Goal: Task Accomplishment & Management: Use online tool/utility

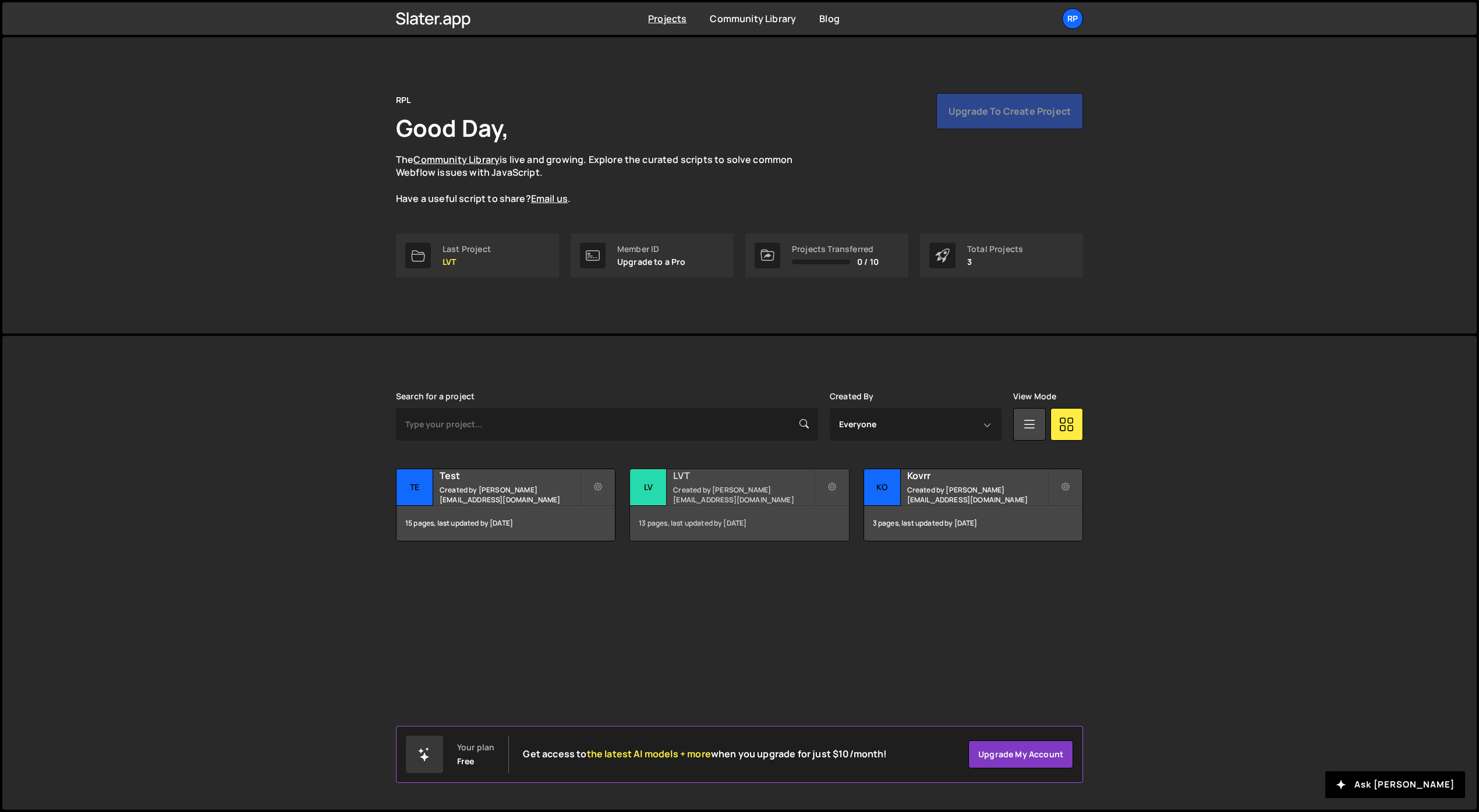
click at [718, 491] on small "Created by marius@redpixellab.net" at bounding box center [743, 494] width 140 height 20
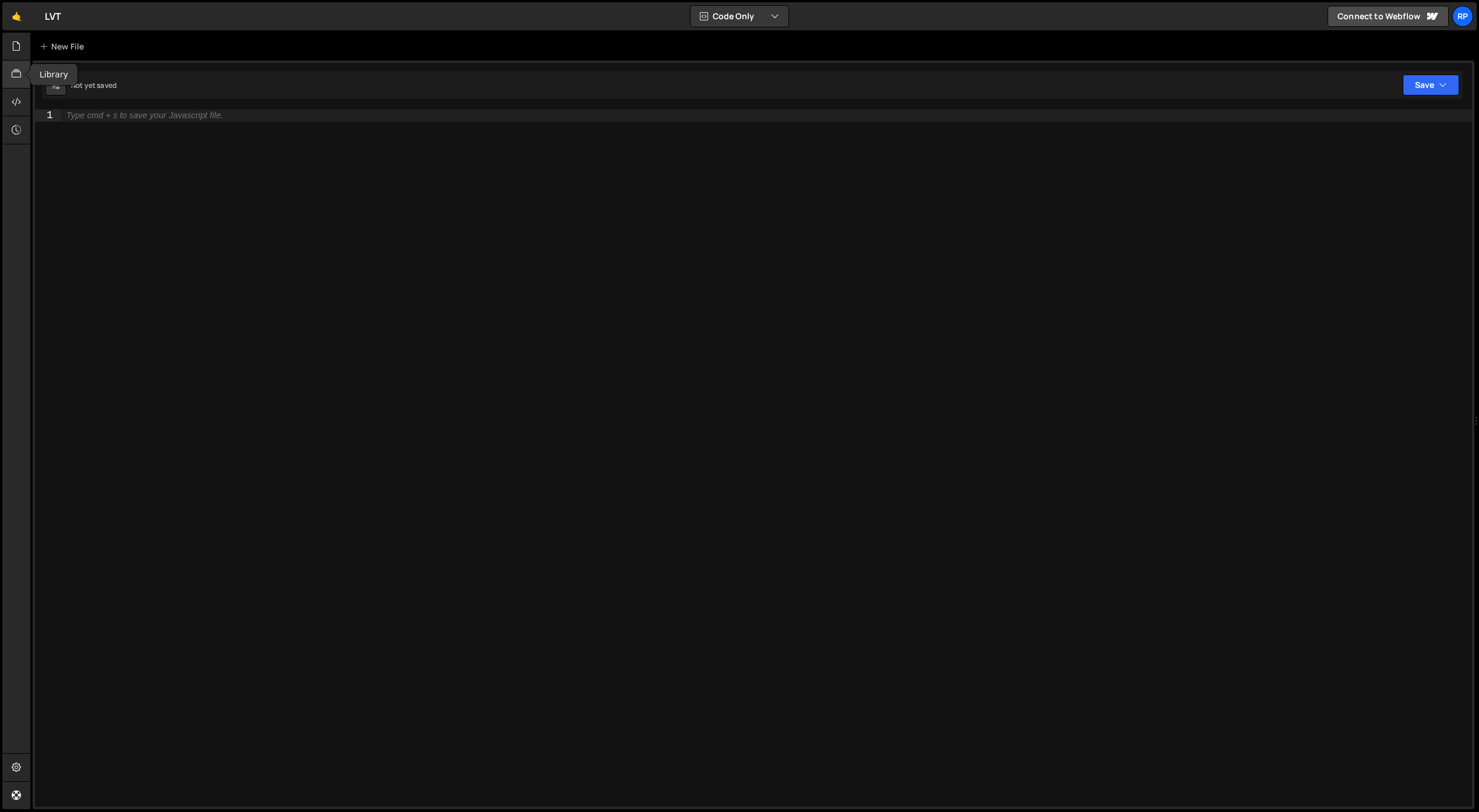
click at [14, 76] on icon at bounding box center [16, 74] width 10 height 13
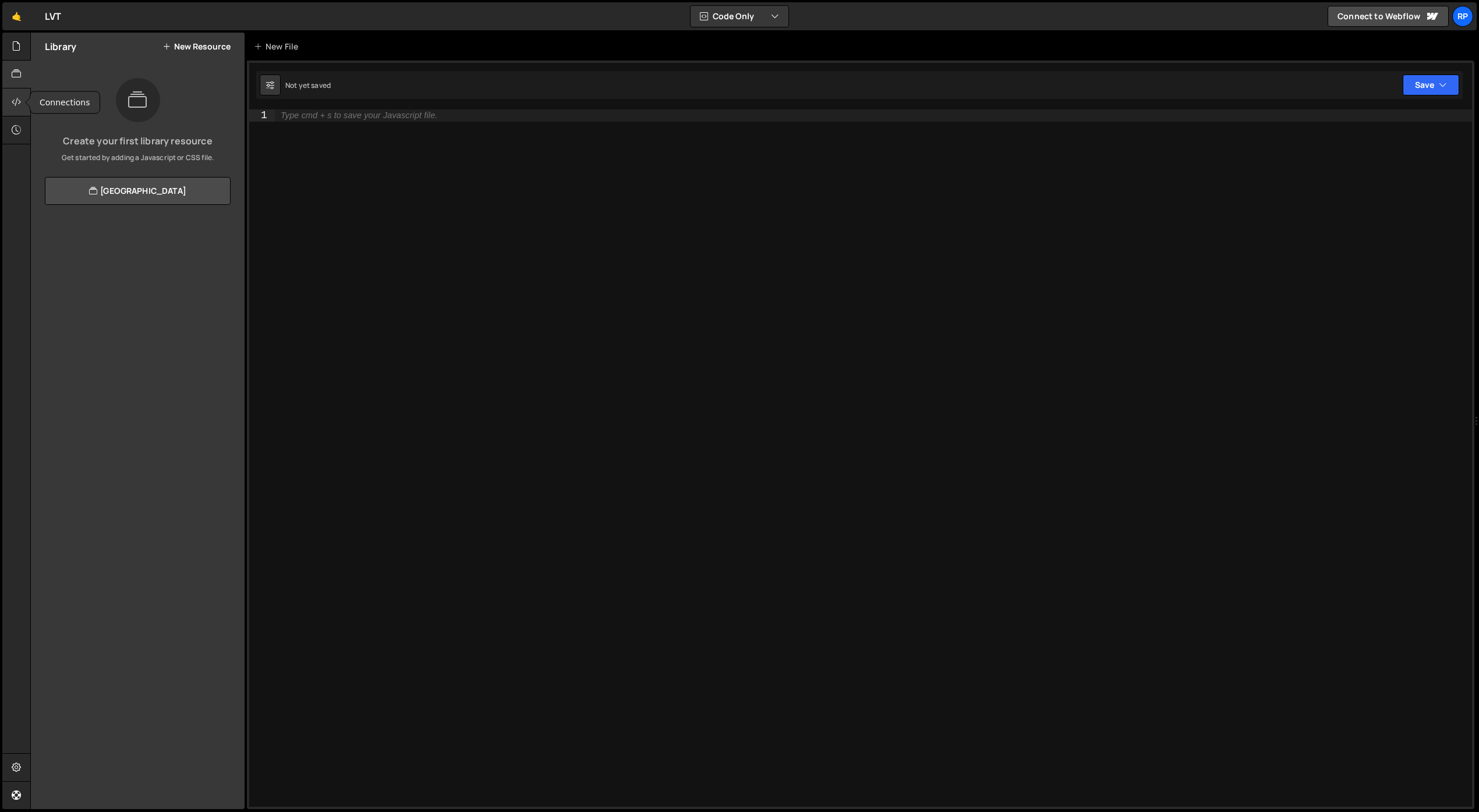
click at [15, 101] on icon at bounding box center [16, 101] width 10 height 13
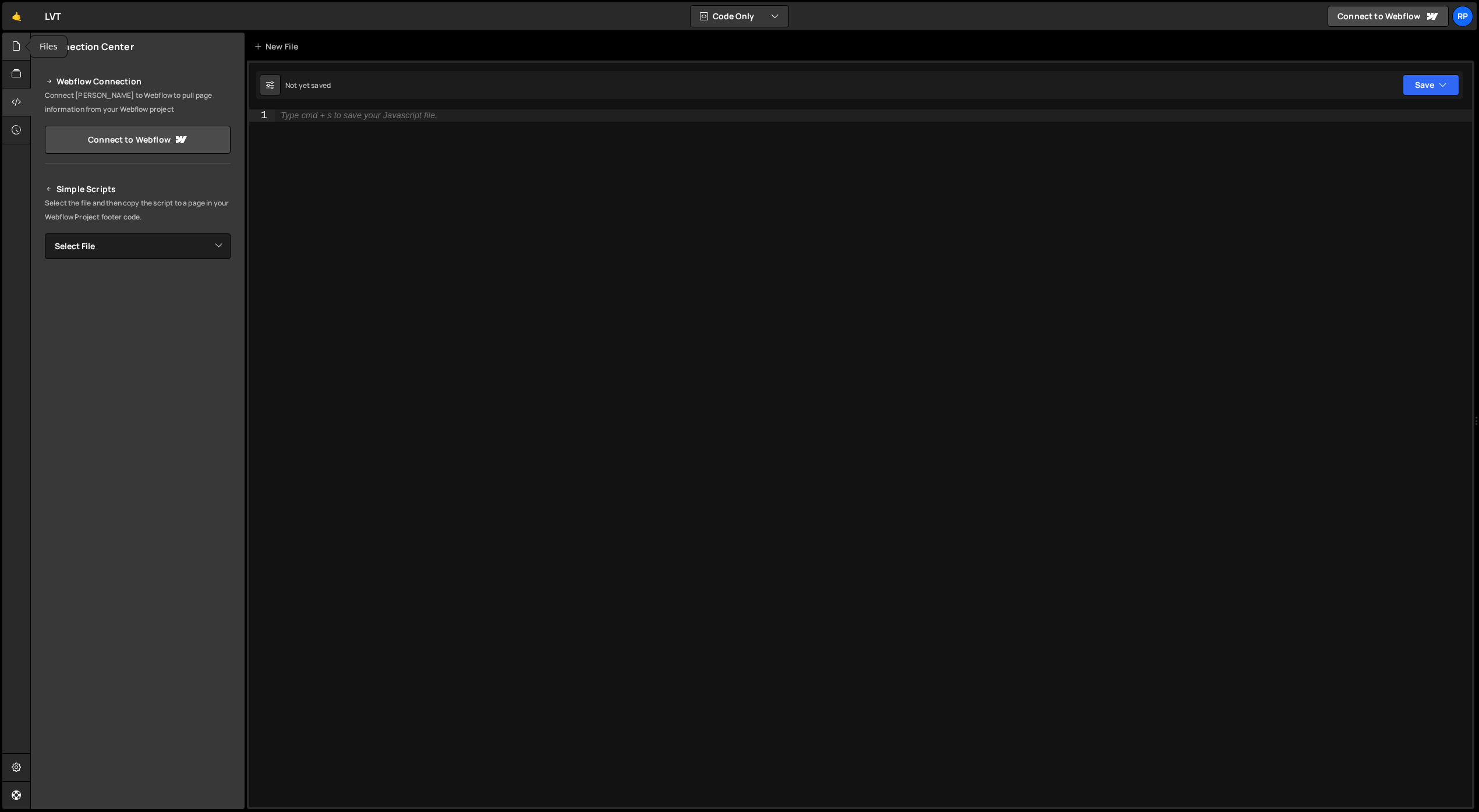
click at [17, 46] on icon at bounding box center [16, 46] width 10 height 13
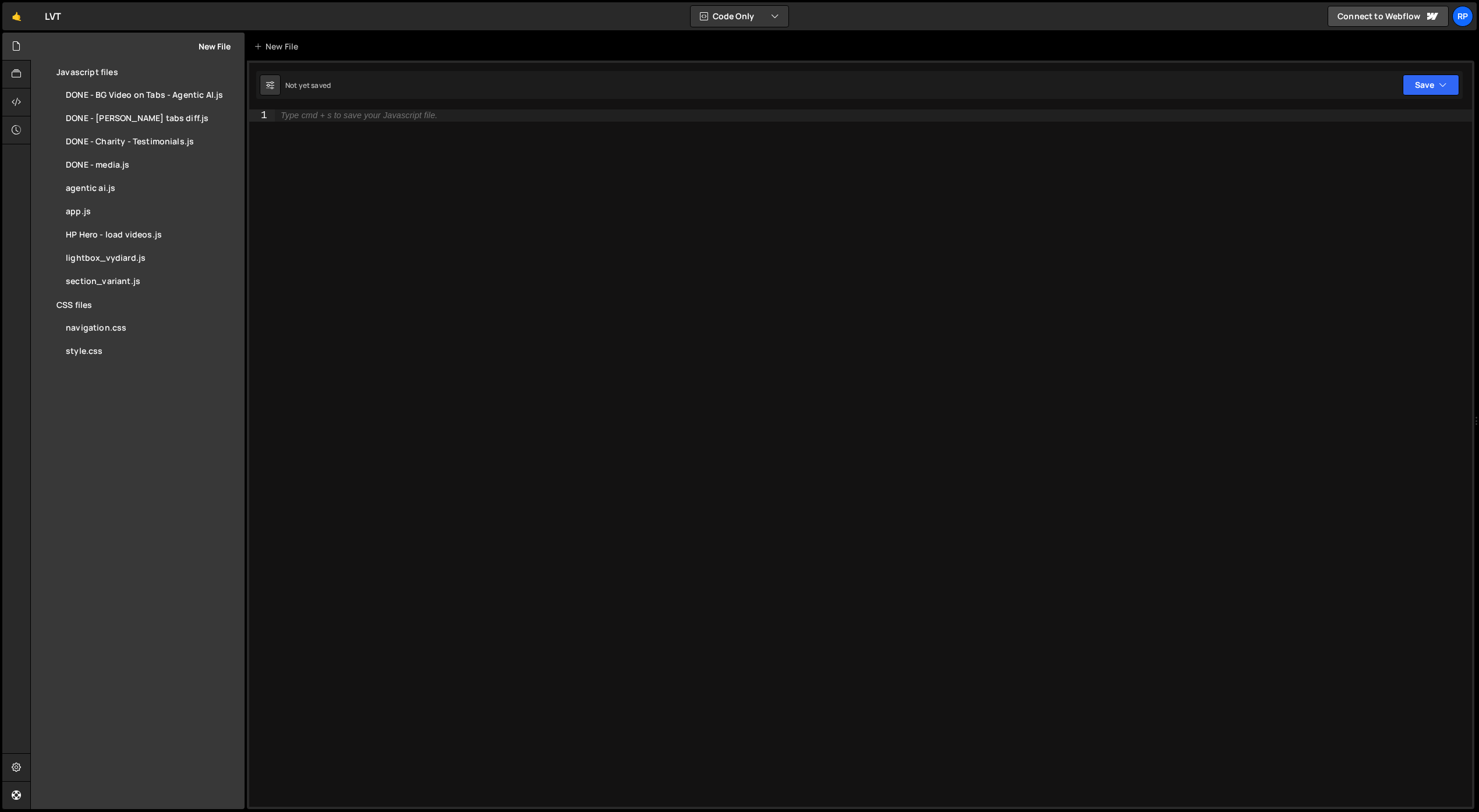
click at [215, 43] on button "New File" at bounding box center [209, 47] width 44 height 10
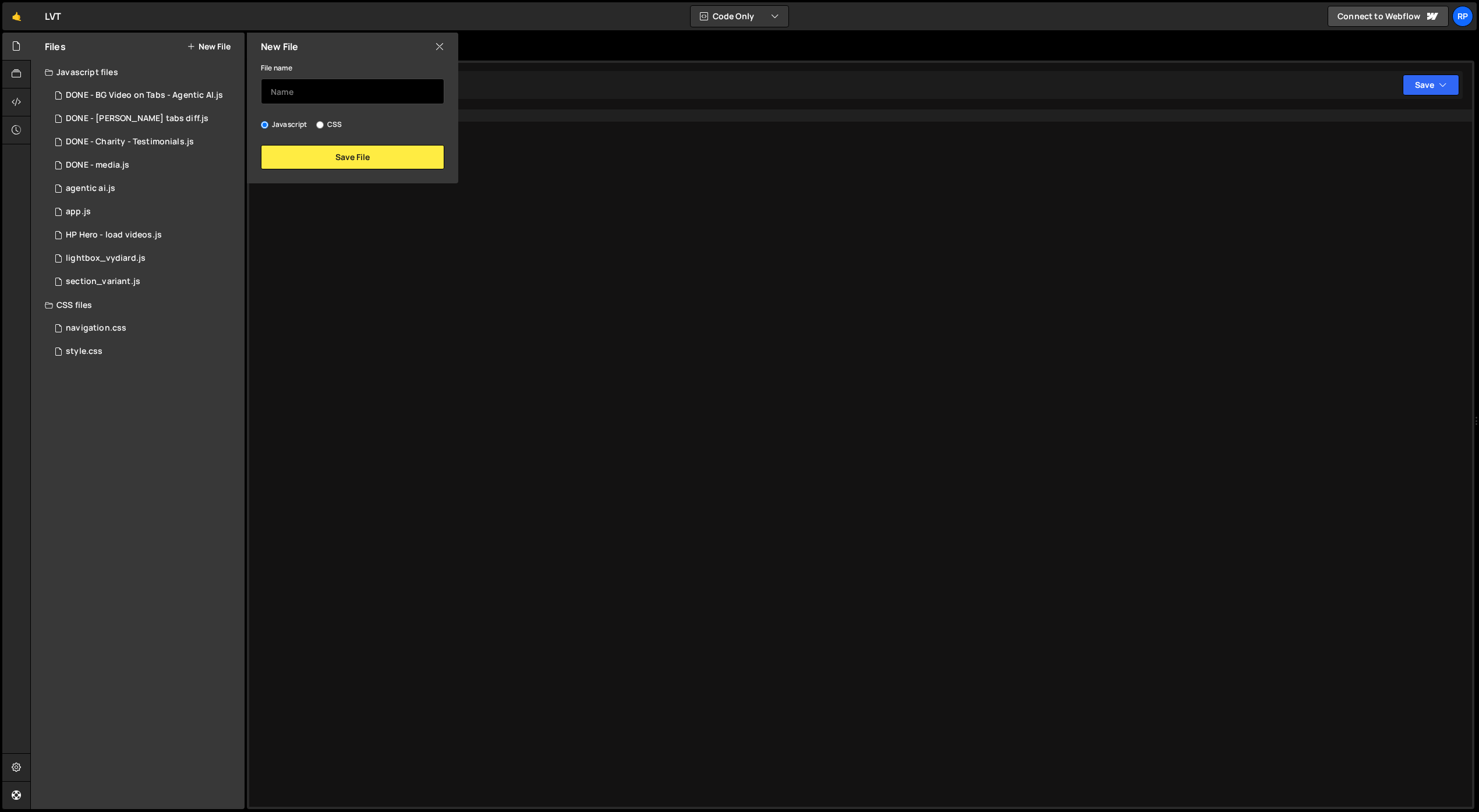
click at [305, 91] on input "text" at bounding box center [353, 91] width 183 height 26
type input "Homepage - heero videos"
click at [352, 153] on button "Save File" at bounding box center [353, 157] width 183 height 25
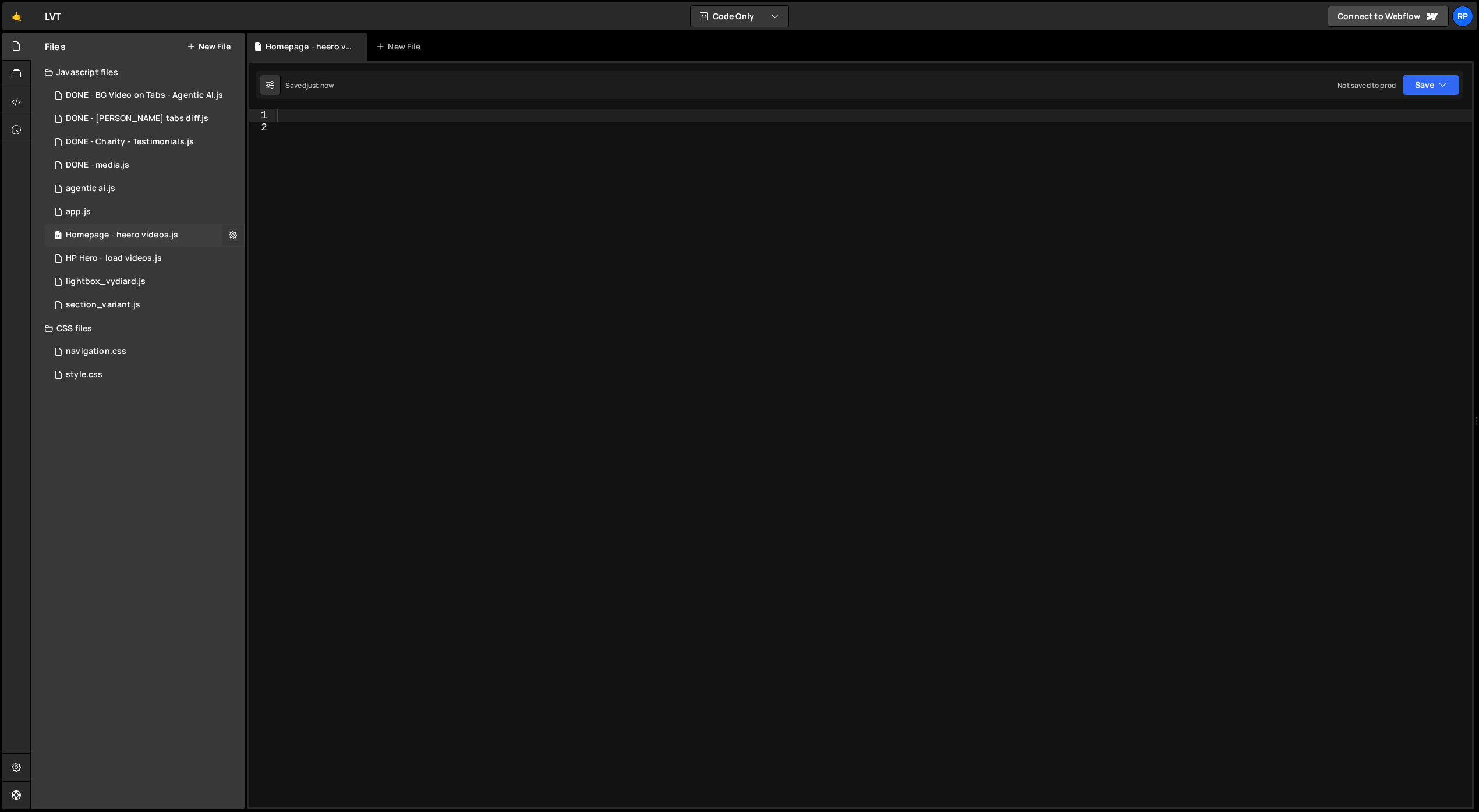
click at [234, 229] on button at bounding box center [233, 235] width 21 height 21
click at [474, 247] on div at bounding box center [873, 470] width 1197 height 721
click at [233, 233] on icon at bounding box center [233, 235] width 8 height 11
drag, startPoint x: 297, startPoint y: 264, endPoint x: 293, endPoint y: 282, distance: 18.4
click at [293, 282] on div "Copy share link Edit File Settings Edit External Scripts Delete File" at bounding box center [303, 271] width 116 height 93
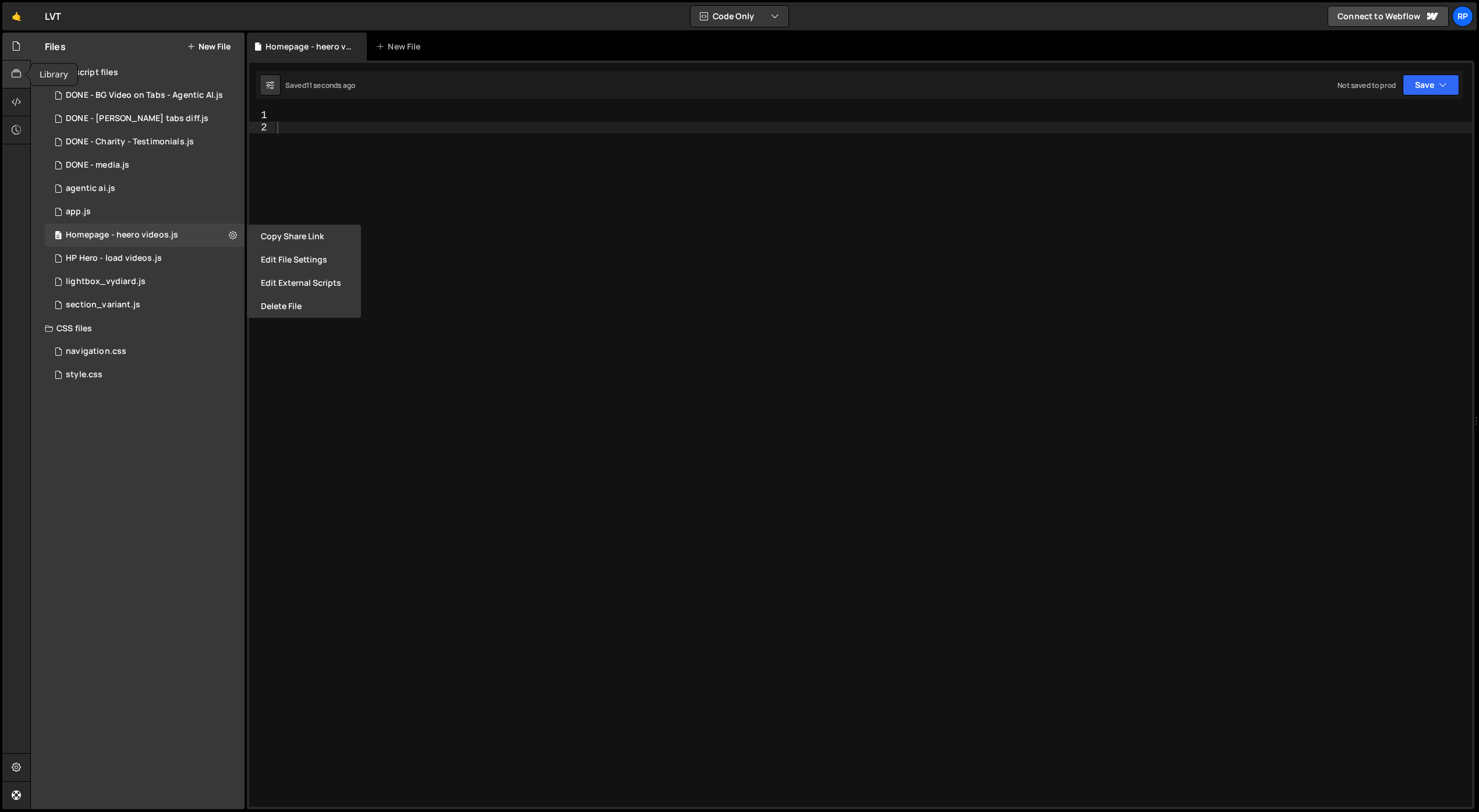
click at [12, 74] on icon at bounding box center [16, 74] width 10 height 13
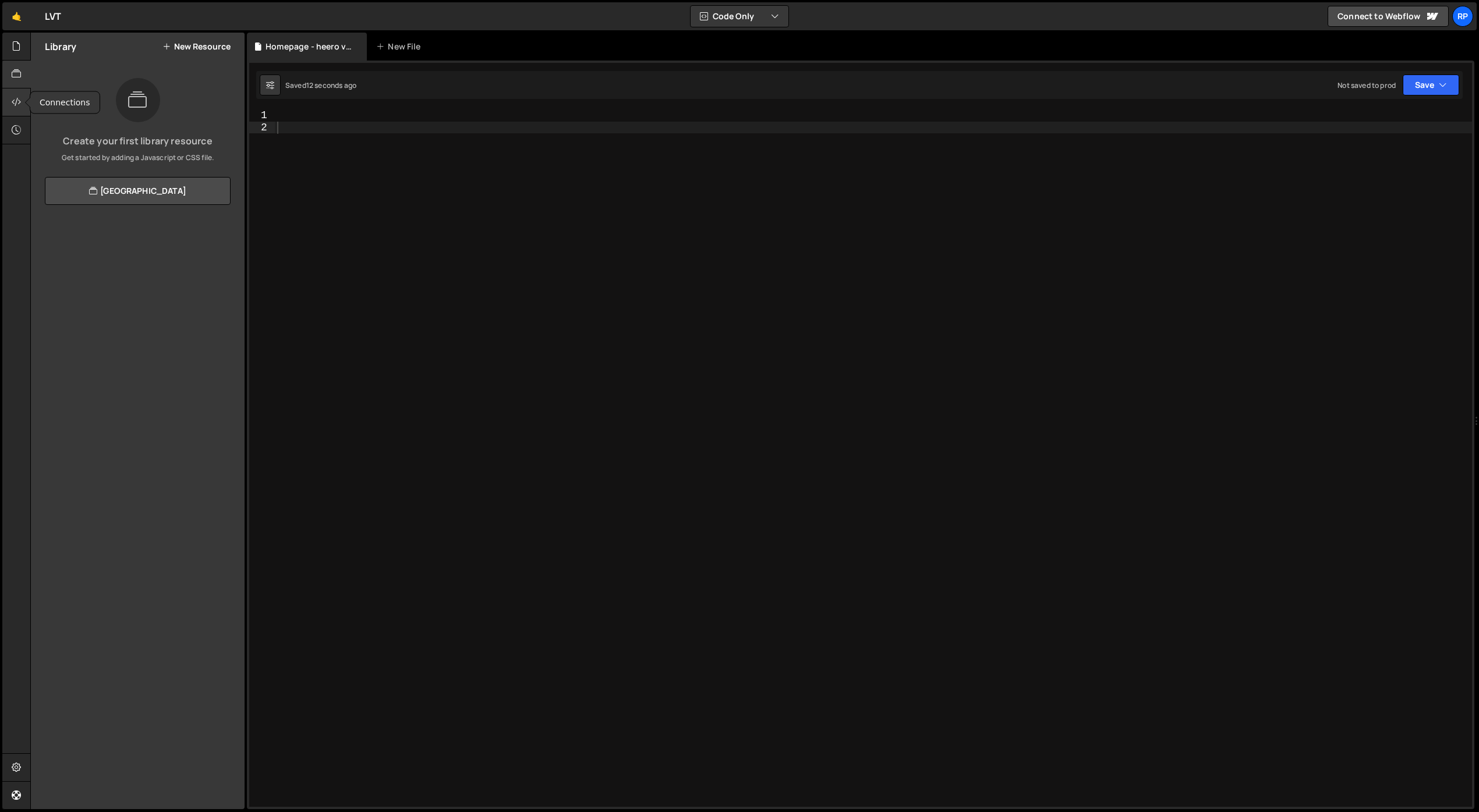
click at [20, 102] on icon at bounding box center [16, 101] width 10 height 13
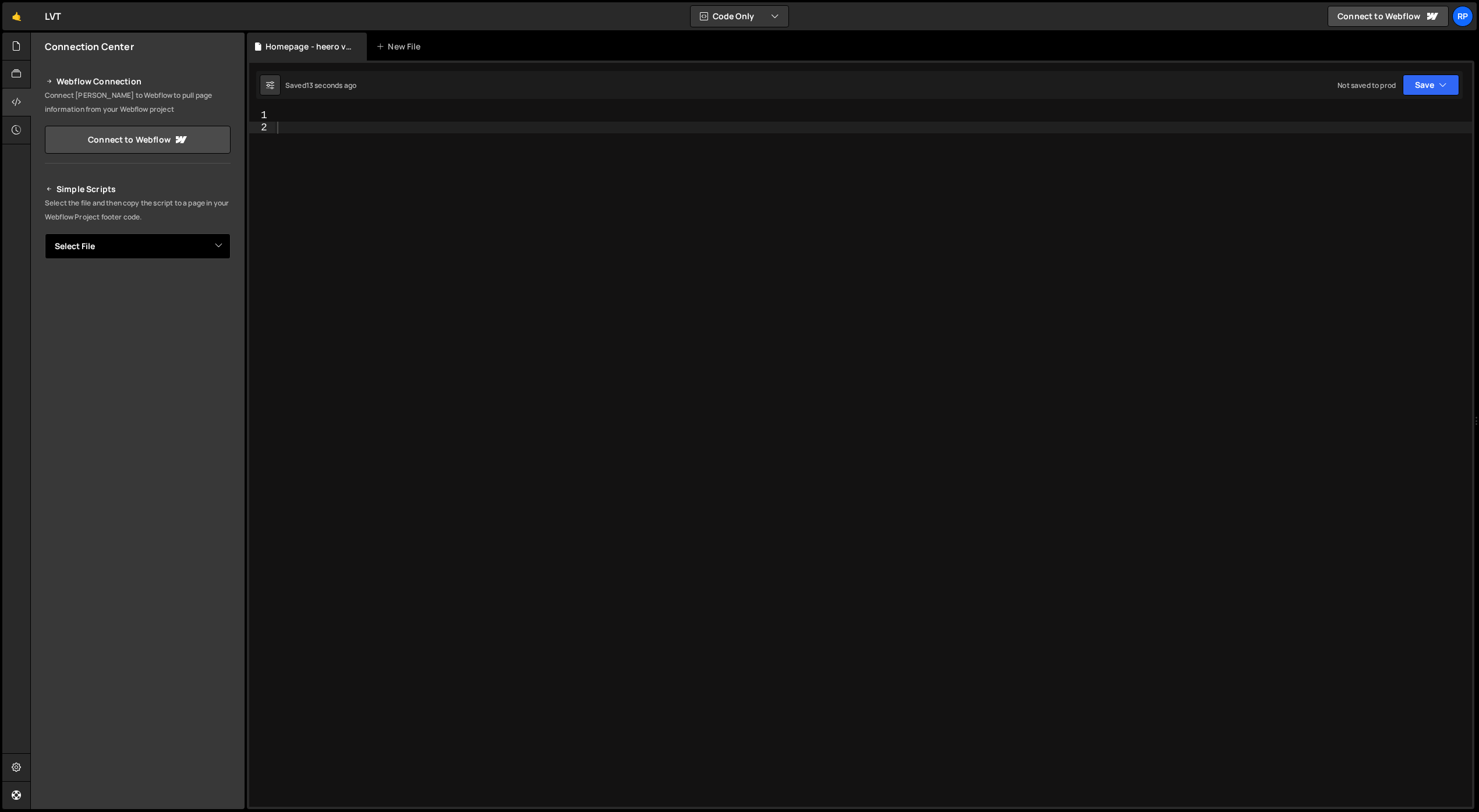
click at [213, 247] on select "Select File DONE - BG Video on Tabs - Agentic AI.js DONE - lottie tabs diff.js …" at bounding box center [138, 246] width 186 height 26
select select "38637"
click at [45, 233] on select "Select File DONE - BG Video on Tabs - Agentic AI.js DONE - lottie tabs diff.js …" at bounding box center [138, 246] width 186 height 26
click at [17, 51] on icon at bounding box center [16, 46] width 10 height 13
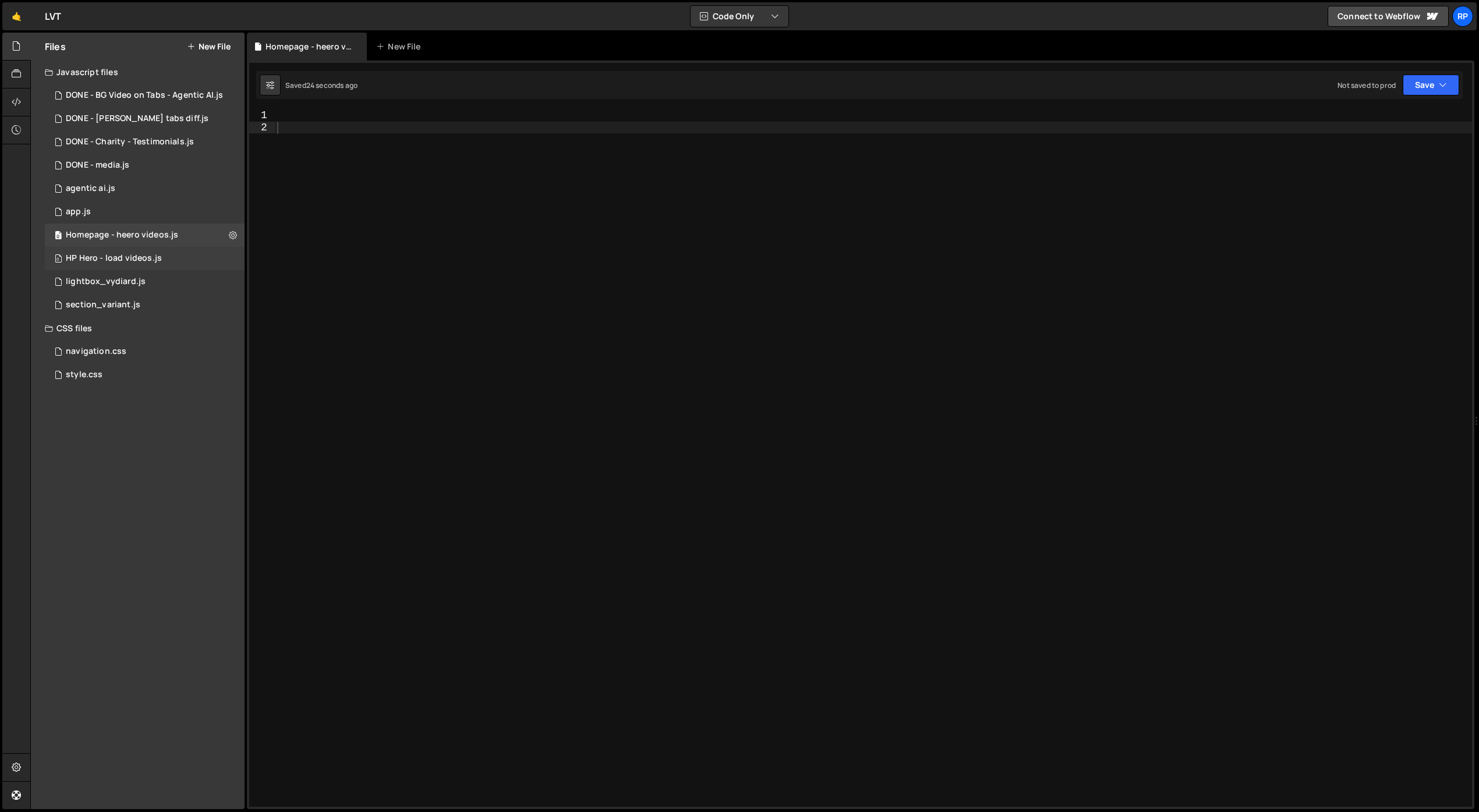
click at [132, 256] on div "HP Hero - load videos.js" at bounding box center [114, 258] width 96 height 10
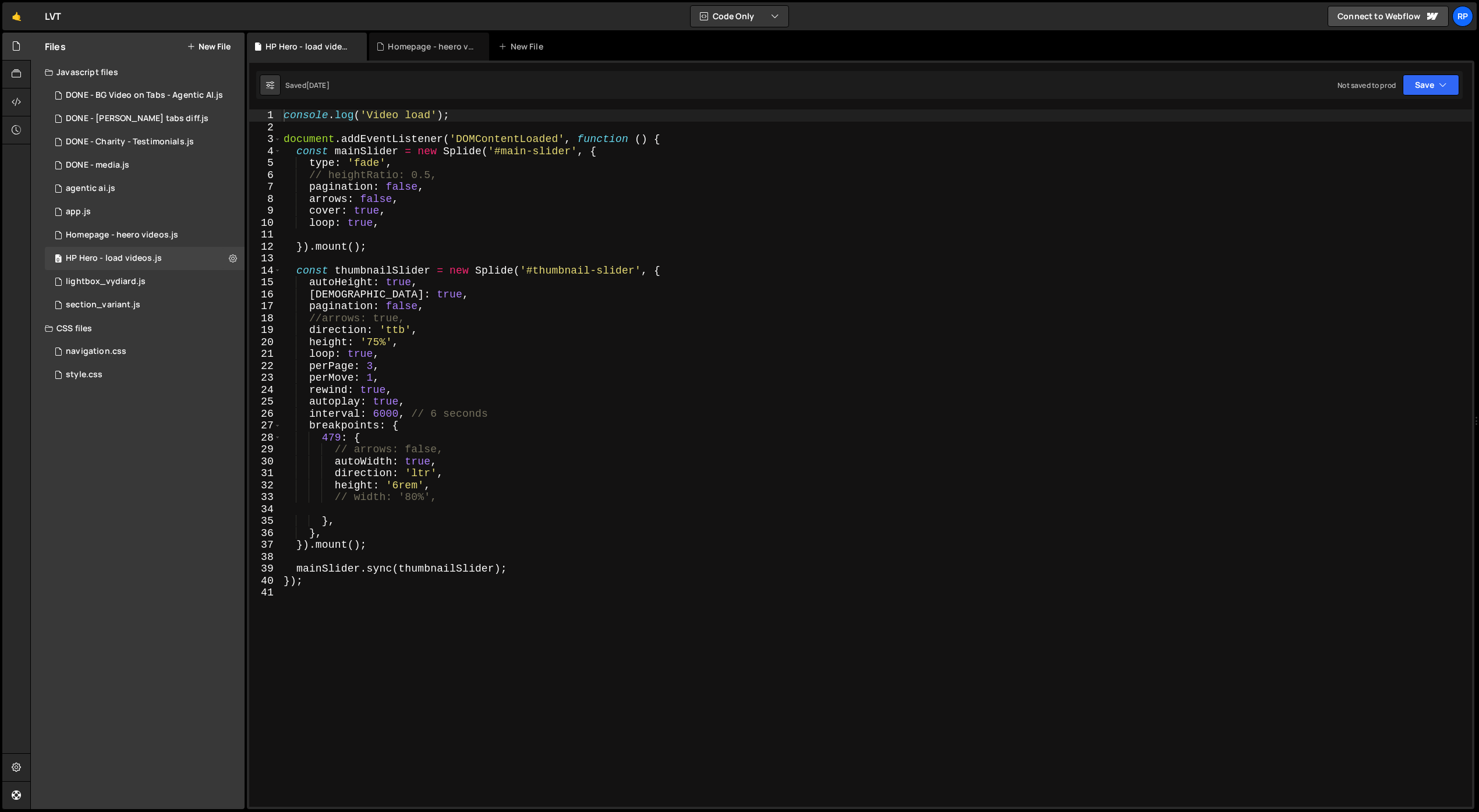
type textarea "direction: 'ttb',"
click at [515, 335] on div "console . log ( 'Video load' ) ; document . addEventListener ( 'DOMContentLoade…" at bounding box center [876, 470] width 1191 height 721
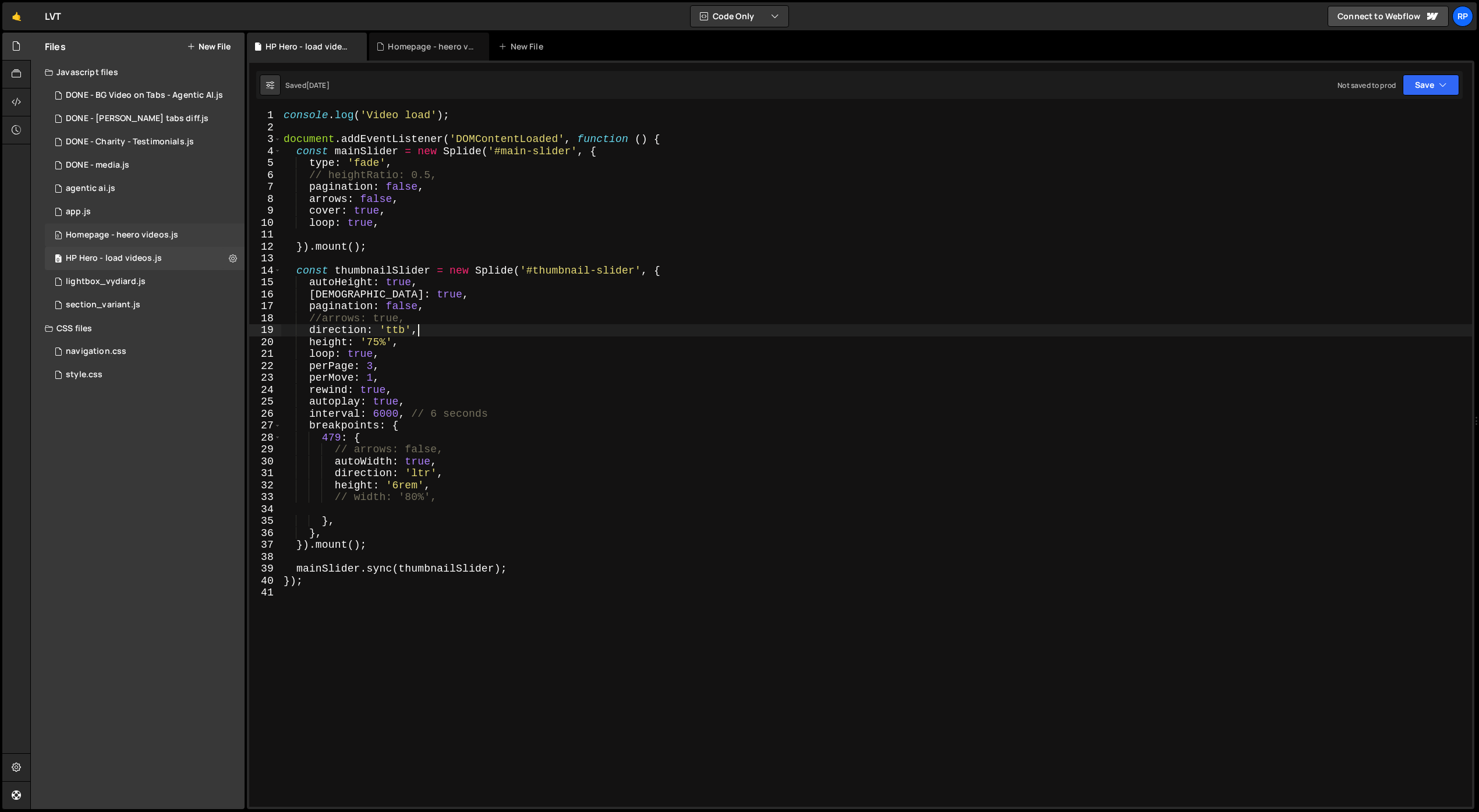
click at [159, 237] on div "Homepage - heero videos.js" at bounding box center [122, 235] width 112 height 10
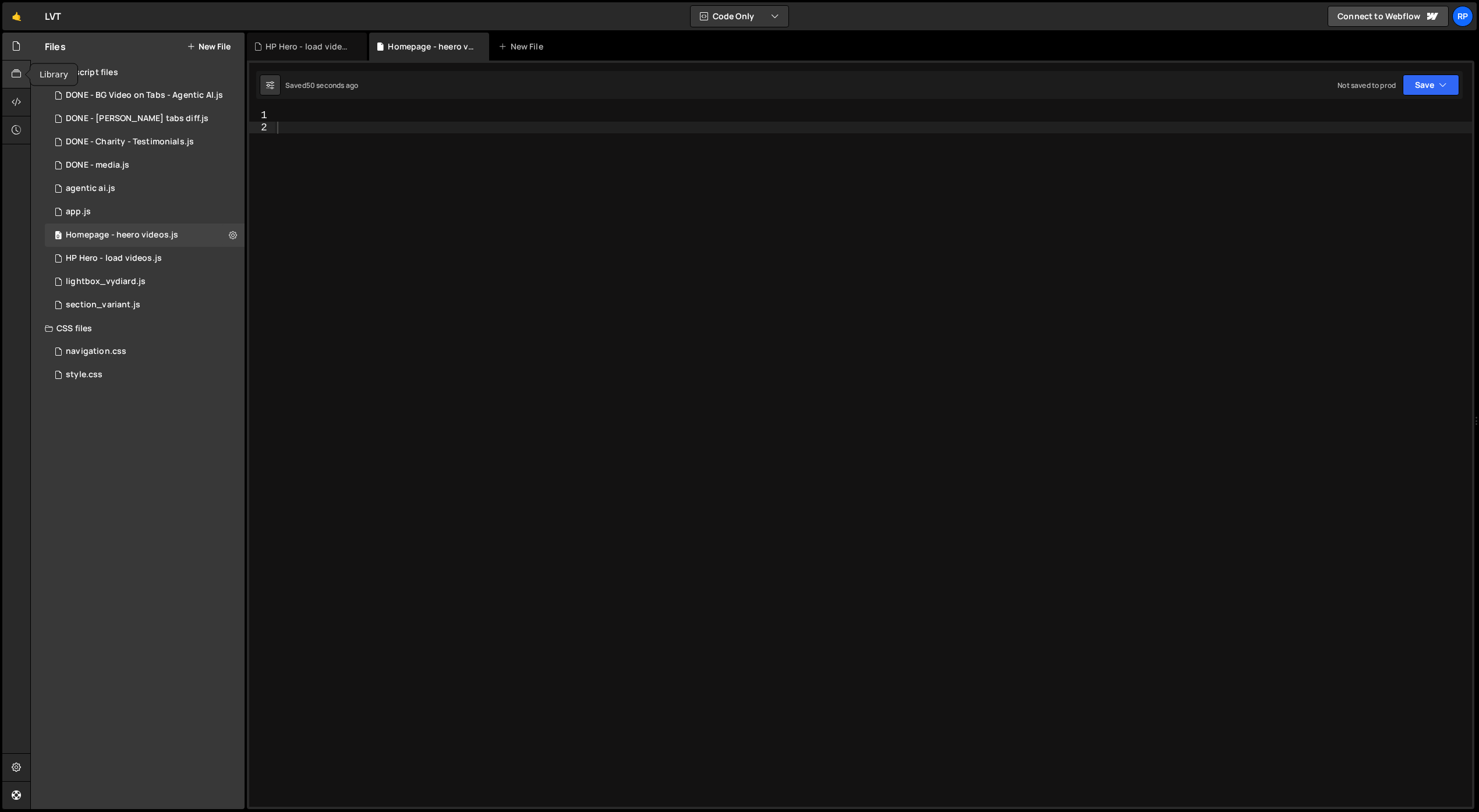
click at [14, 73] on icon at bounding box center [16, 74] width 10 height 13
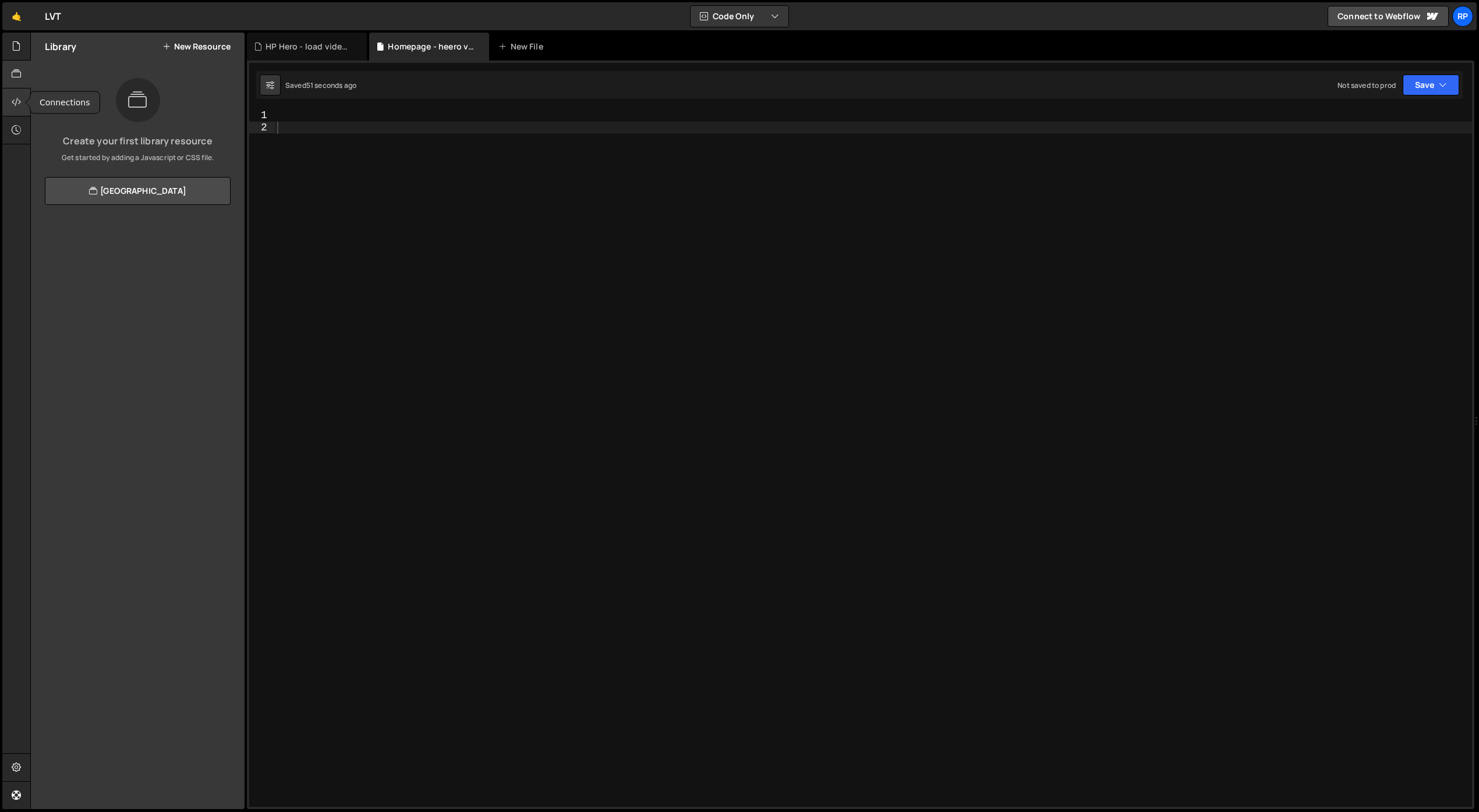
click at [13, 100] on icon at bounding box center [16, 101] width 10 height 13
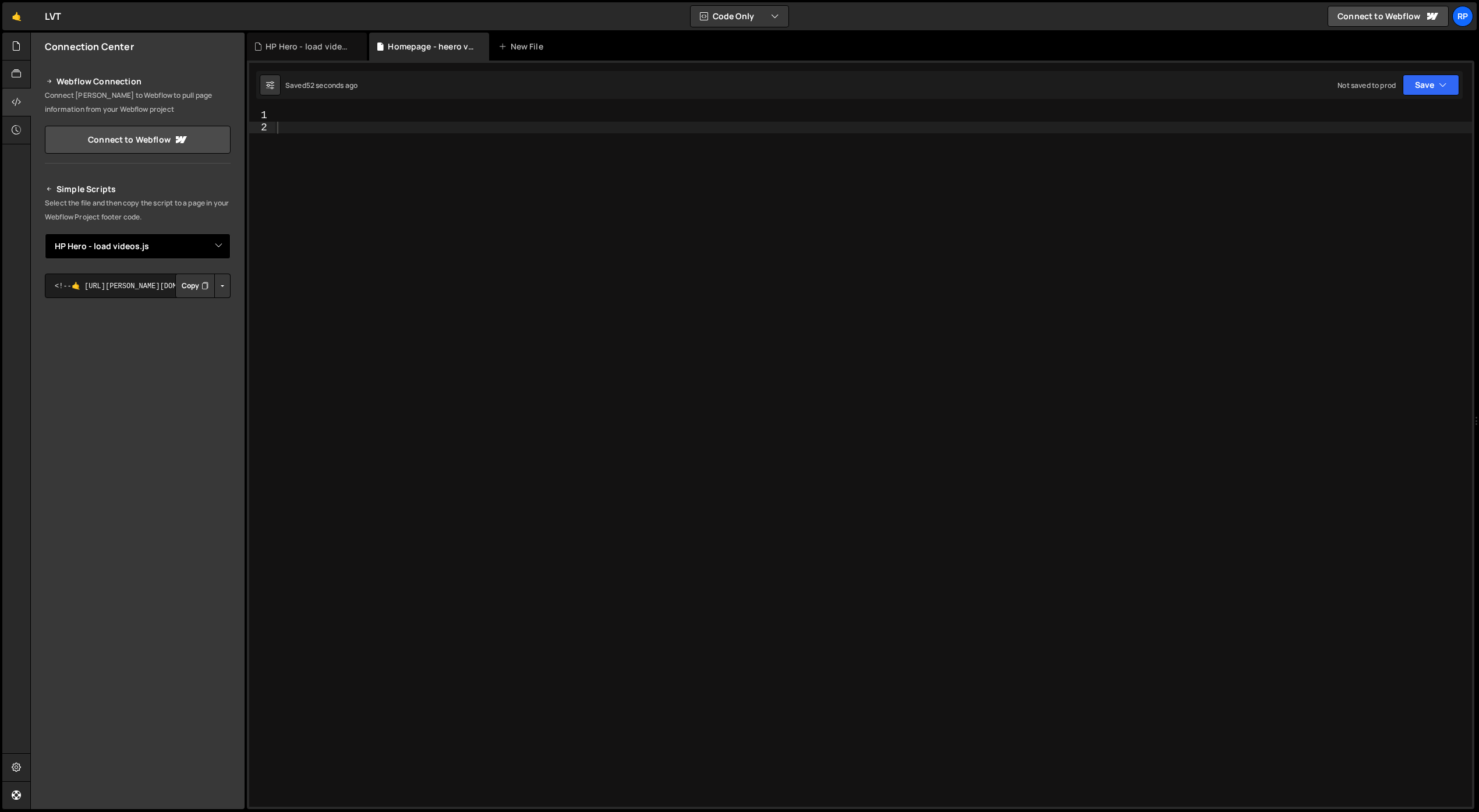
click at [220, 244] on select "Select File DONE - BG Video on Tabs - Agentic AI.js DONE - lottie tabs diff.js …" at bounding box center [138, 246] width 186 height 26
select select "45681"
click at [45, 233] on select "Select File DONE - BG Video on Tabs - Agentic AI.js DONE - lottie tabs diff.js …" at bounding box center [138, 246] width 186 height 26
click at [219, 288] on button "Button group with nested dropdown" at bounding box center [222, 286] width 16 height 25
click at [179, 310] on link "Copy Staging js" at bounding box center [181, 307] width 97 height 16
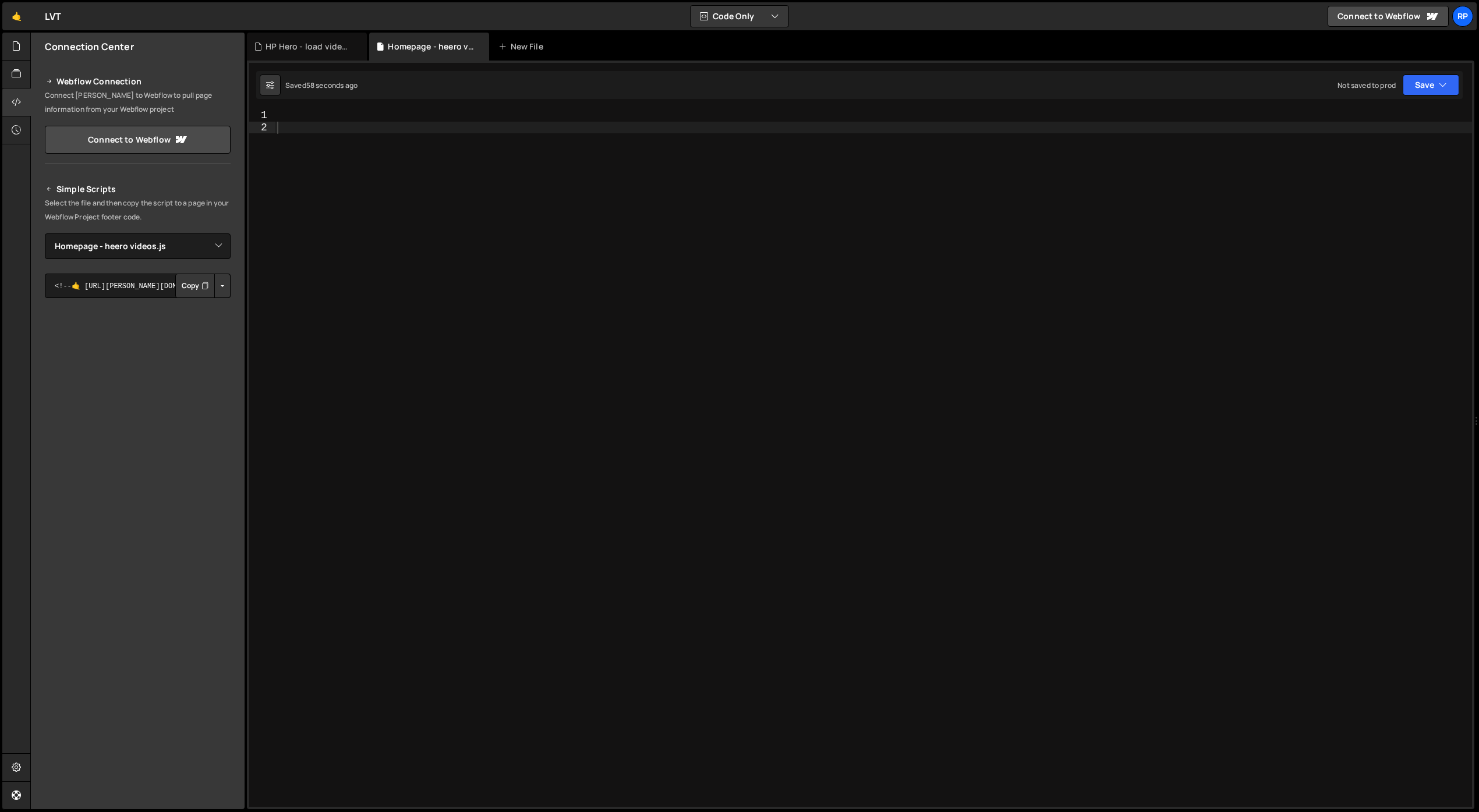
click at [192, 286] on button "Copy" at bounding box center [195, 286] width 40 height 25
click at [339, 119] on div at bounding box center [873, 470] width 1197 height 721
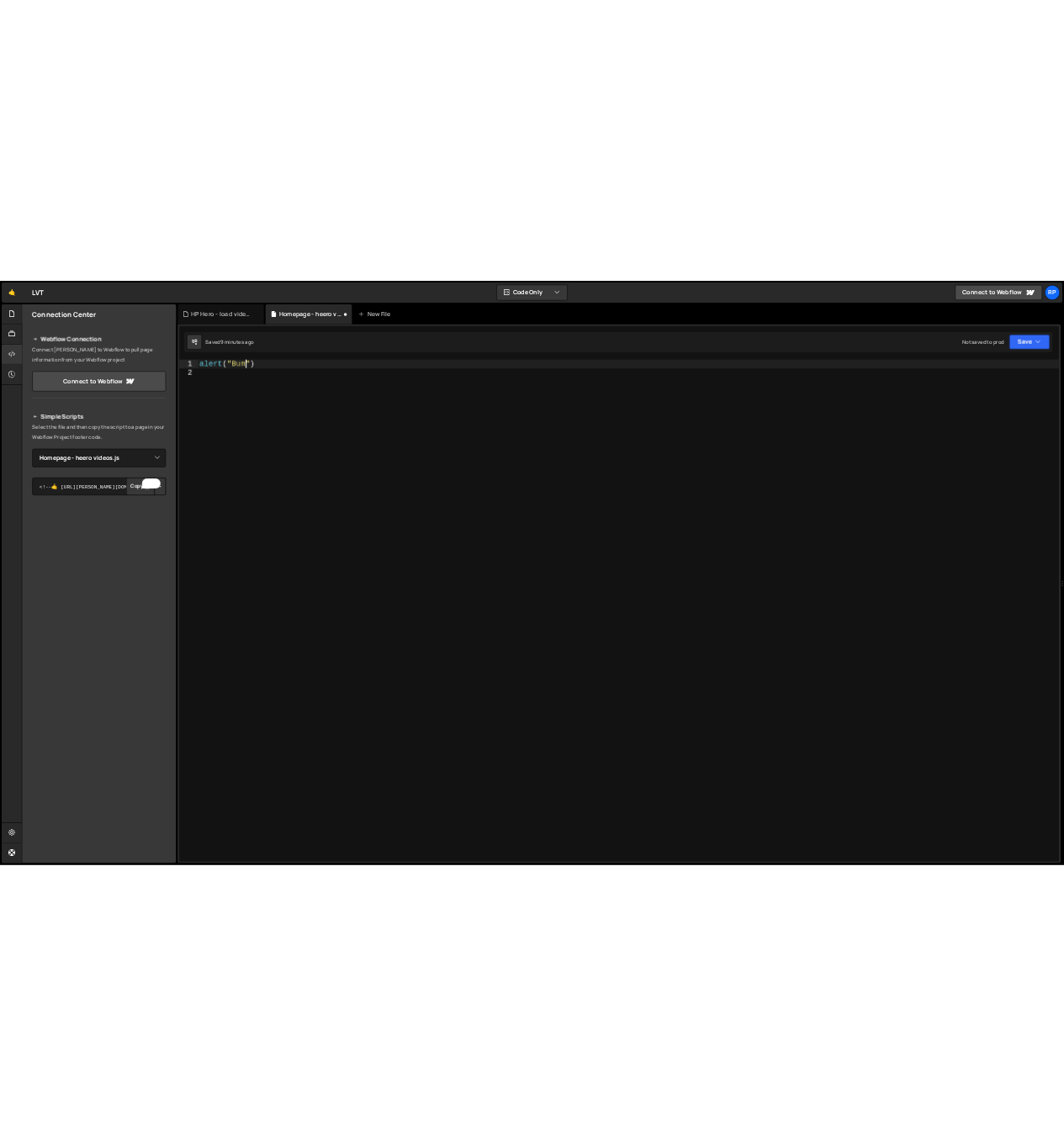
scroll to position [0, 5]
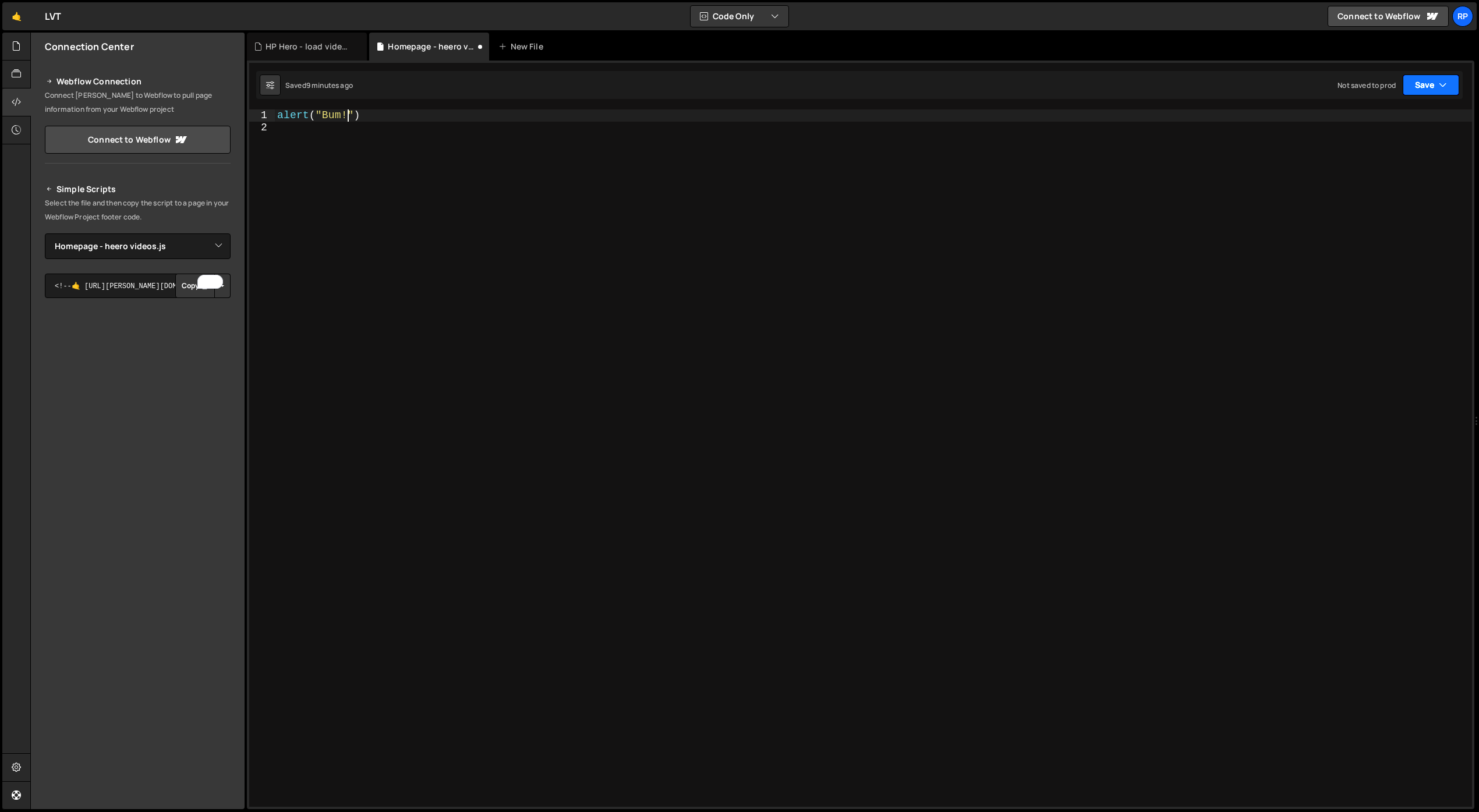
type textarea "alert("Bum!)"
click at [1430, 80] on button "Save" at bounding box center [1431, 84] width 56 height 21
click at [1367, 120] on div "Saved 9 minutes ago" at bounding box center [1391, 126] width 121 height 14
click at [4, 121] on div at bounding box center [17, 130] width 29 height 28
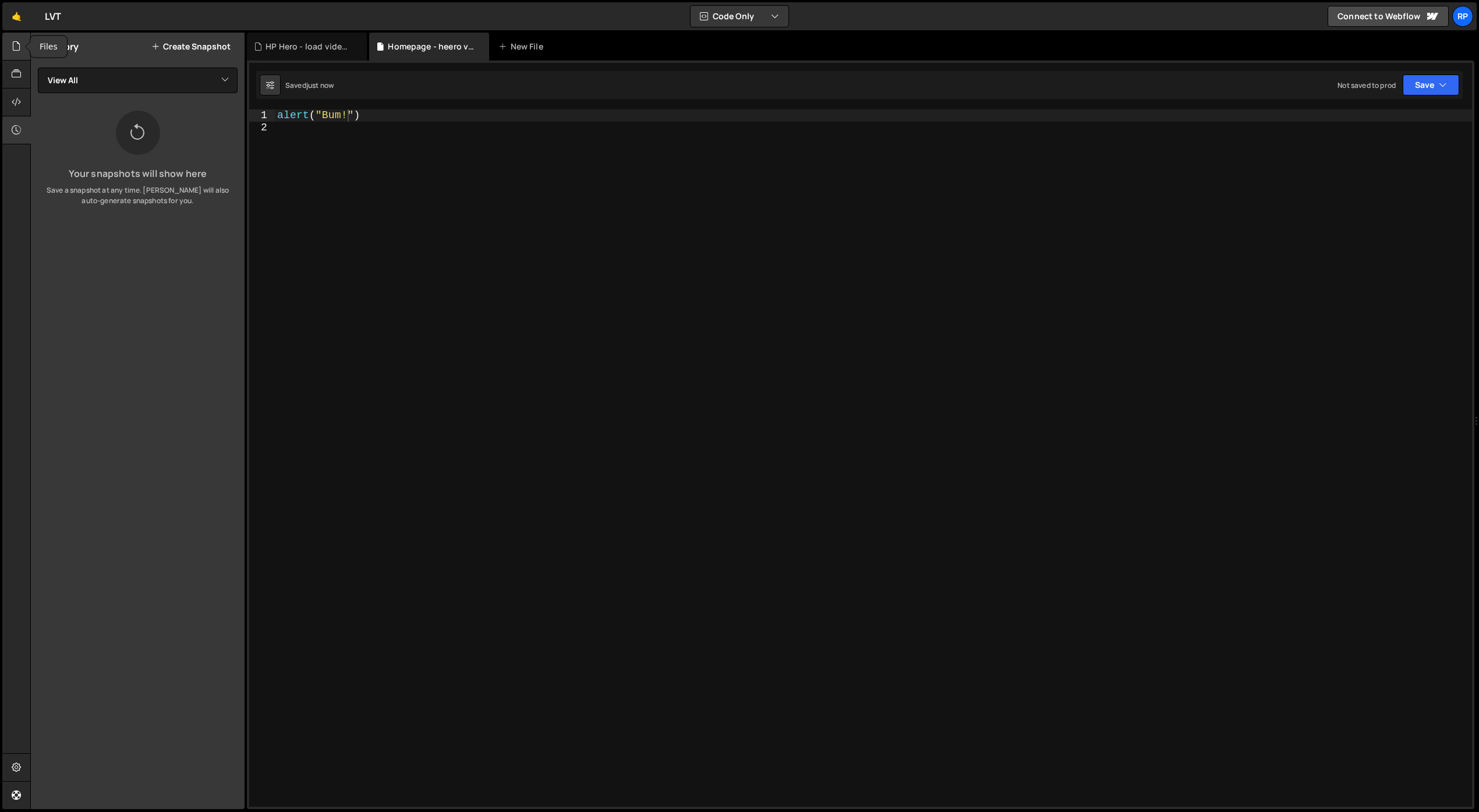
click at [13, 53] on div at bounding box center [17, 46] width 29 height 28
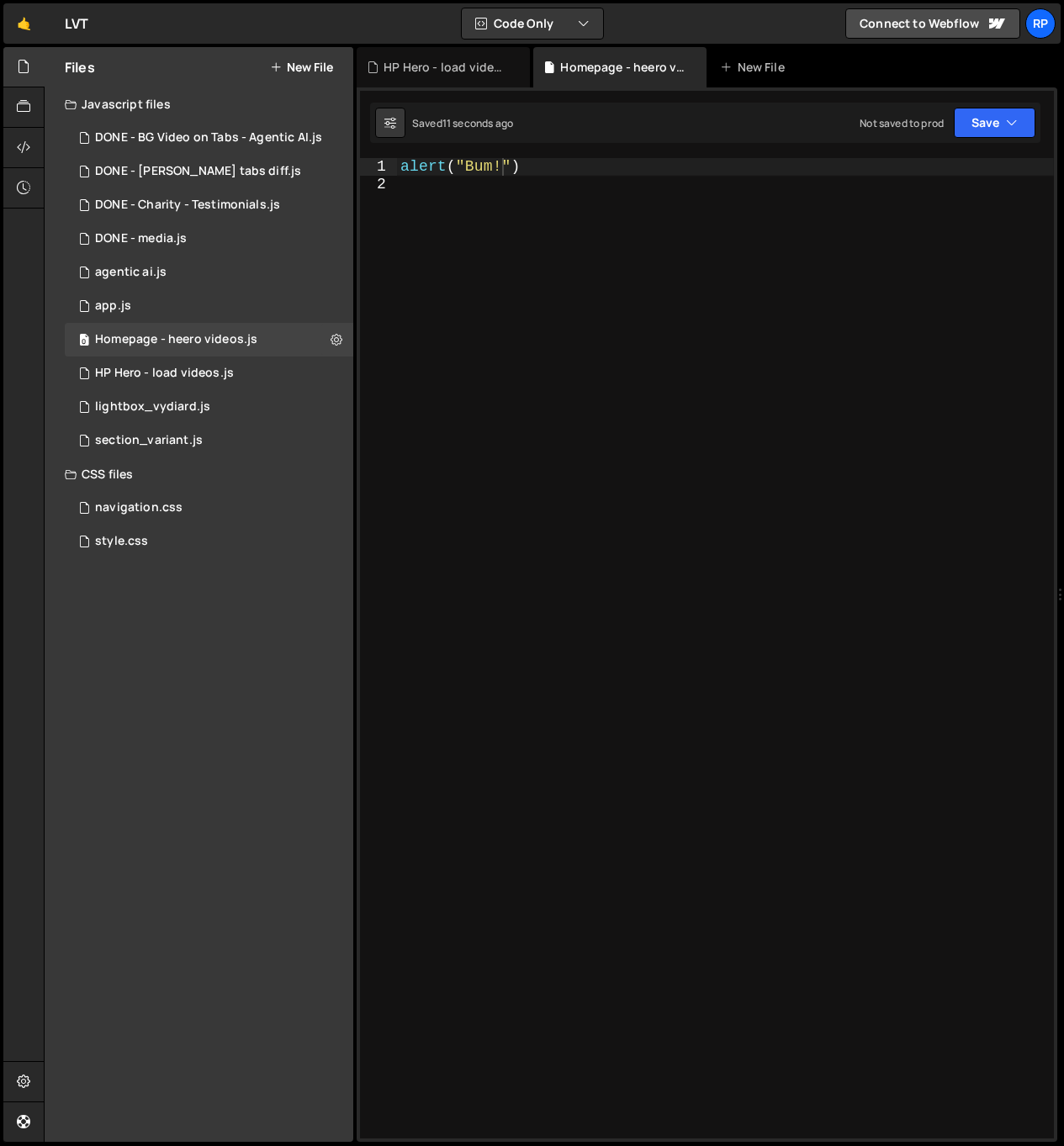
click at [565, 428] on div "alert ( "Bum!" )" at bounding box center [725, 666] width 657 height 1014
click at [400, 406] on div at bounding box center [725, 666] width 657 height 1014
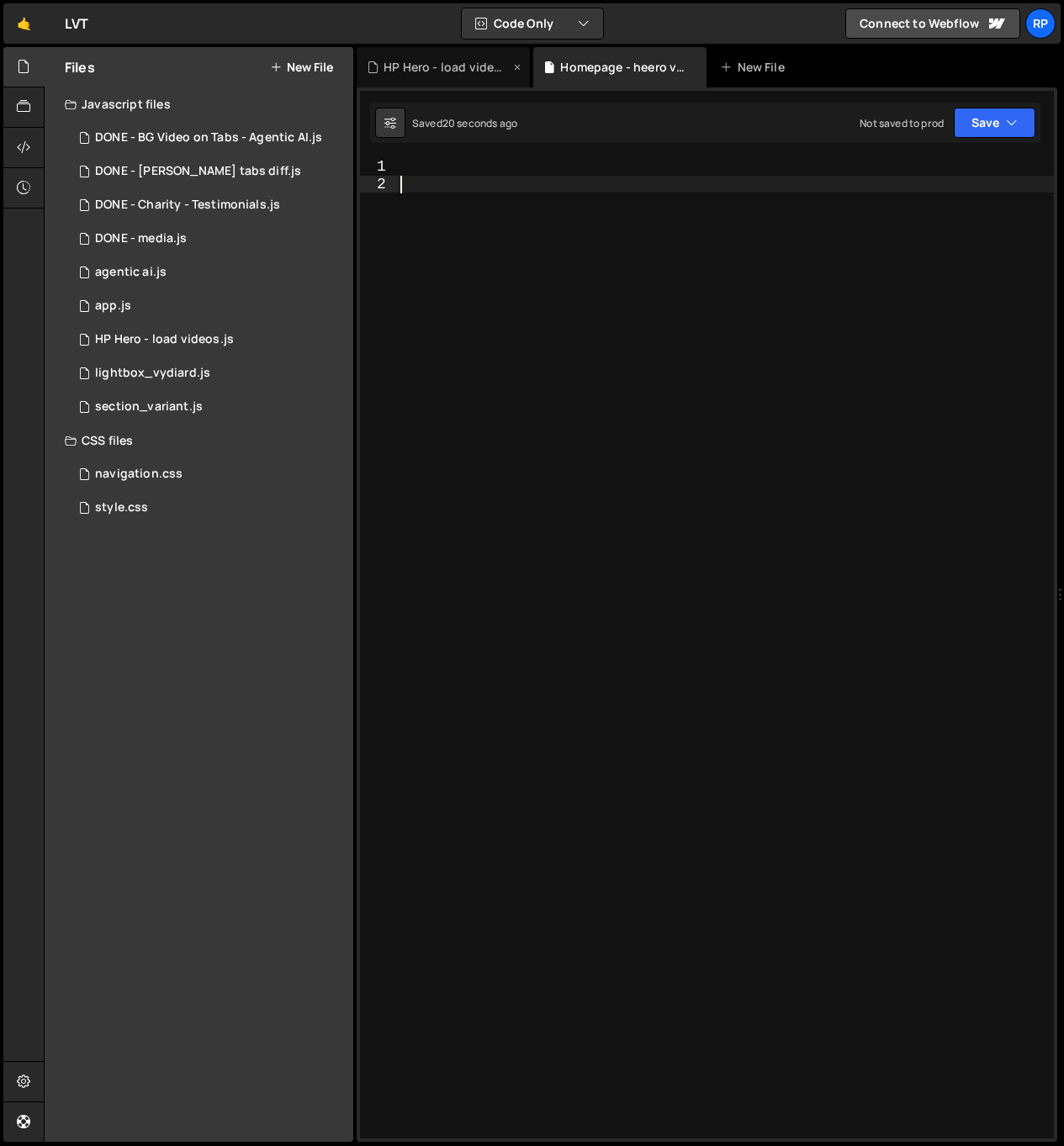
click at [451, 74] on div "HP Hero - load videos.js" at bounding box center [447, 67] width 126 height 16
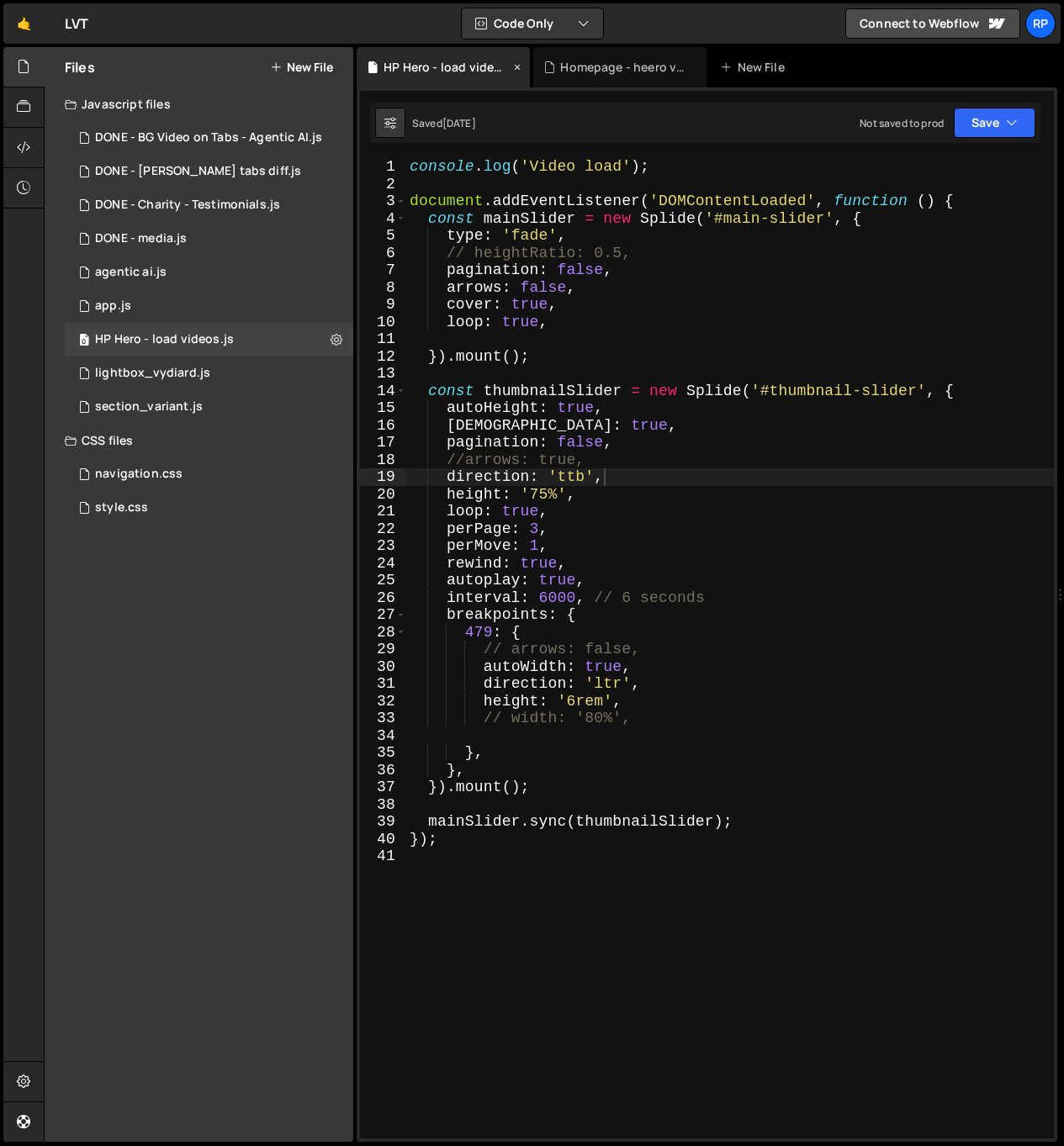
click at [514, 67] on icon at bounding box center [518, 67] width 12 height 16
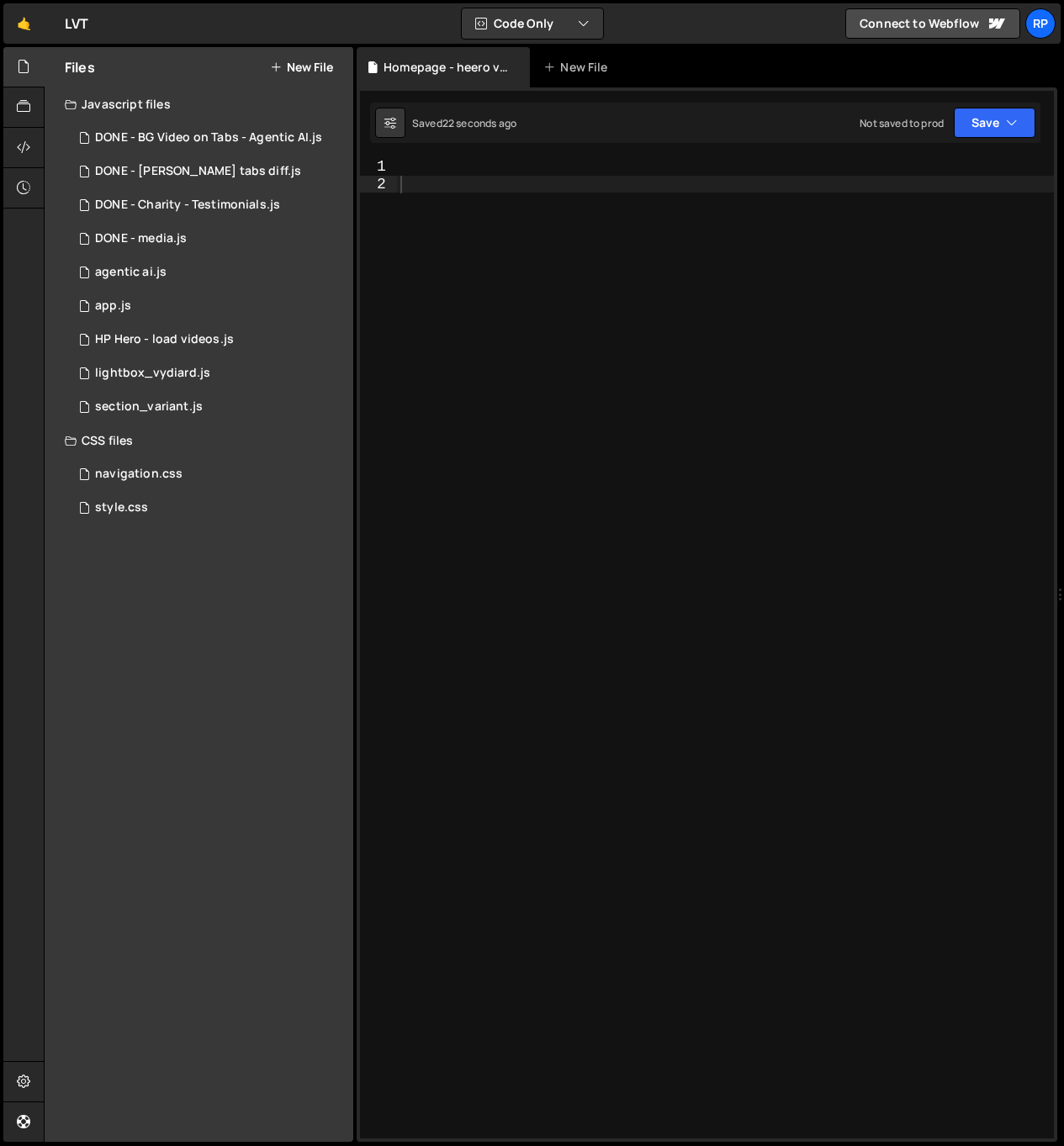
click at [469, 201] on div at bounding box center [725, 666] width 657 height 1014
click at [460, 174] on div at bounding box center [725, 666] width 657 height 1014
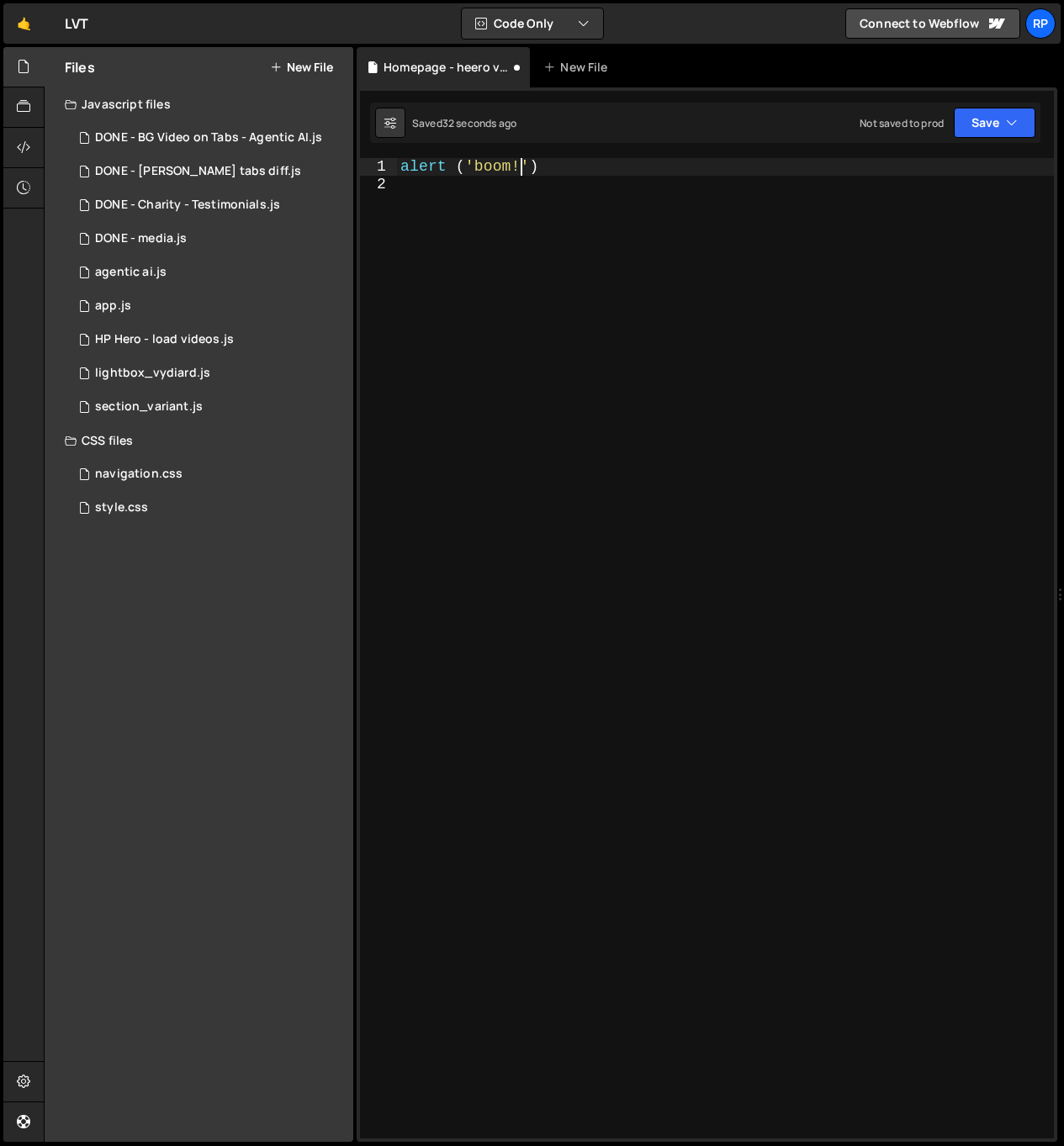
scroll to position [0, 6]
type textarea "alert('boom!')"
drag, startPoint x: 533, startPoint y: 166, endPoint x: 366, endPoint y: 170, distance: 167.0
click at [366, 170] on div "alert('boom!') 1 2 alert ( 'boom!' ) הההההההההההההההההההההההההההההההההההההההההה…" at bounding box center [706, 648] width 693 height 981
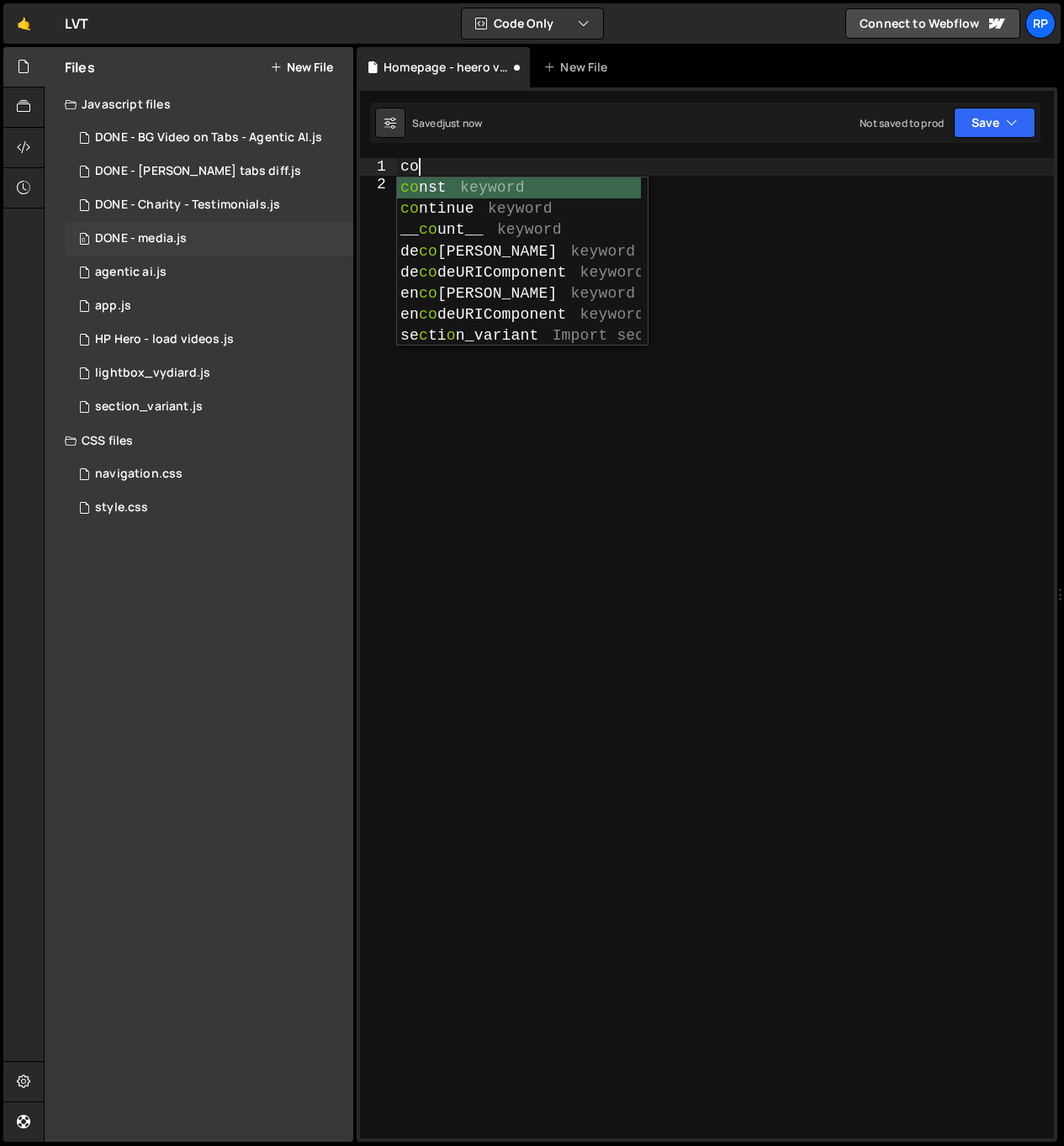
scroll to position [0, 0]
type textarea "c"
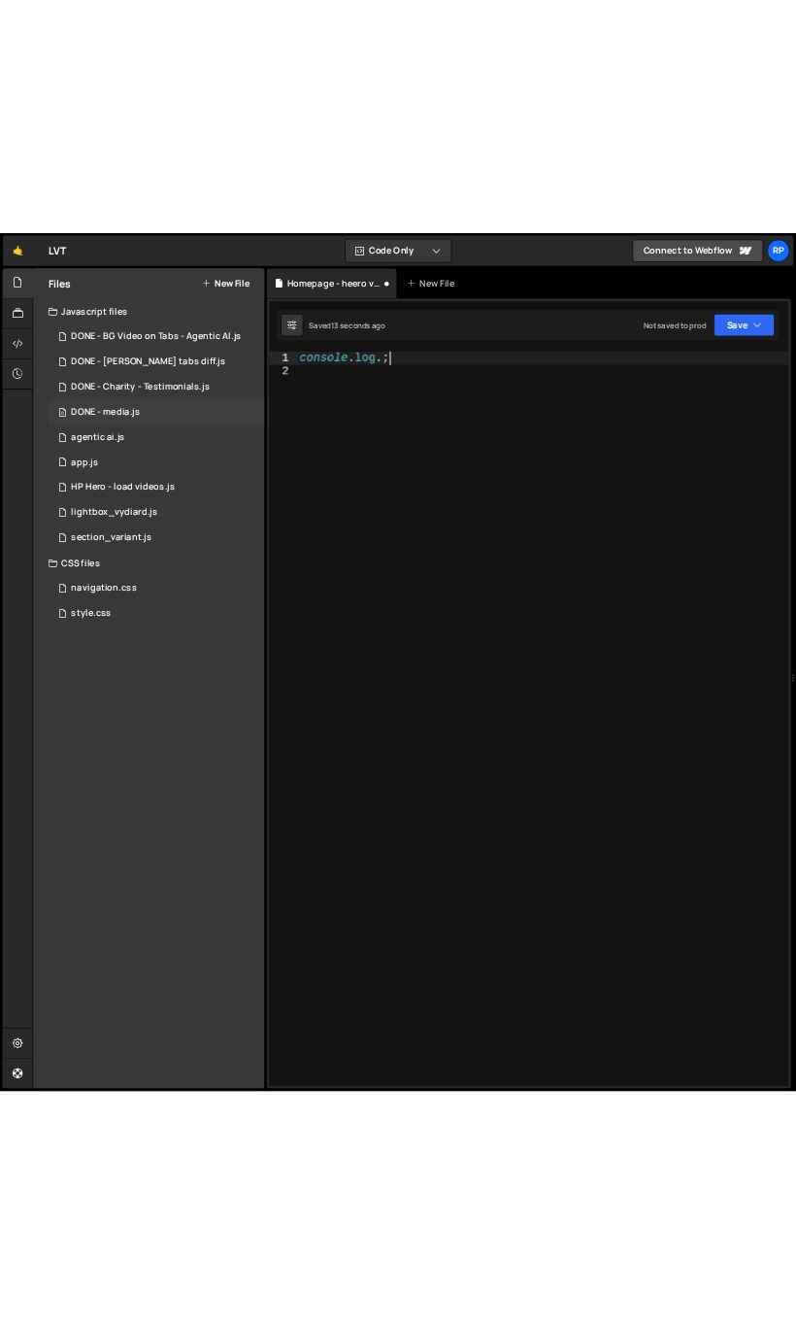
scroll to position [0, 7]
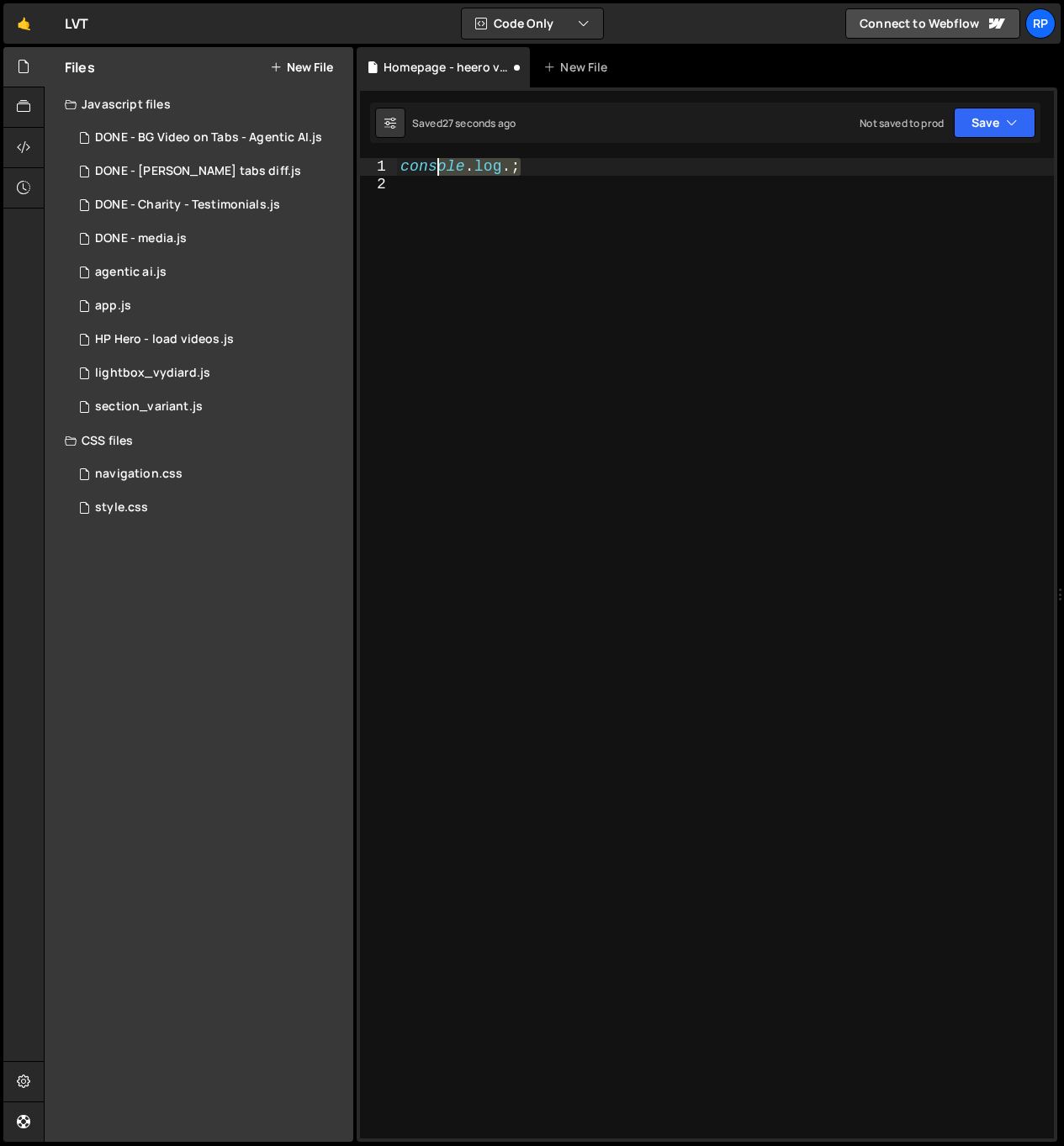
drag, startPoint x: 480, startPoint y: 169, endPoint x: 377, endPoint y: 172, distance: 103.0
click at [377, 171] on div "console.log.; 1 2 console . log .; הההההההההההההההההההההההההההההההההההההההההההה…" at bounding box center [706, 648] width 693 height 981
paste textarea "clear()"
type textarea "console.clear()"
click at [24, 54] on div at bounding box center [24, 67] width 42 height 41
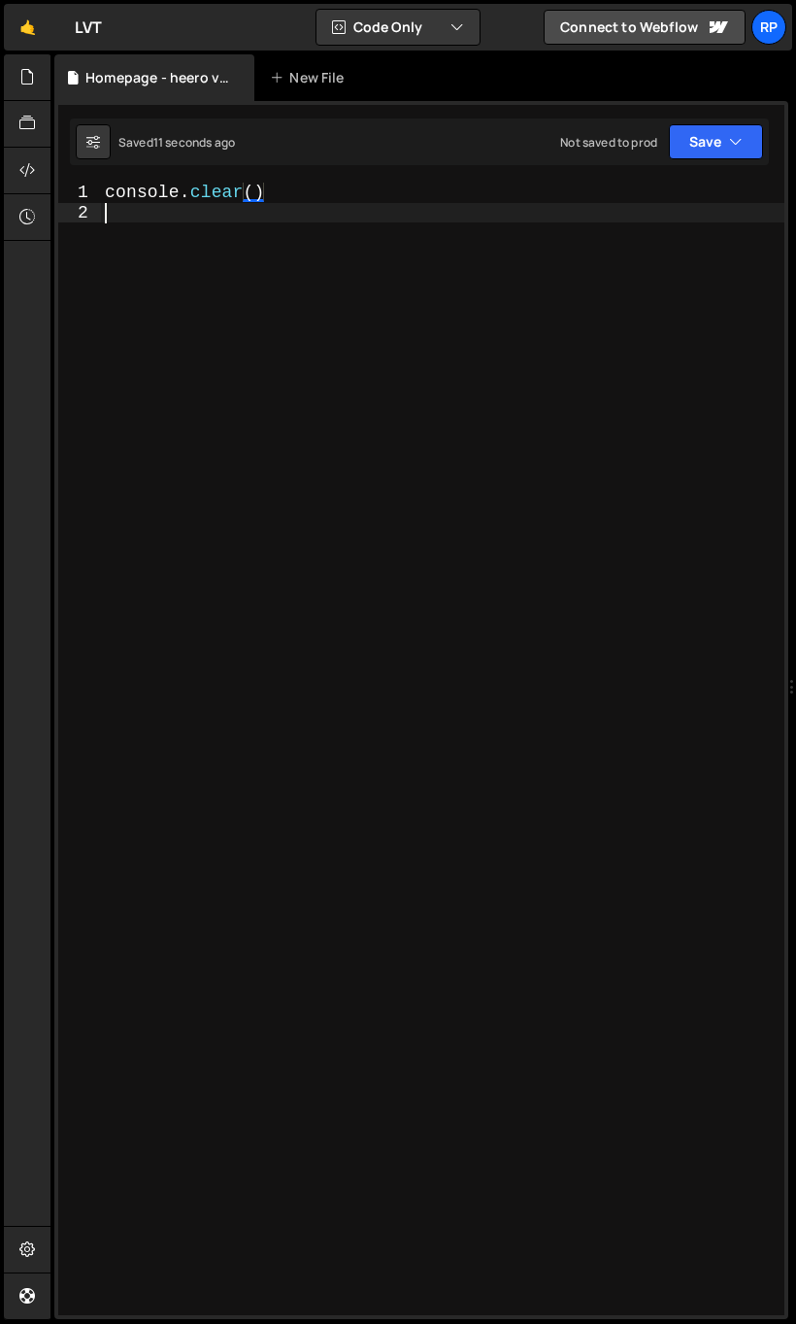
click at [252, 337] on div "console . clear ( )" at bounding box center [443, 769] width 684 height 1172
click at [297, 340] on div "console . clear ( )" at bounding box center [443, 769] width 684 height 1172
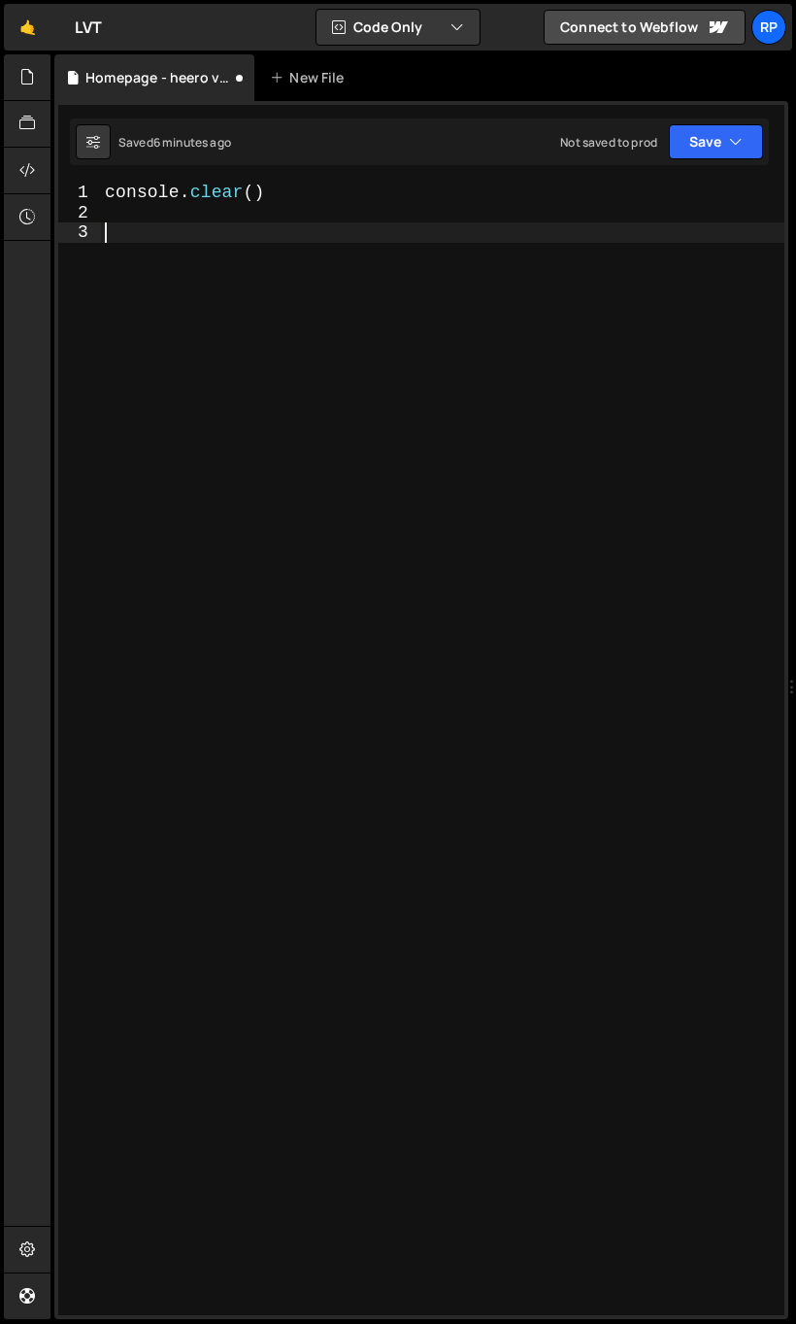
paste textarea "});"
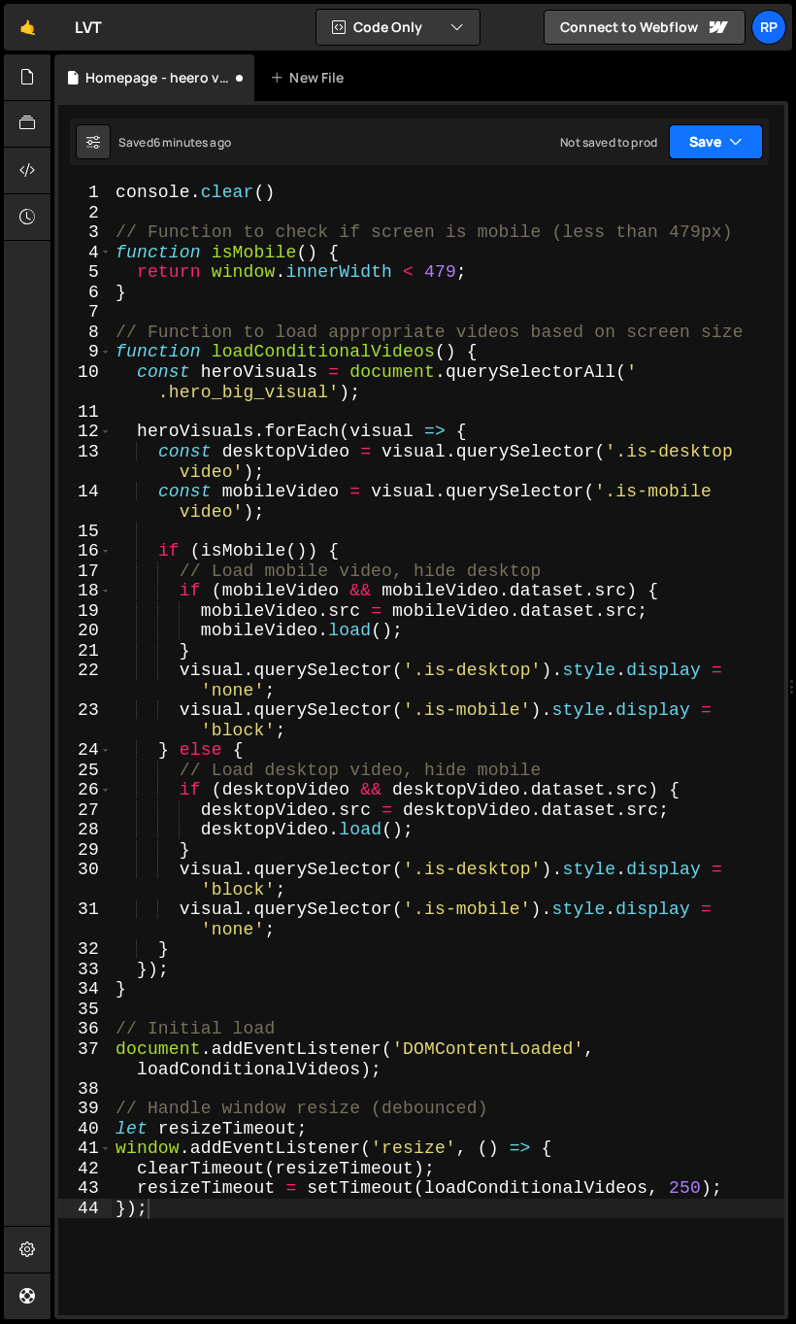
click at [710, 145] on button "Save" at bounding box center [716, 141] width 94 height 35
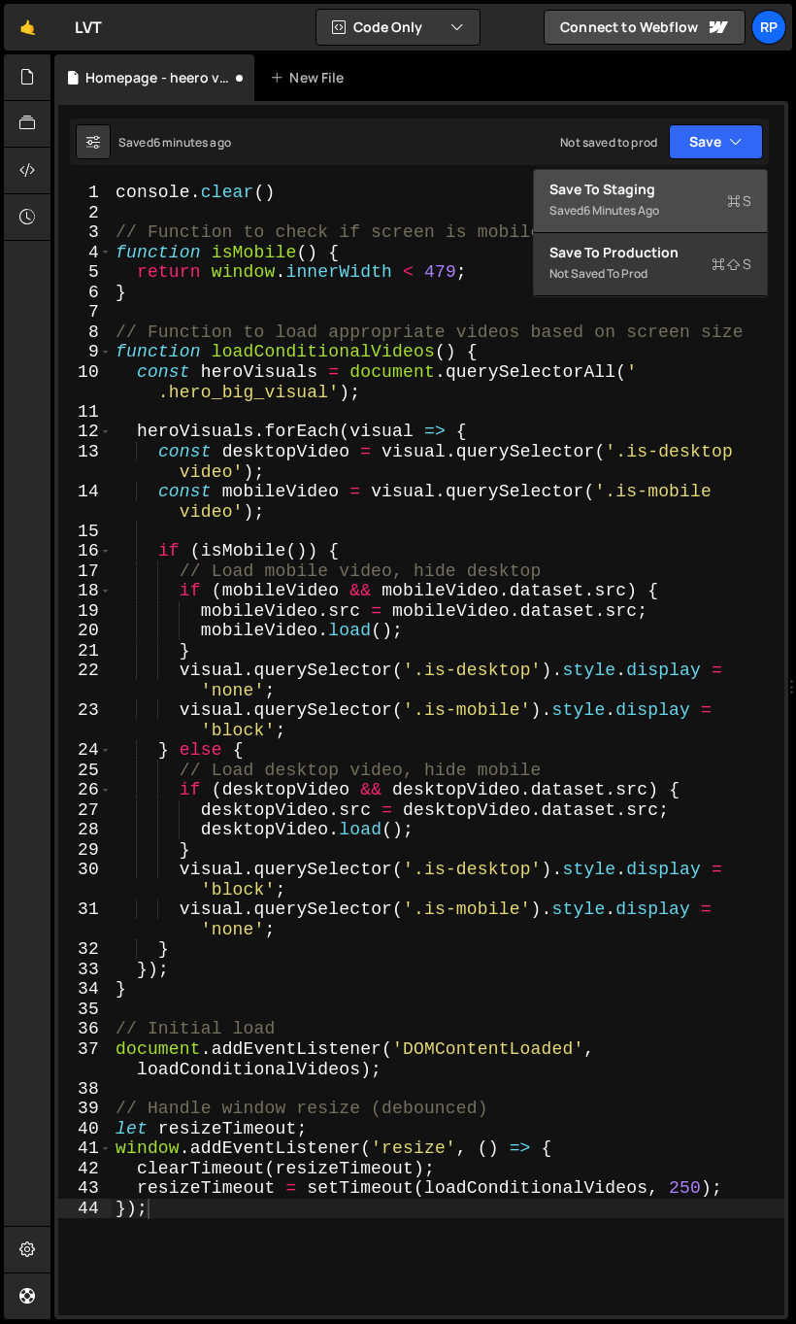
click at [660, 180] on div "Save to Staging S" at bounding box center [651, 189] width 202 height 19
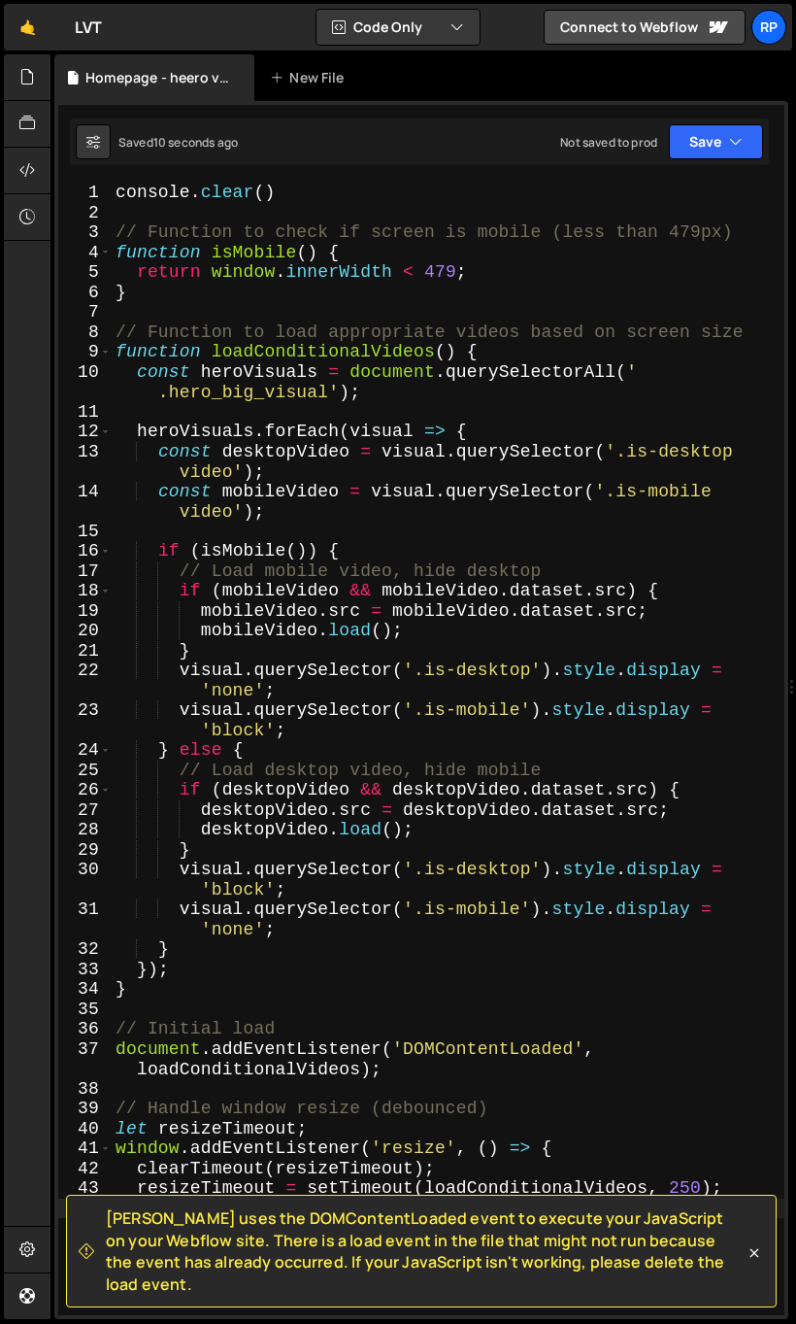
click at [289, 988] on div "console . clear ( ) // Function to check if screen is mobile (less than 479px) …" at bounding box center [448, 769] width 673 height 1172
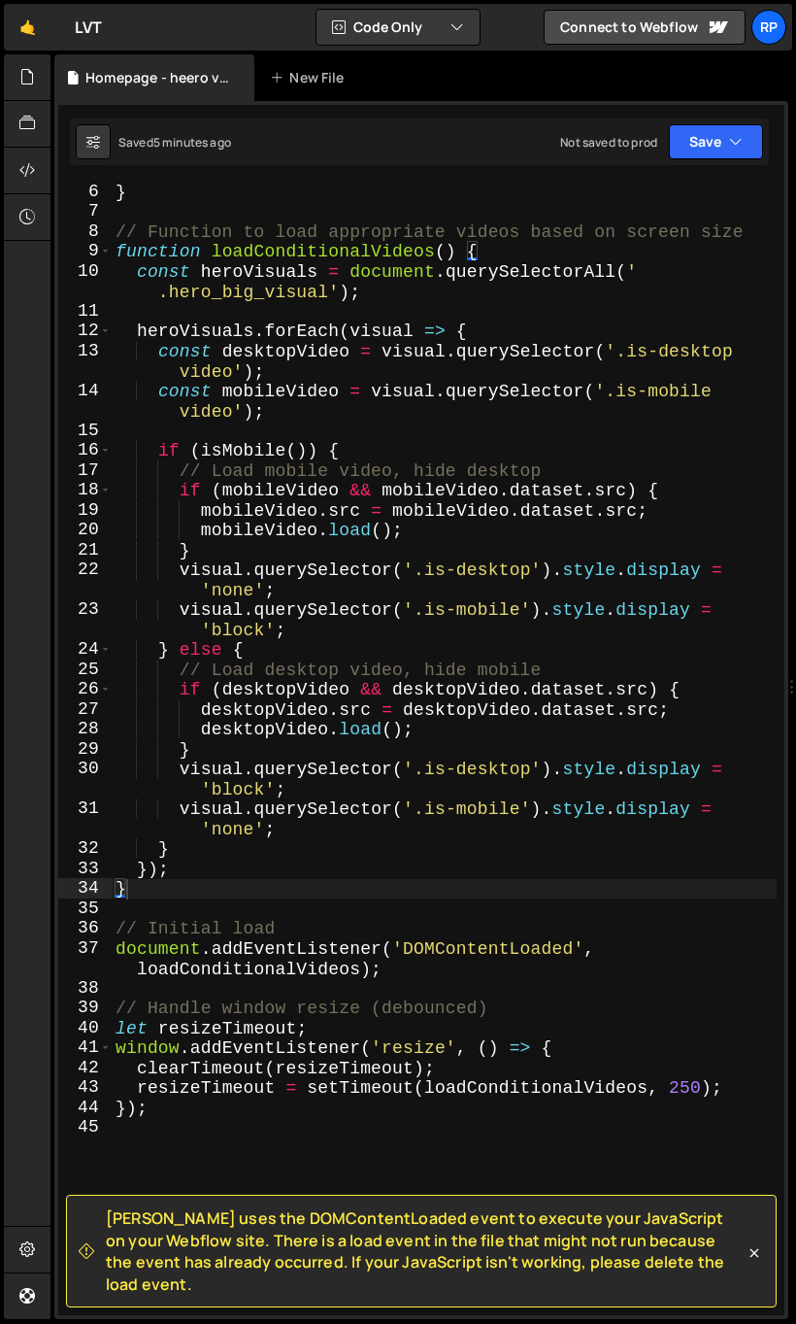
scroll to position [127, 0]
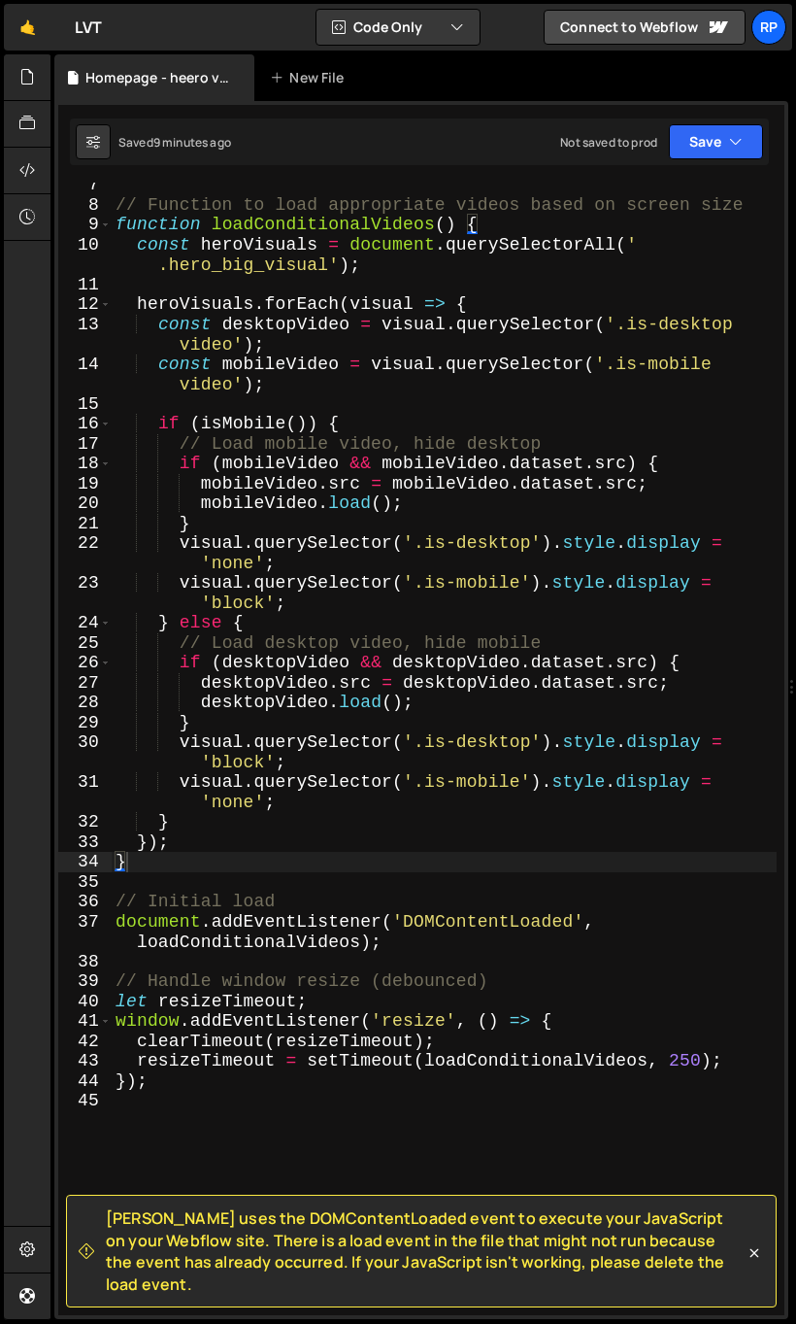
click at [219, 620] on div "// Function to load appropriate videos based on screen size function loadCondit…" at bounding box center [444, 761] width 665 height 1172
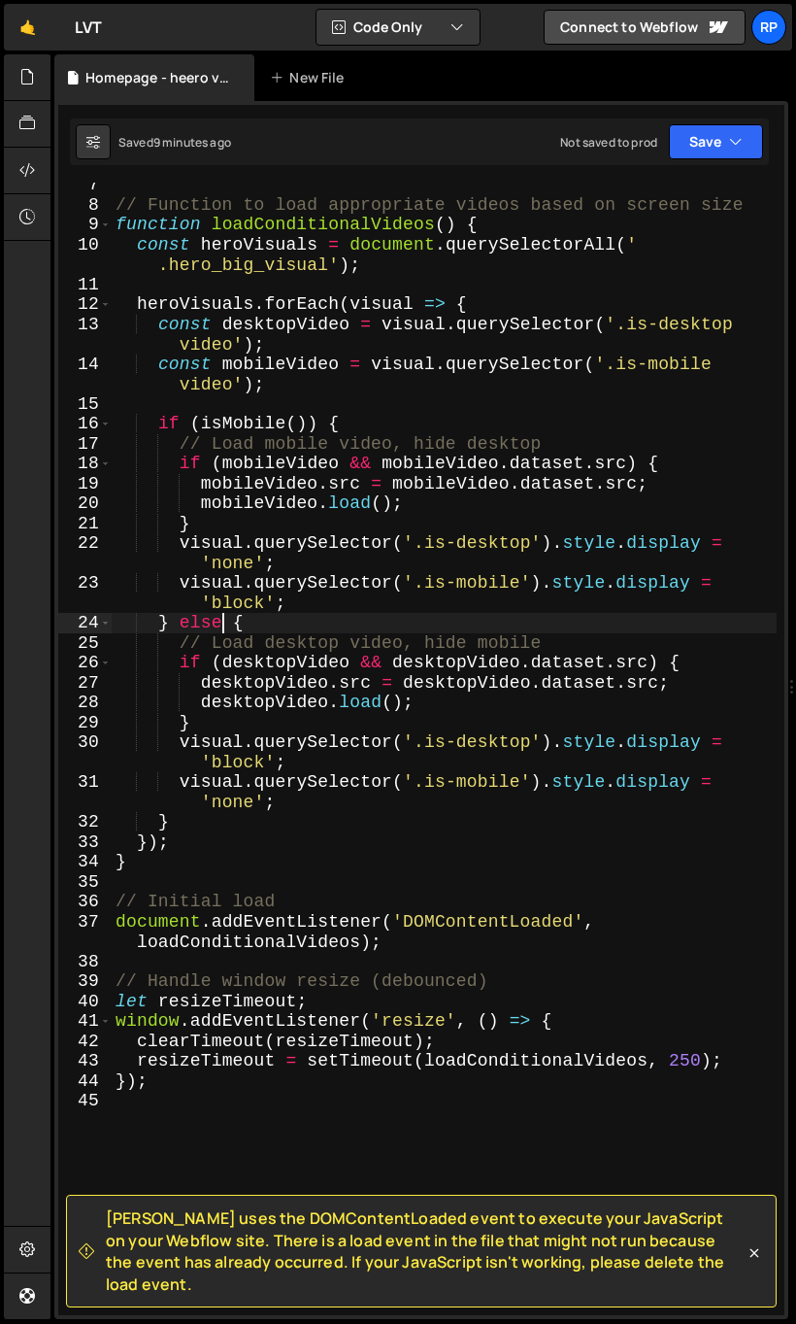
type textarea "});"
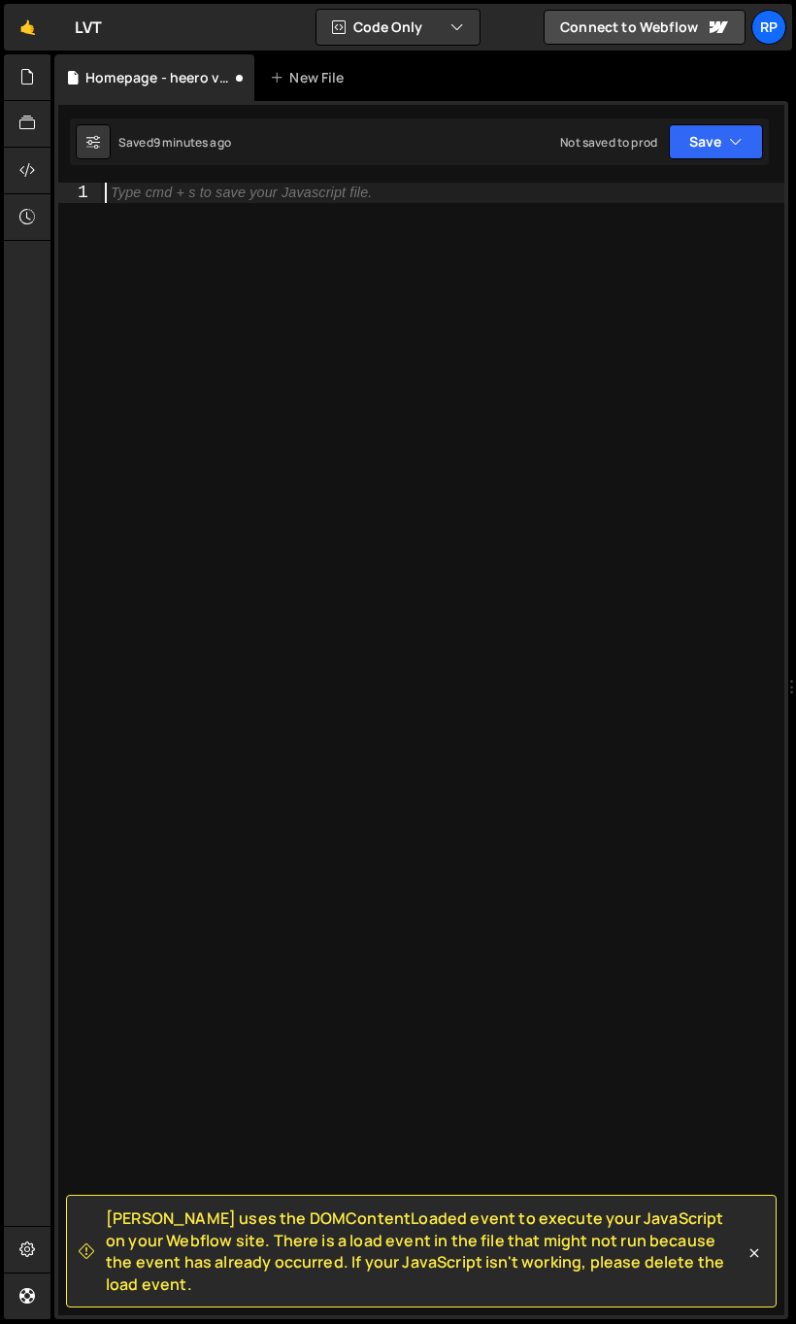
paste textarea "});"
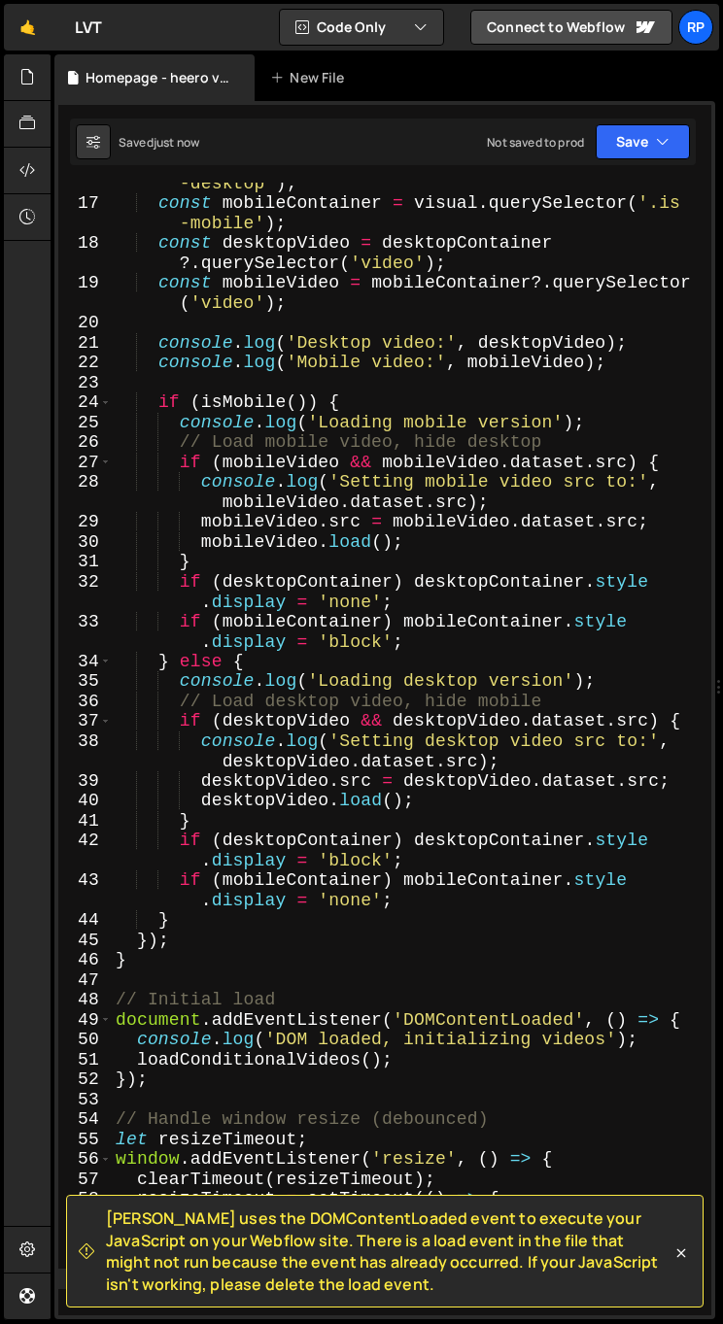
scroll to position [0, 0]
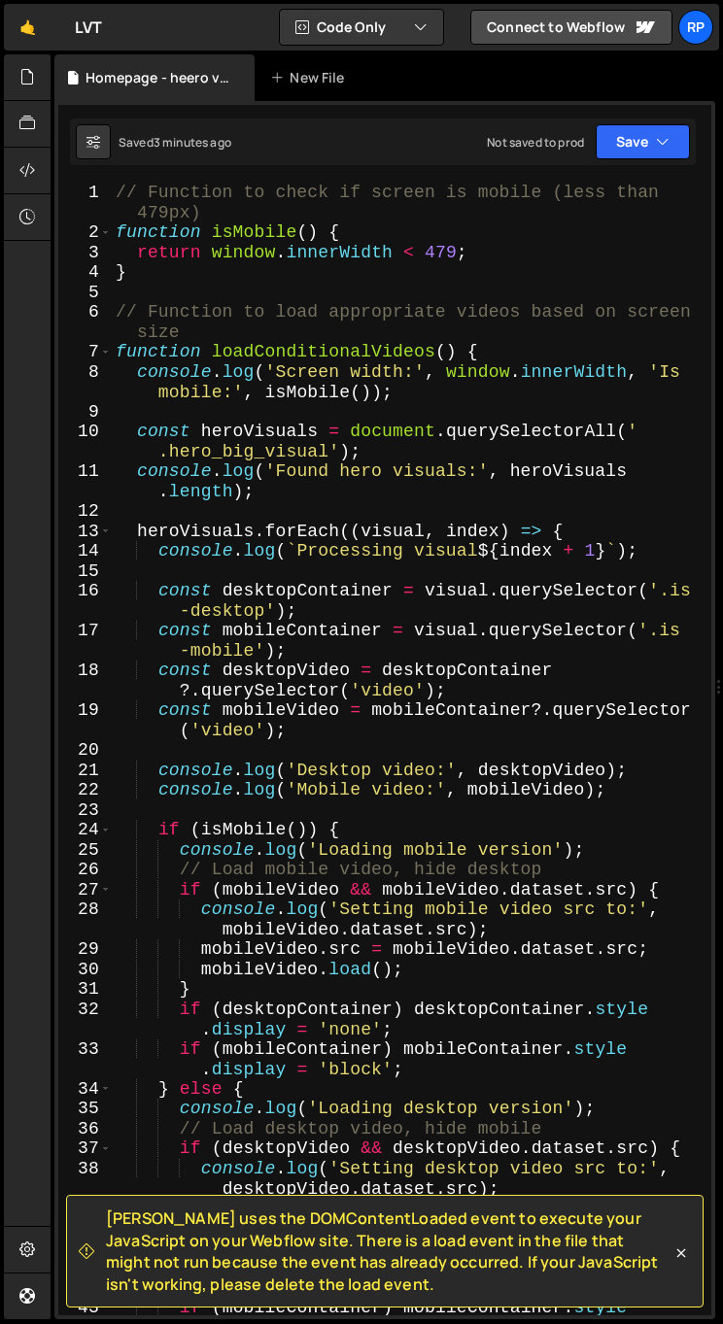
click at [321, 424] on div "// Function to check if screen is mobile (less than 479px) function isMobile ( …" at bounding box center [408, 789] width 592 height 1212
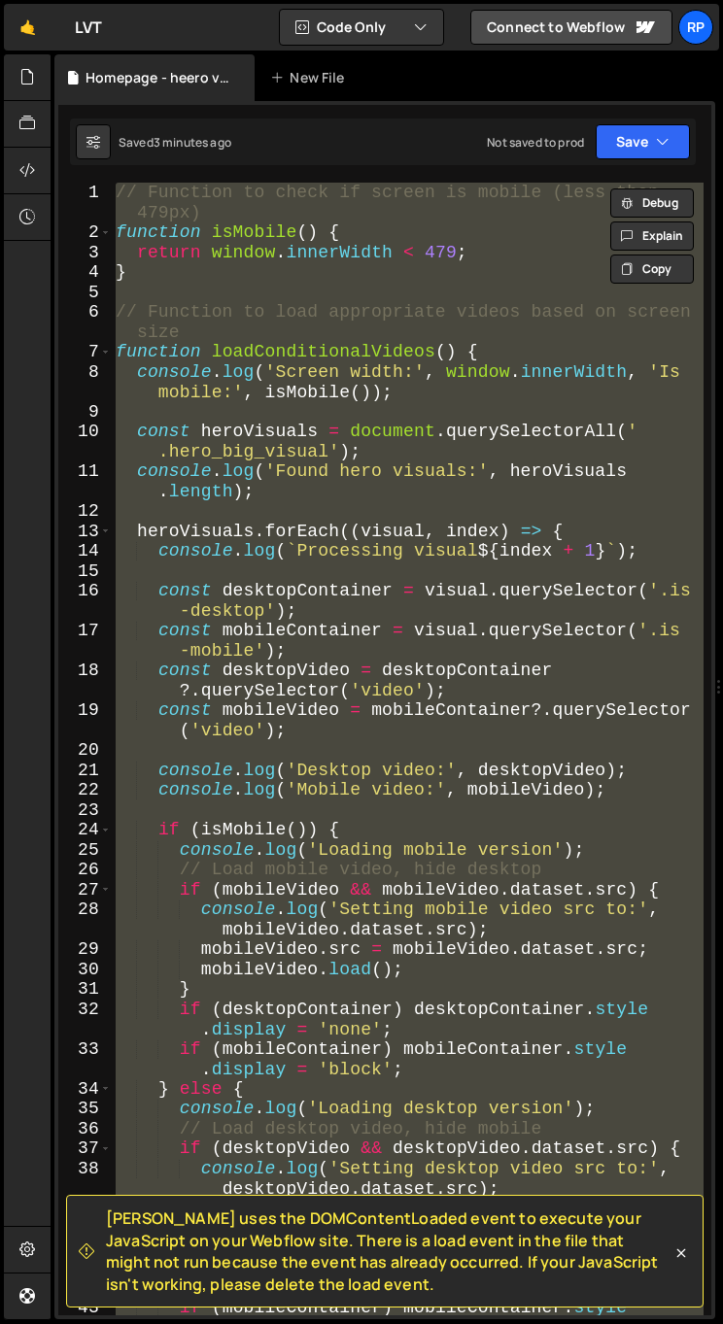
paste textarea
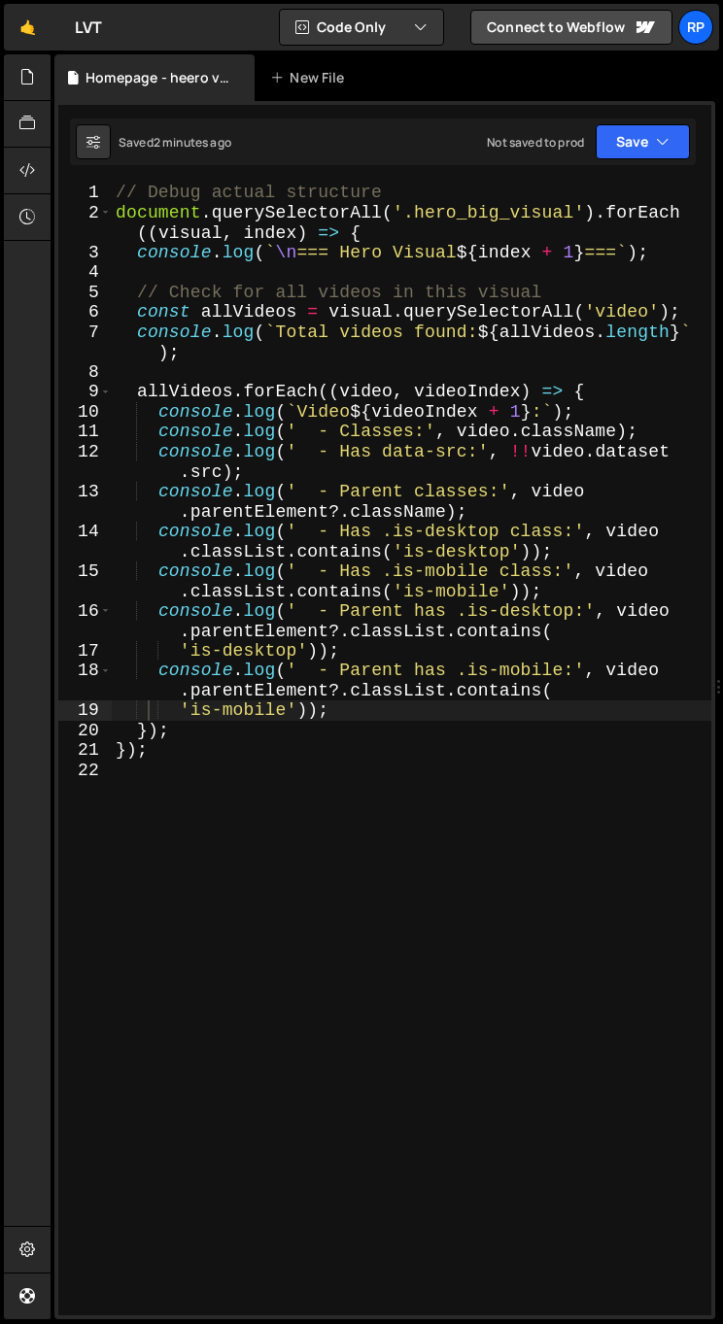
click at [367, 524] on div "// Debug actual structure document . querySelectorAll ( '.hero_big_visual' ) . …" at bounding box center [411, 769] width 599 height 1172
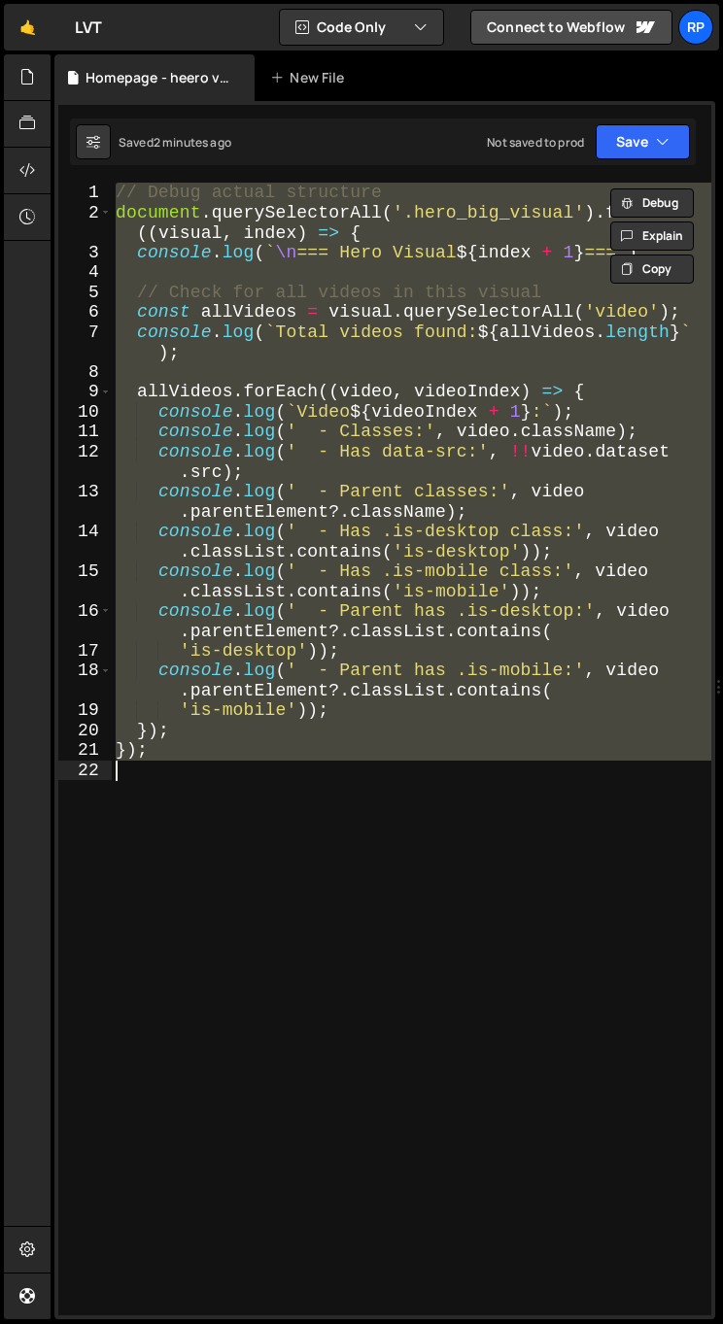
paste textarea
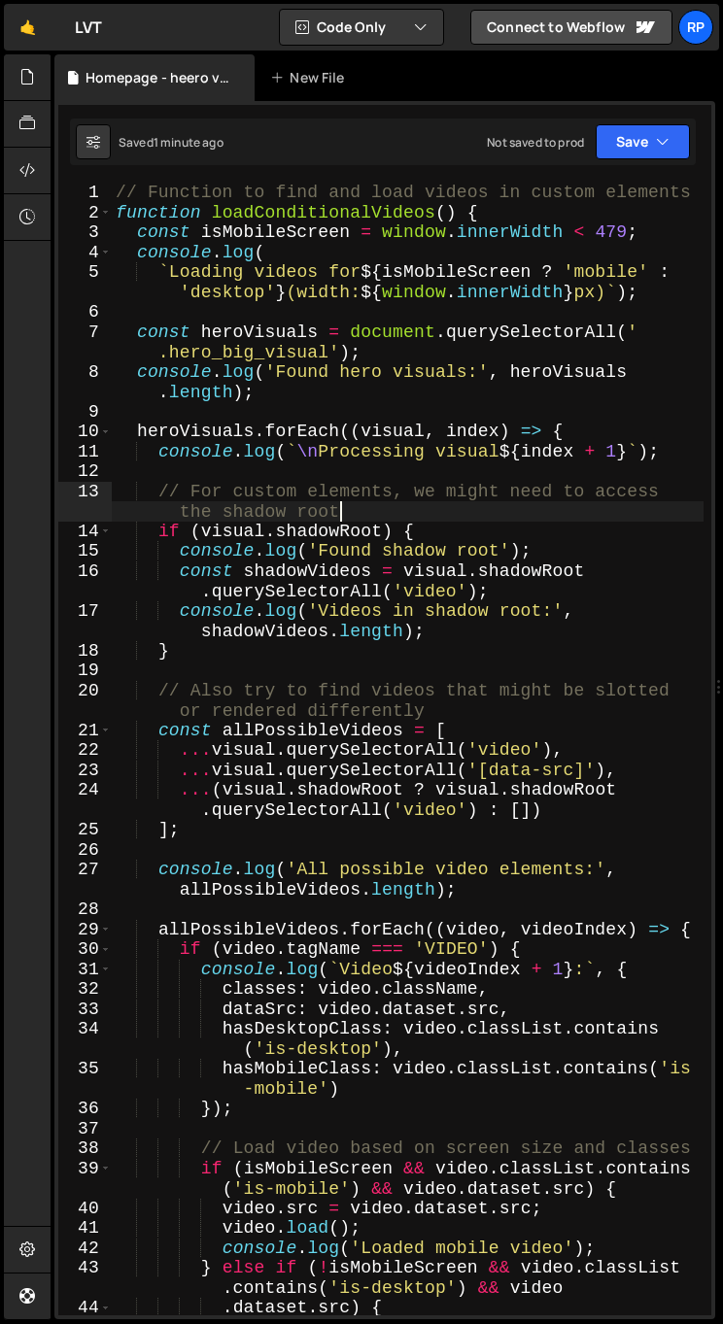
click at [487, 503] on div "// Function to find and load videos in custom elements function loadConditional…" at bounding box center [408, 769] width 592 height 1172
type textarea "}"
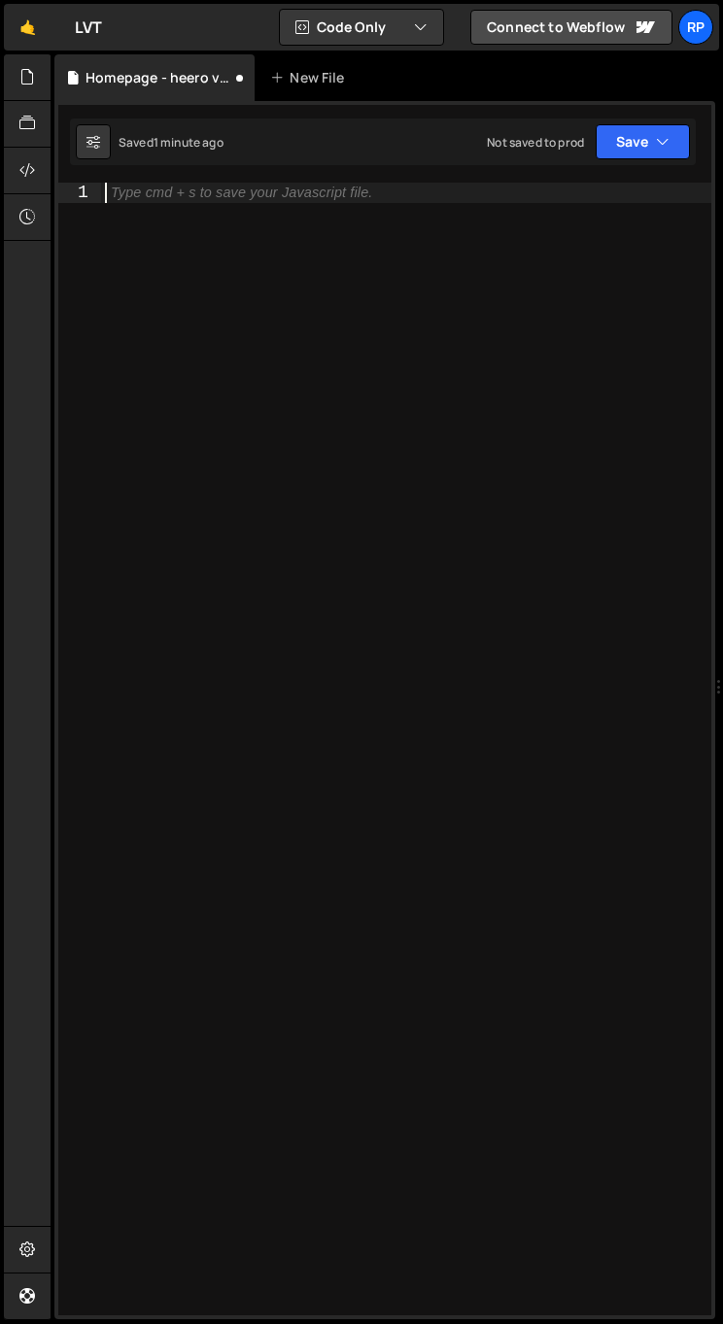
paste textarea "});"
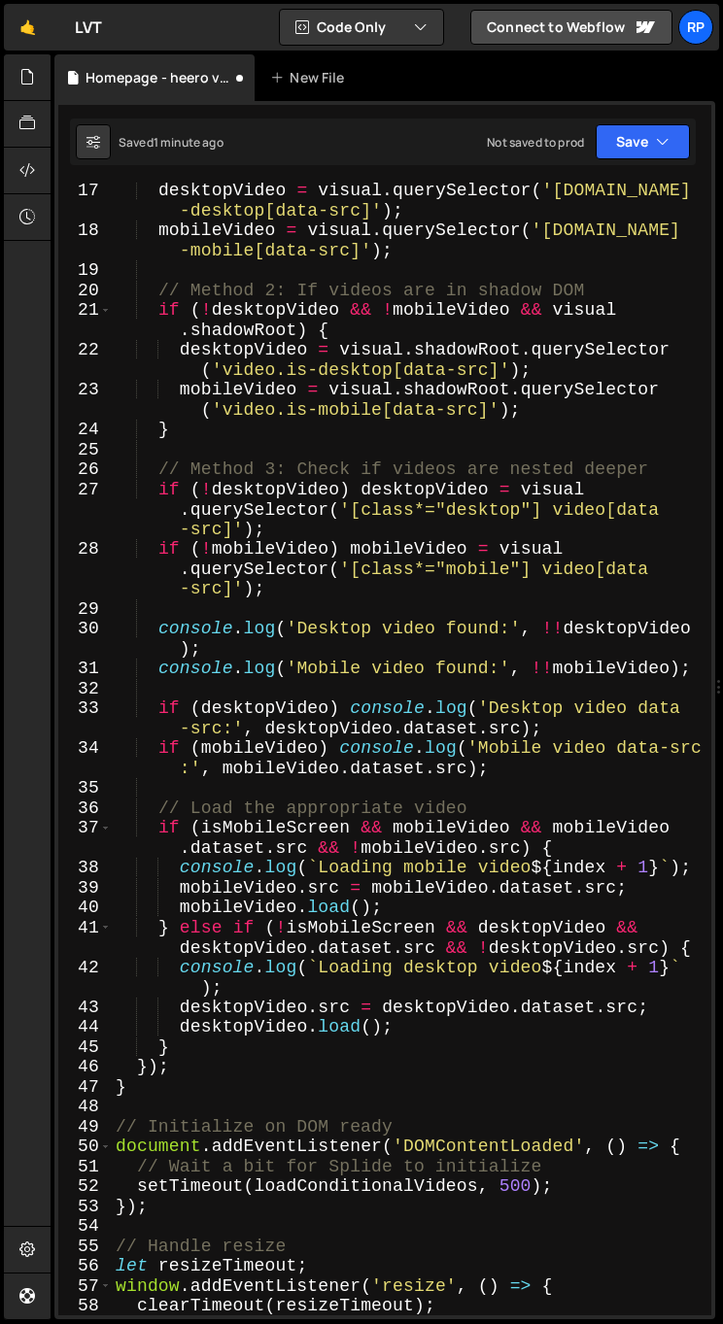
type textarea "});"
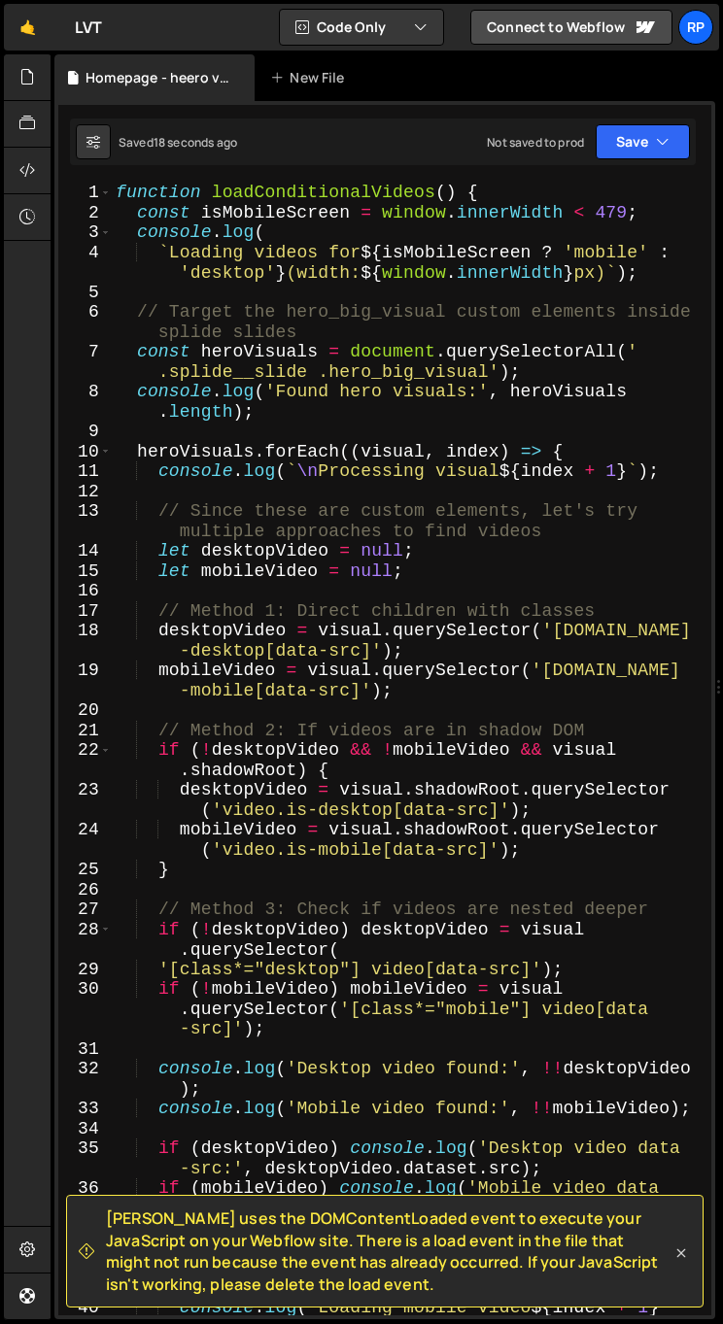
click at [682, 1251] on icon at bounding box center [680, 1252] width 19 height 19
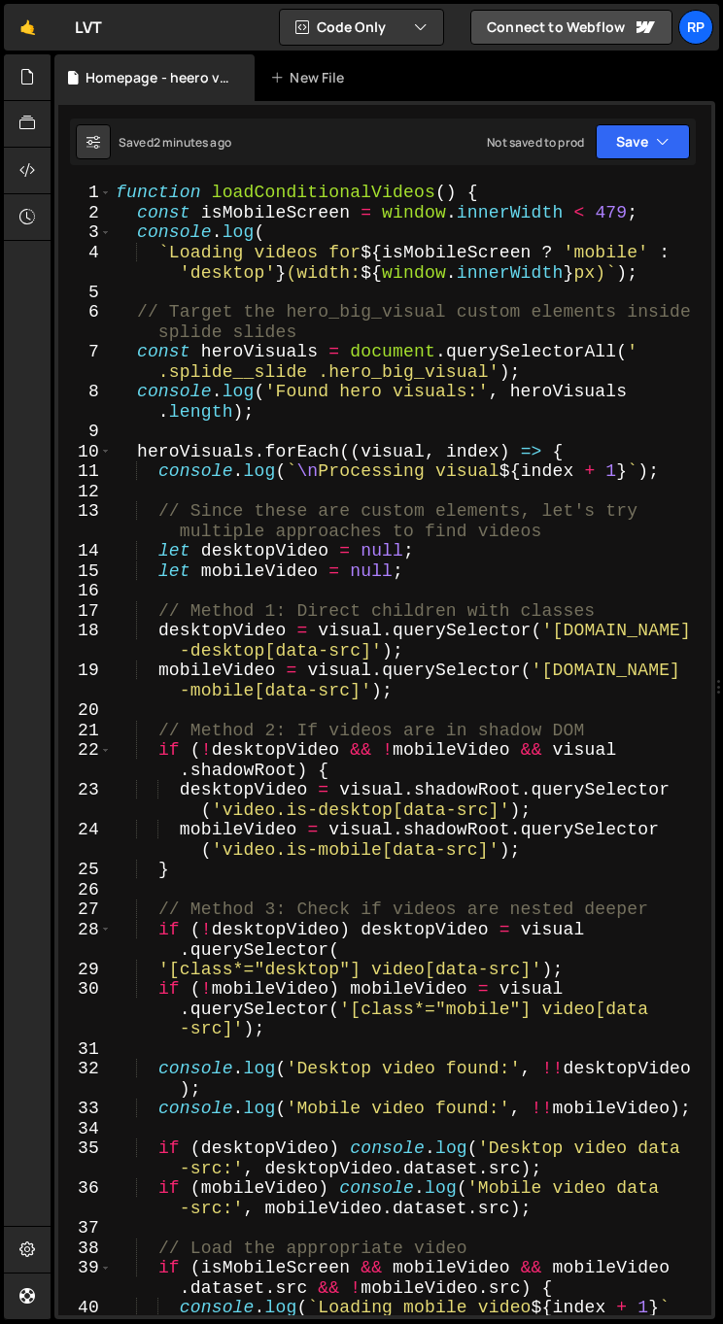
click at [230, 605] on div "function loadConditionalVideos ( ) { const isMobileScreen = window . innerWidth…" at bounding box center [408, 779] width 592 height 1193
type textarea "});"
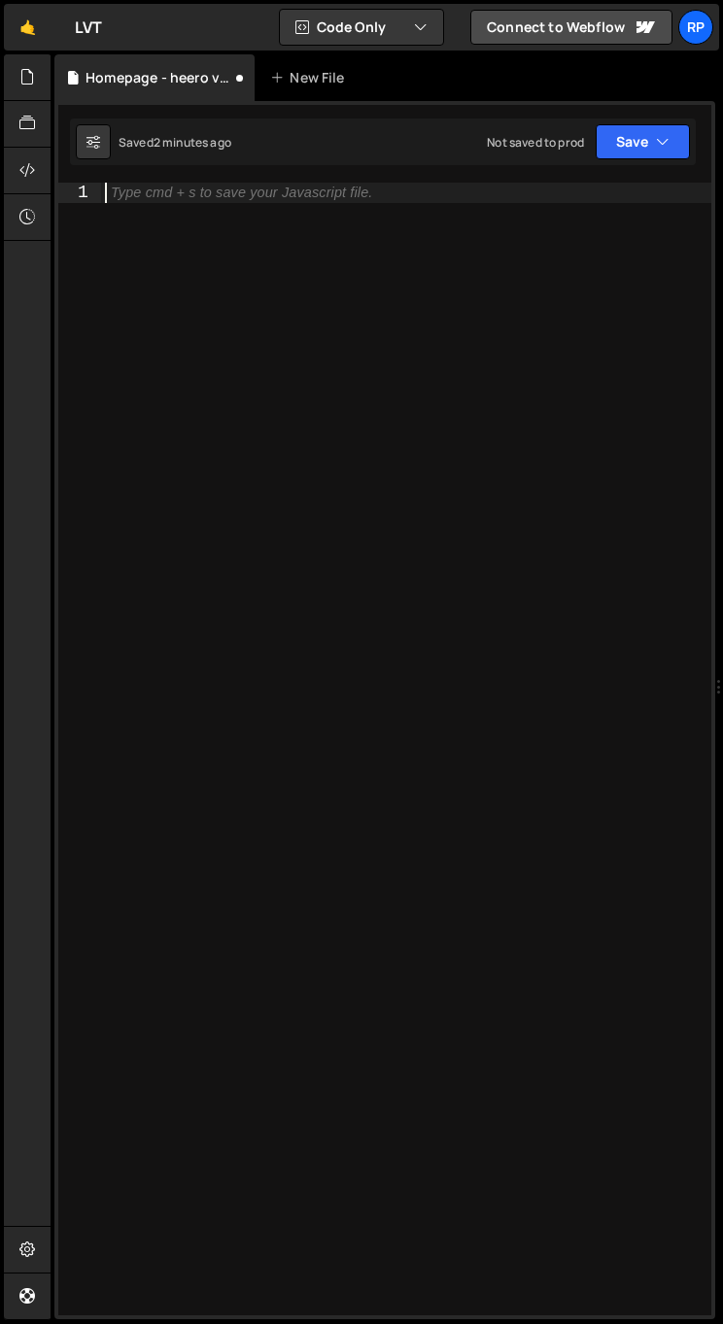
paste textarea "}"
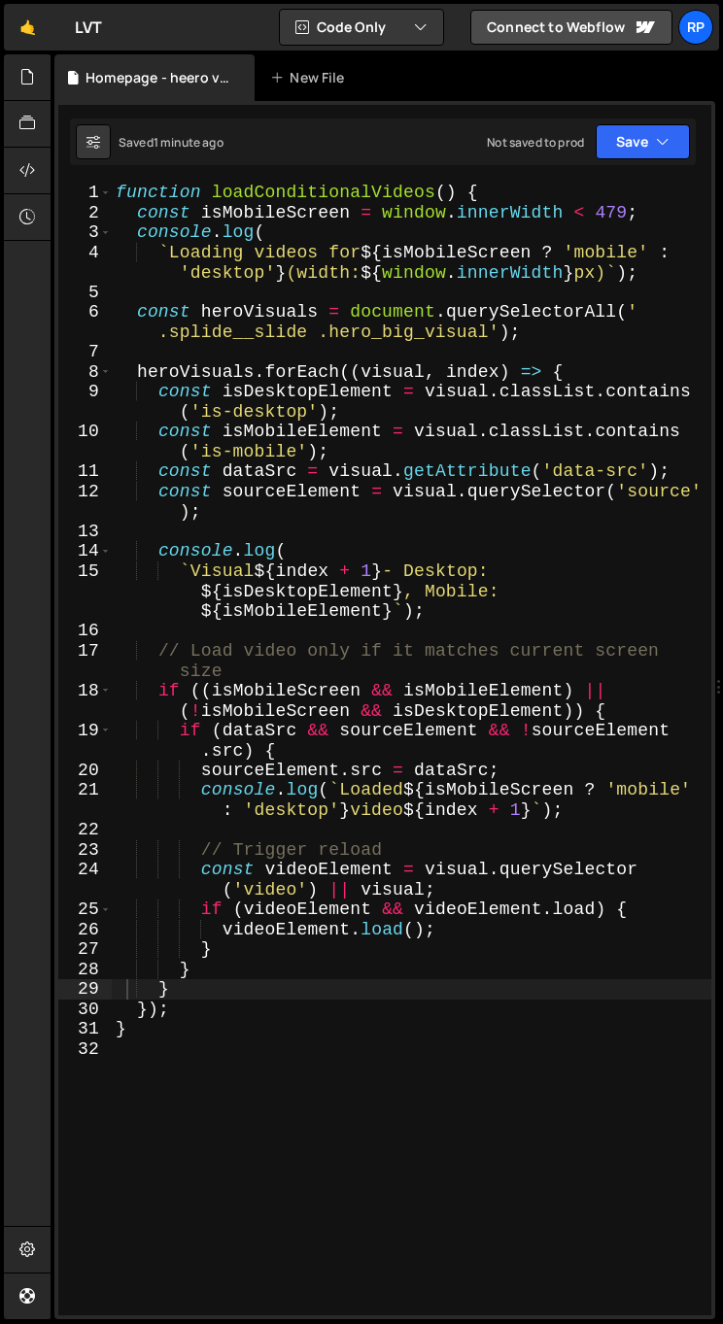
click at [321, 851] on div "function loadConditionalVideos ( ) { const isMobileScreen = window . innerWidth…" at bounding box center [411, 769] width 599 height 1172
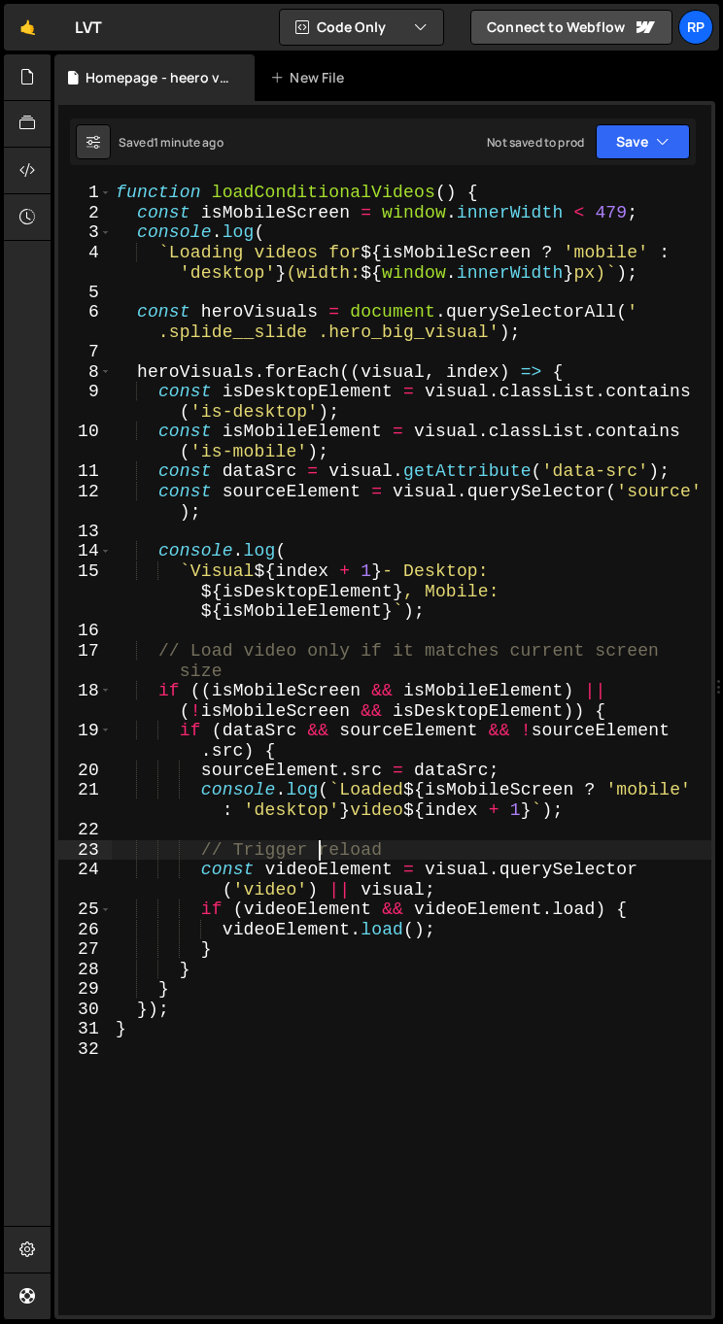
type textarea "}"
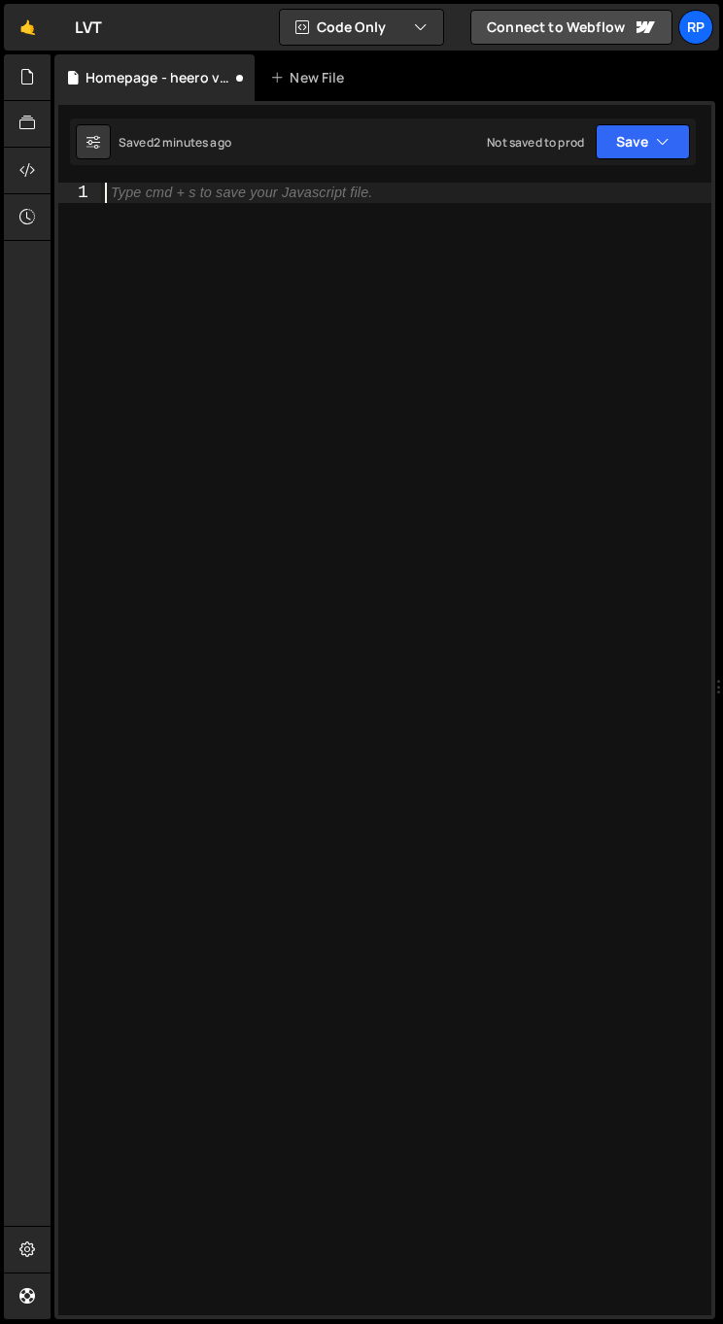
paste textarea "}"
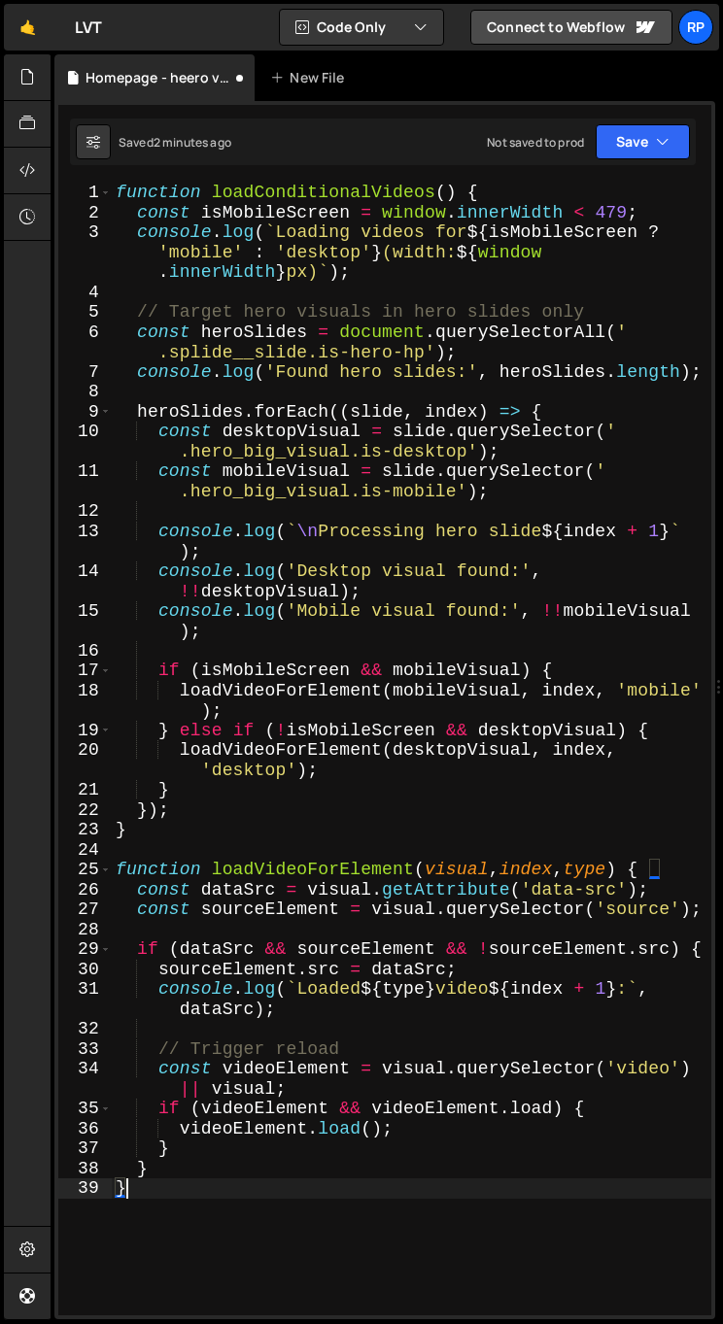
type textarea "}"
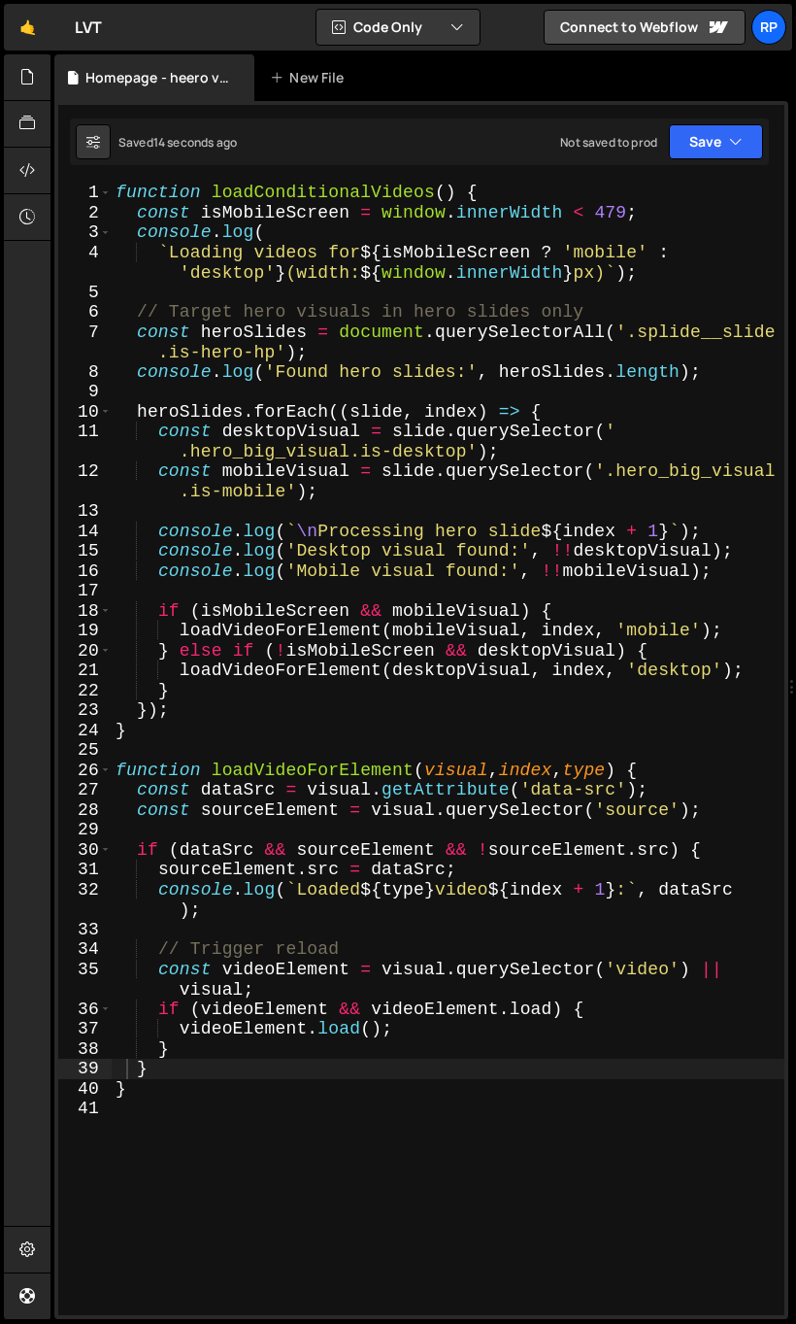
click at [270, 1115] on div "function loadConditionalVideos ( ) { const isMobileScreen = window . innerWidth…" at bounding box center [448, 769] width 673 height 1172
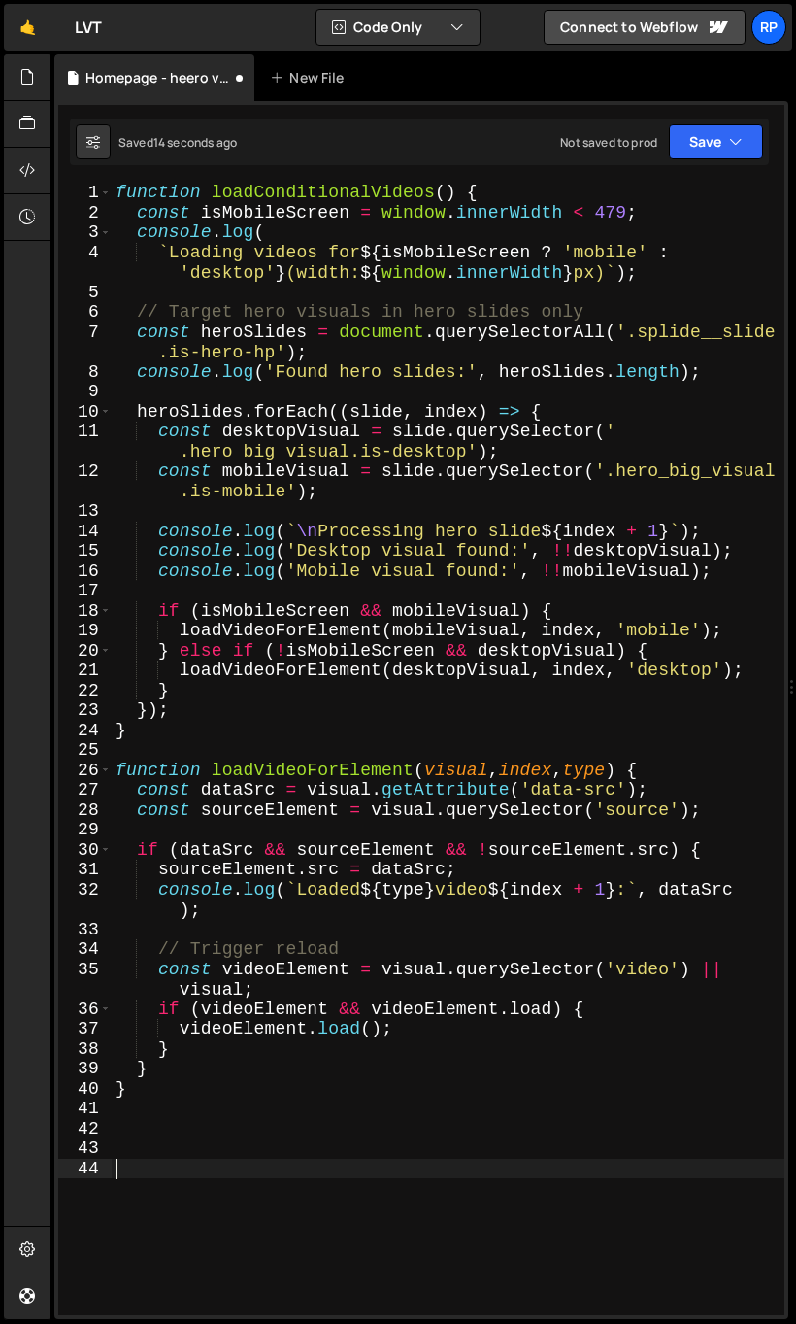
paste textarea "});"
type textarea "});"
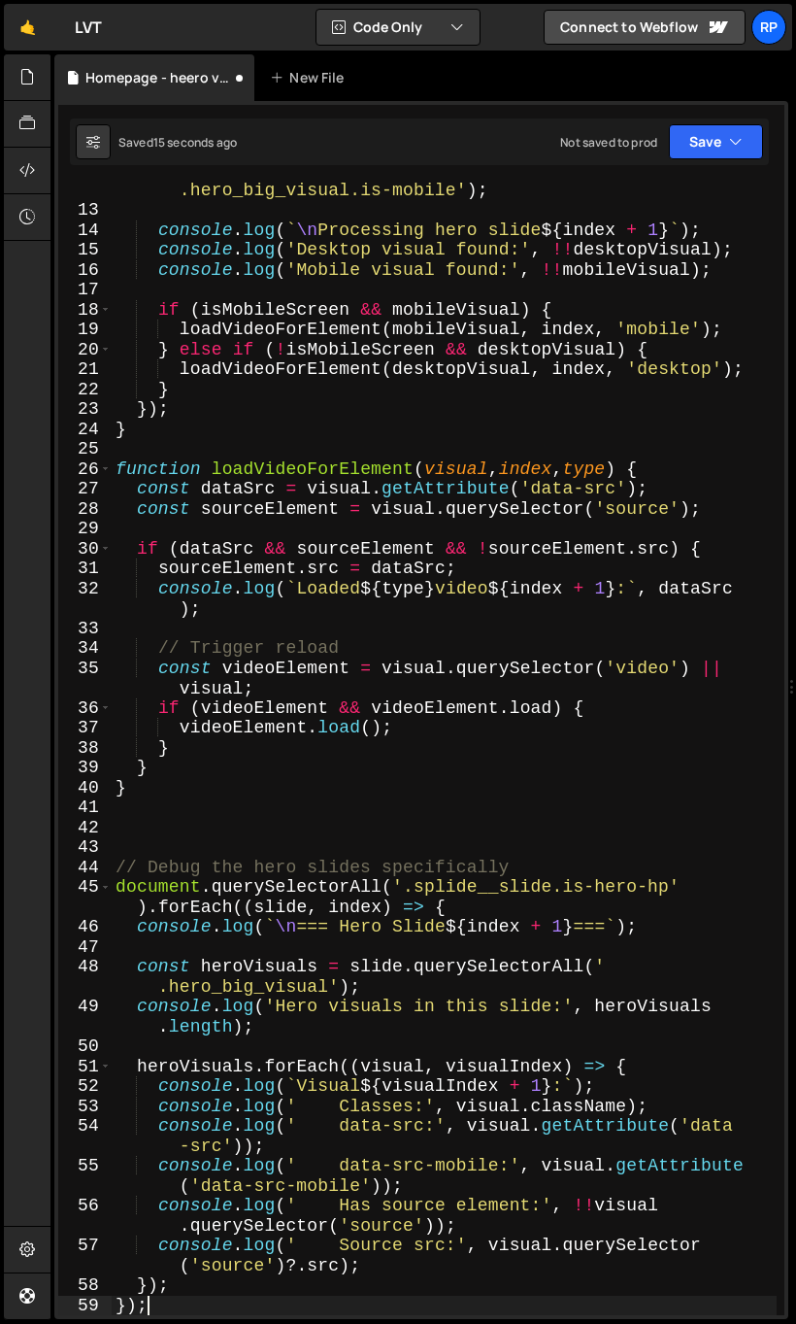
scroll to position [301, 0]
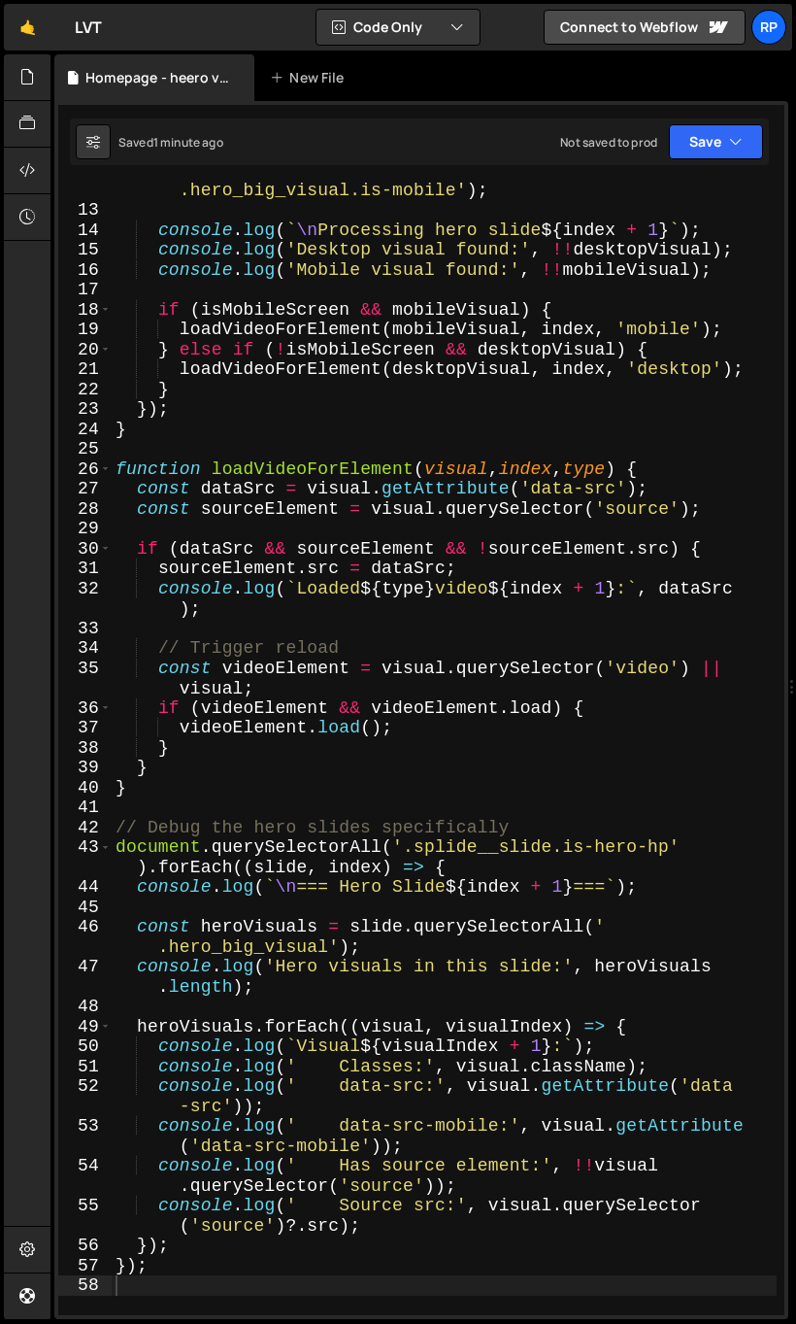
click at [259, 502] on div "const mobileVisual = slide . querySelector ( ' .hero_big_visual.is-mobile' ) ; …" at bounding box center [444, 756] width 665 height 1193
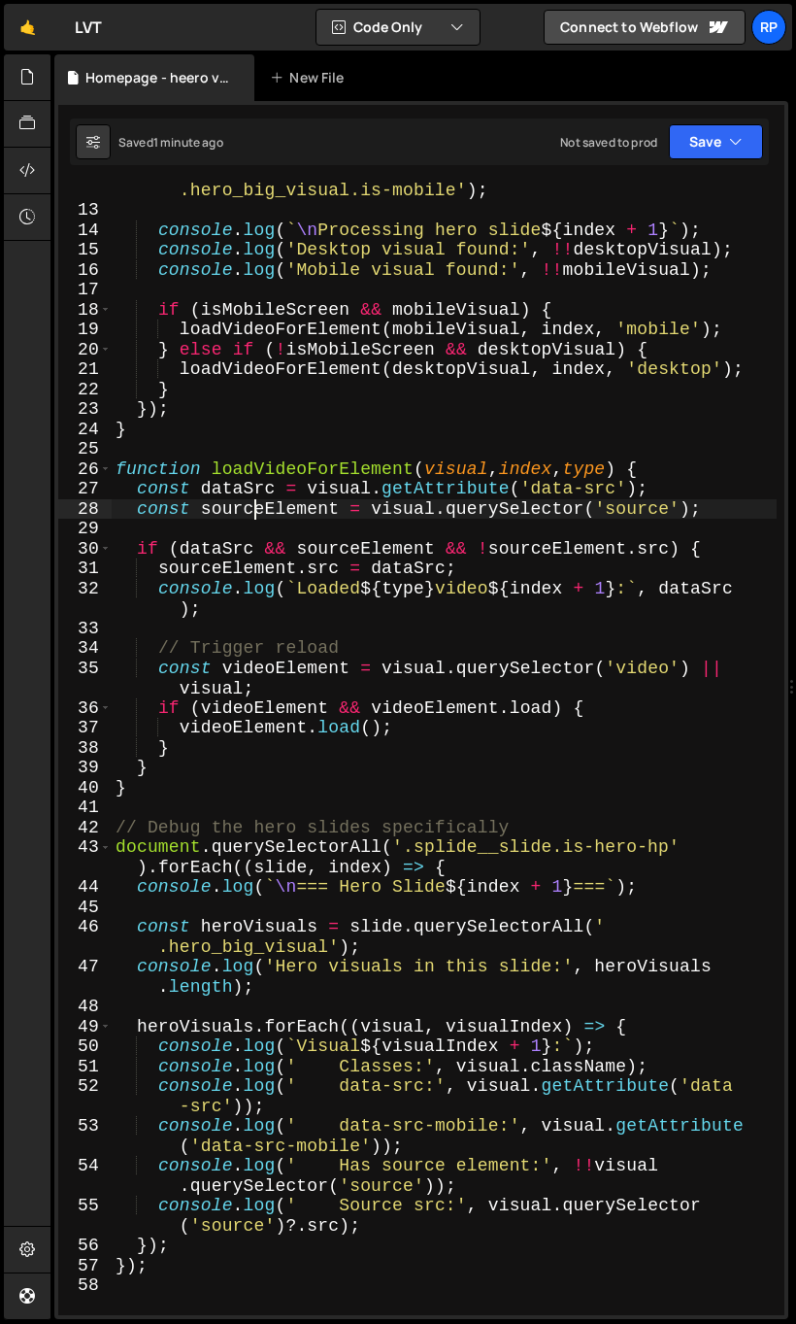
type textarea "});"
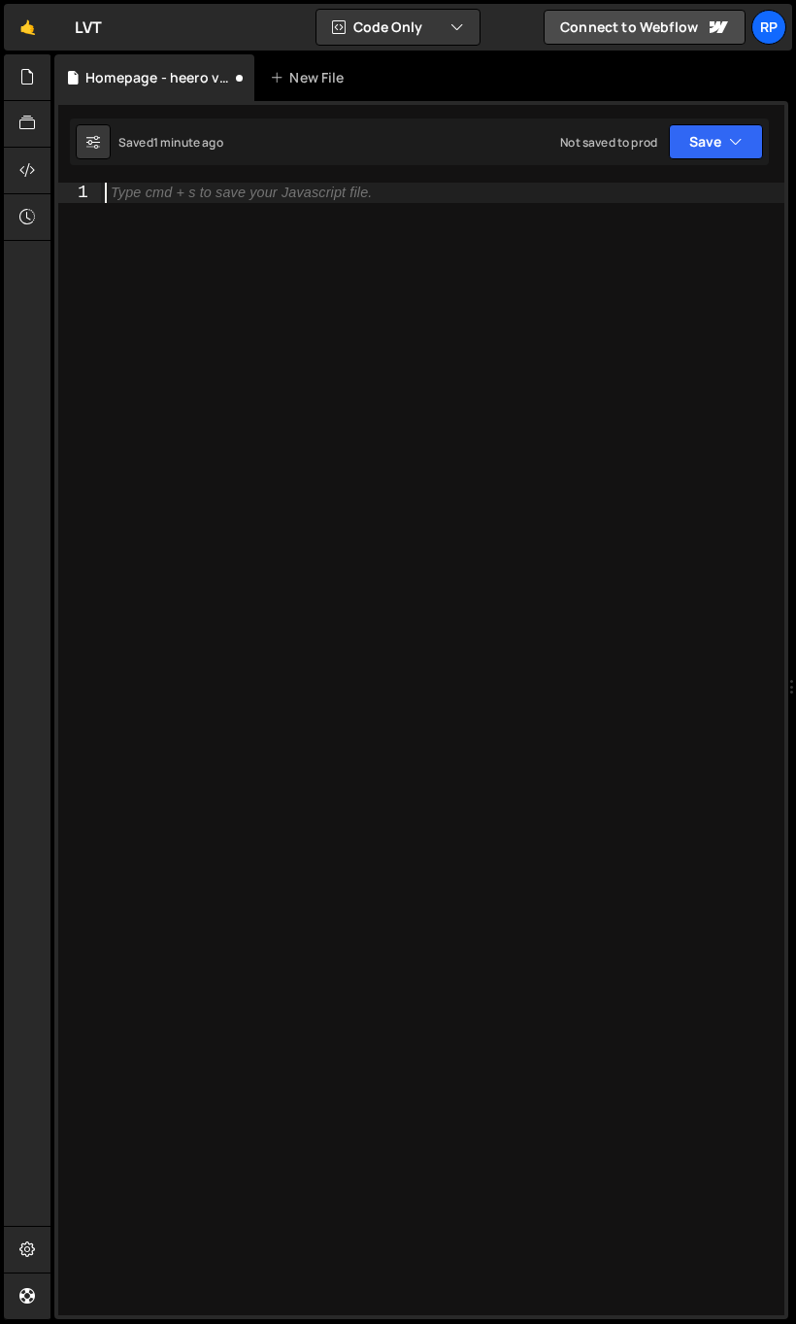
paste textarea "});"
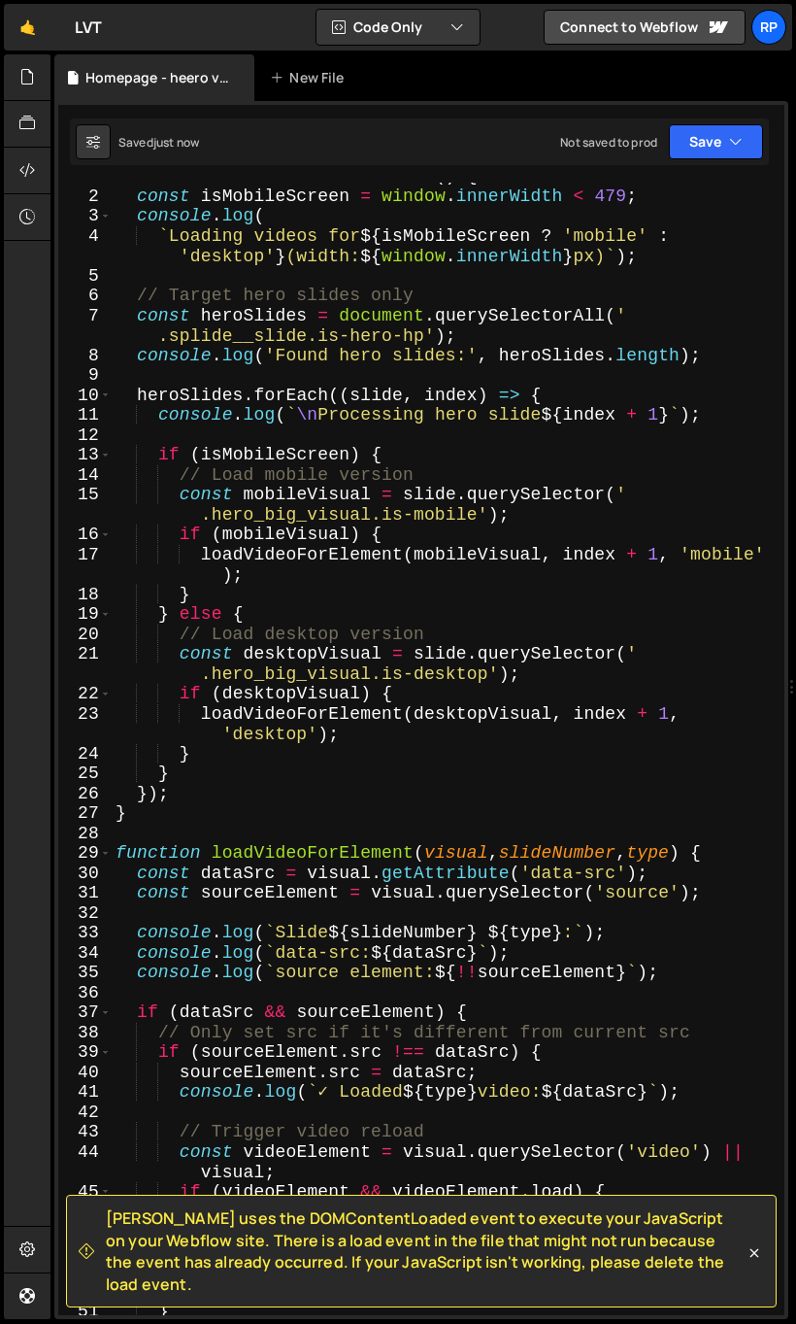
scroll to position [0, 0]
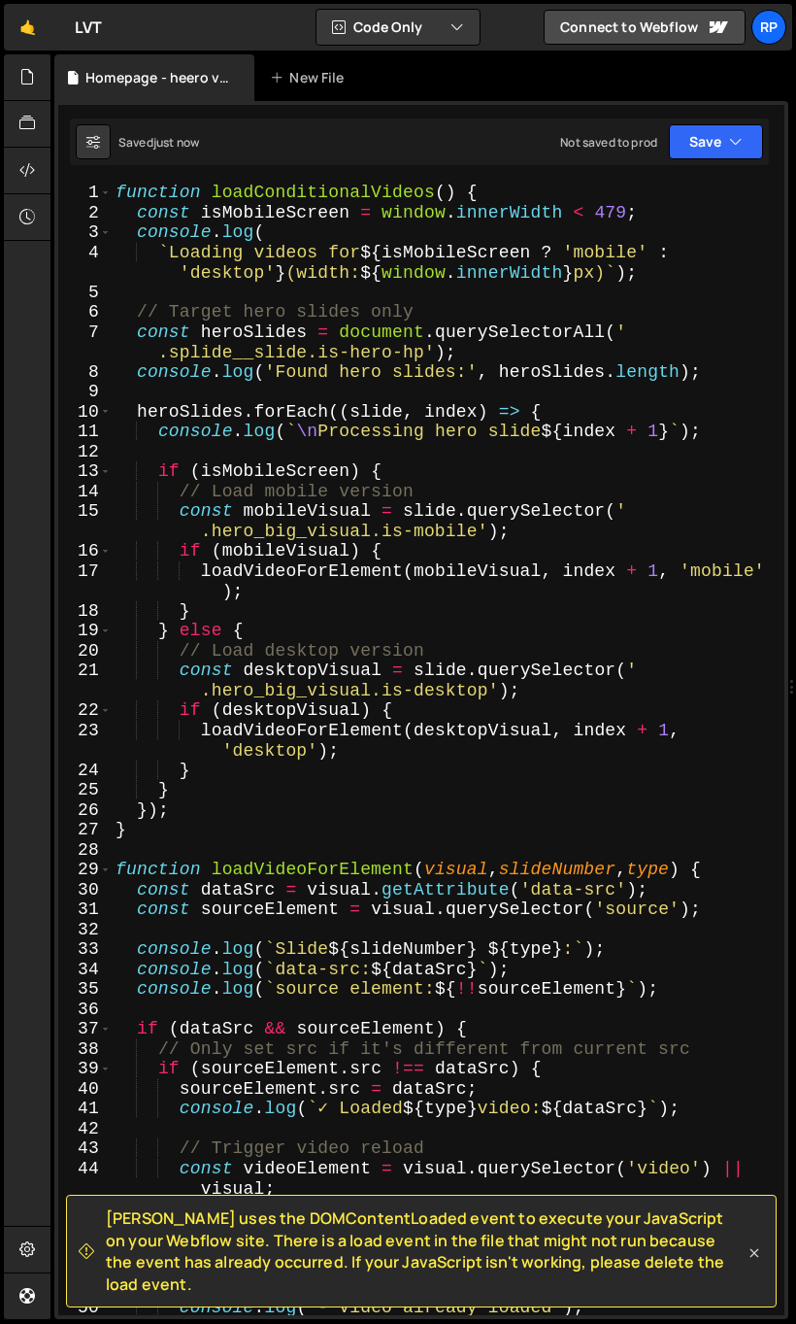
click at [752, 1263] on icon at bounding box center [754, 1252] width 19 height 19
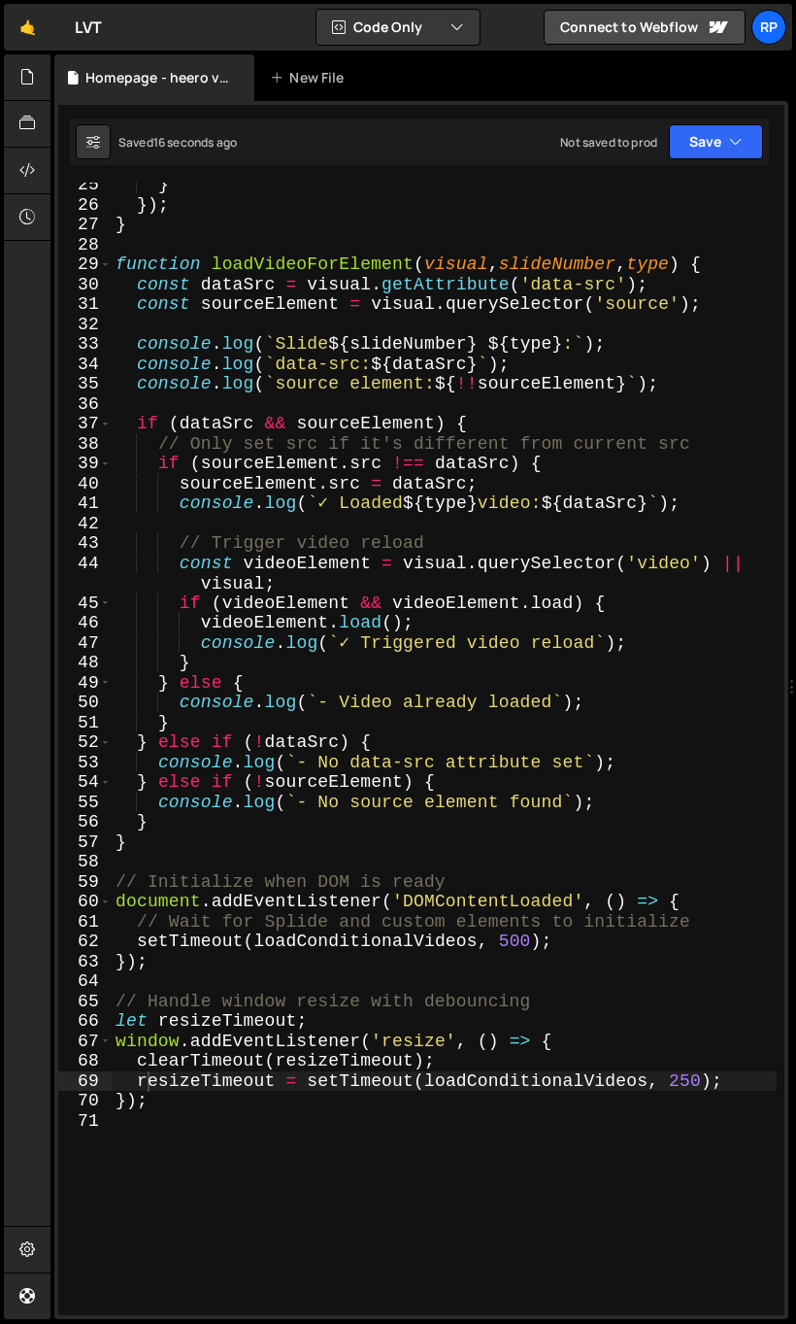
scroll to position [605, 0]
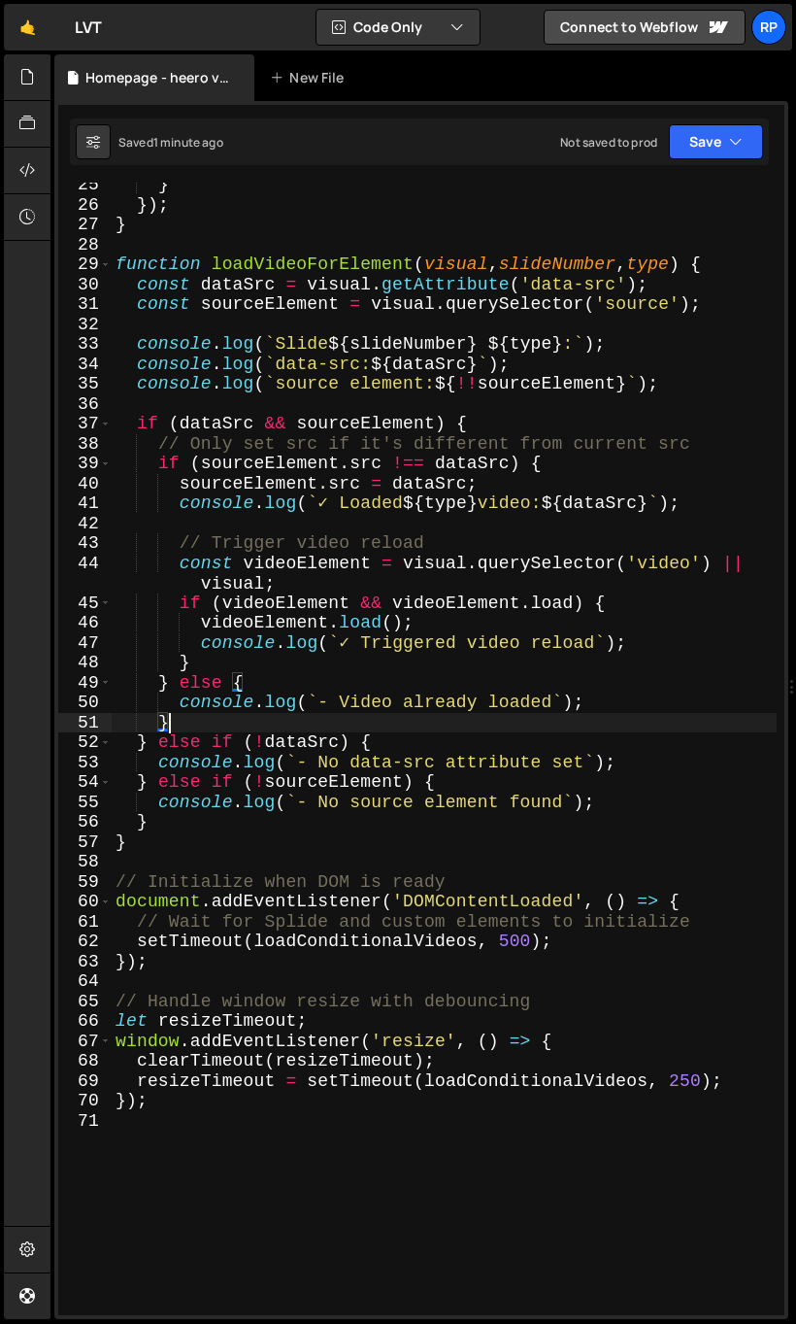
click at [537, 726] on div "} }) ; } function loadVideoForElement ( visual , slideNumber , type ) { const d…" at bounding box center [444, 761] width 665 height 1172
type textarea "});"
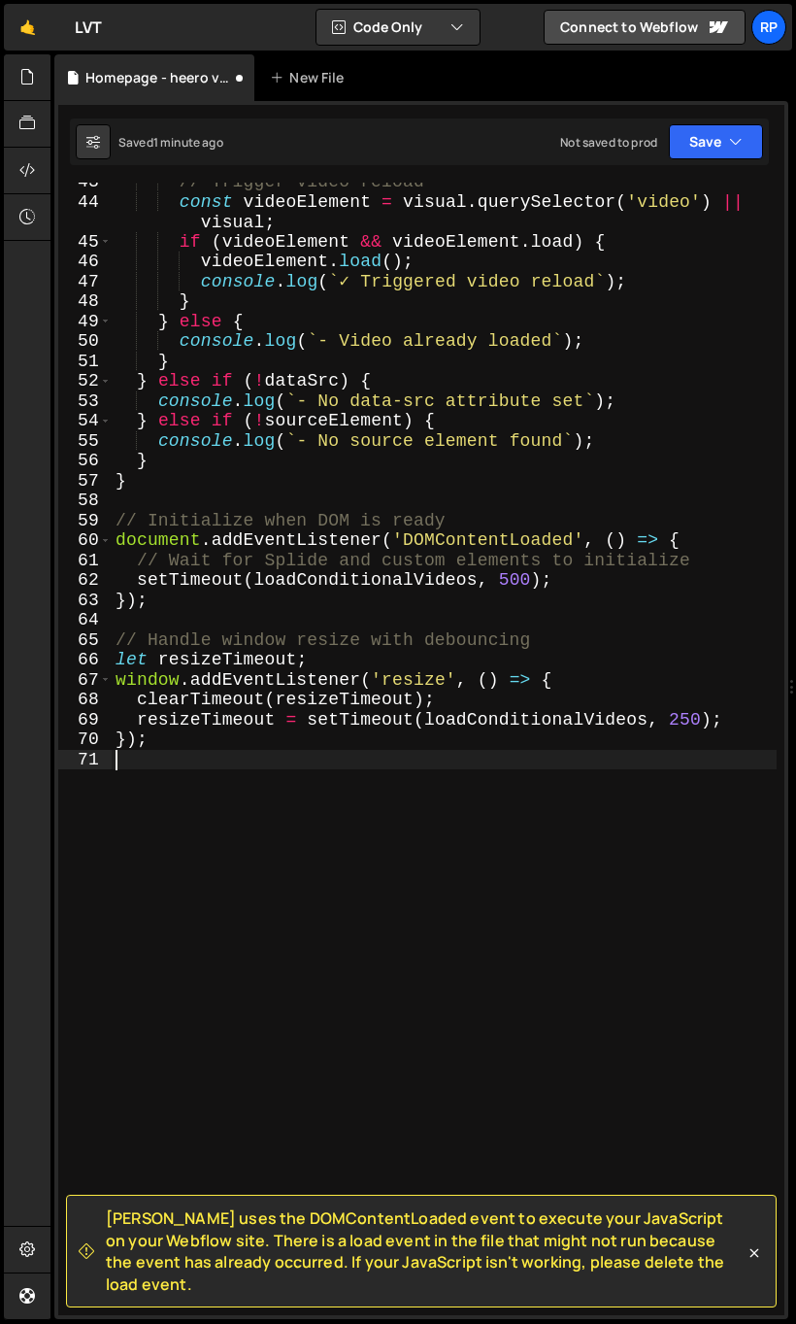
scroll to position [966, 0]
click at [331, 893] on div "// Trigger video reload const videoElement = visual . querySelector ( 'video' )…" at bounding box center [444, 758] width 665 height 1172
type textarea "});"
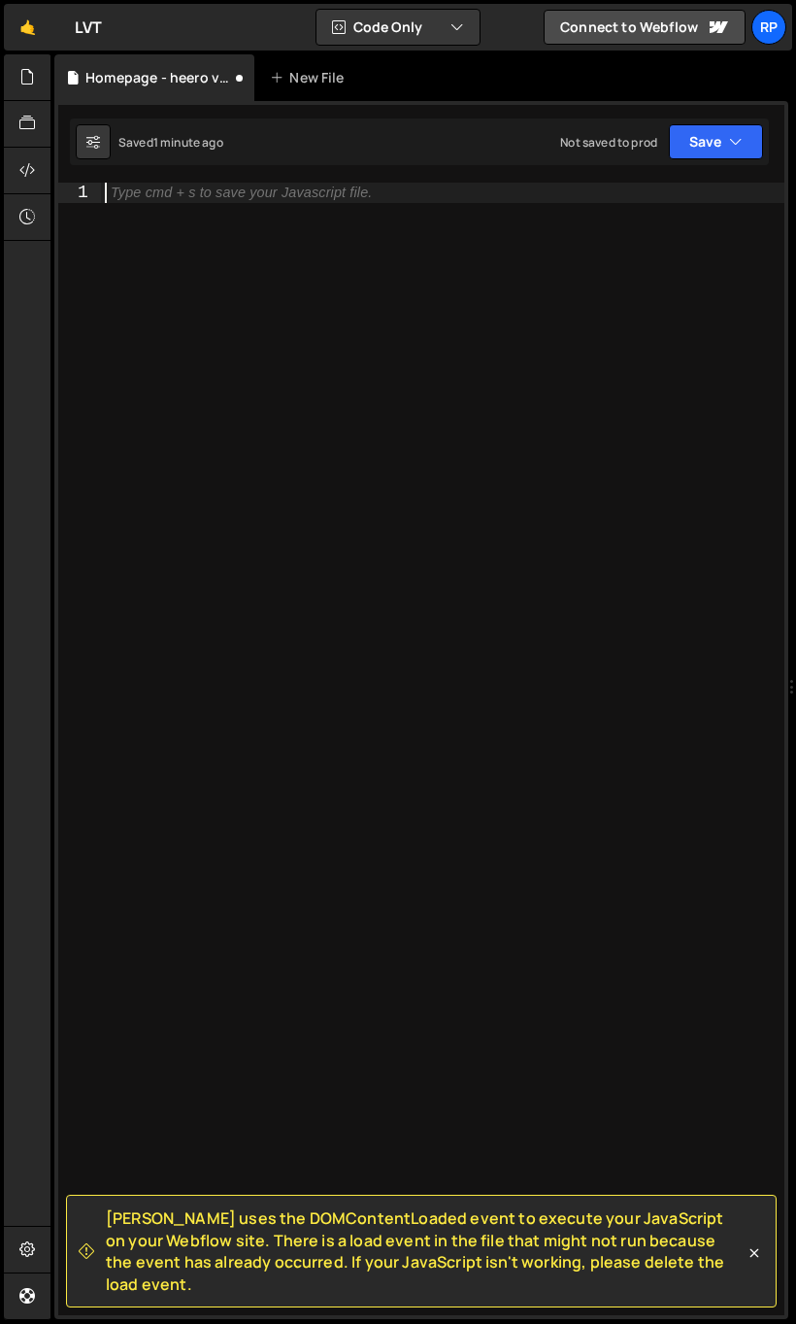
paste textarea "});"
type textarea "});"
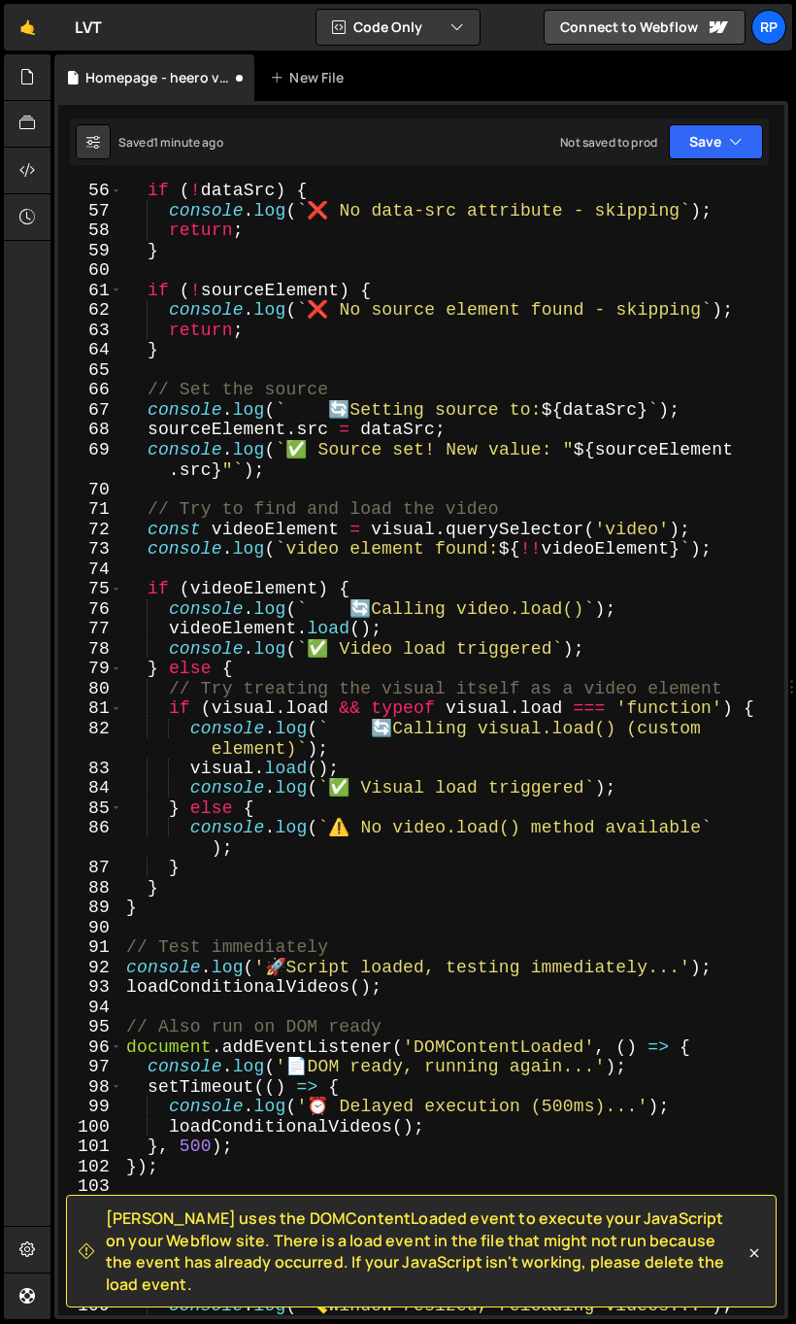
scroll to position [1882, 0]
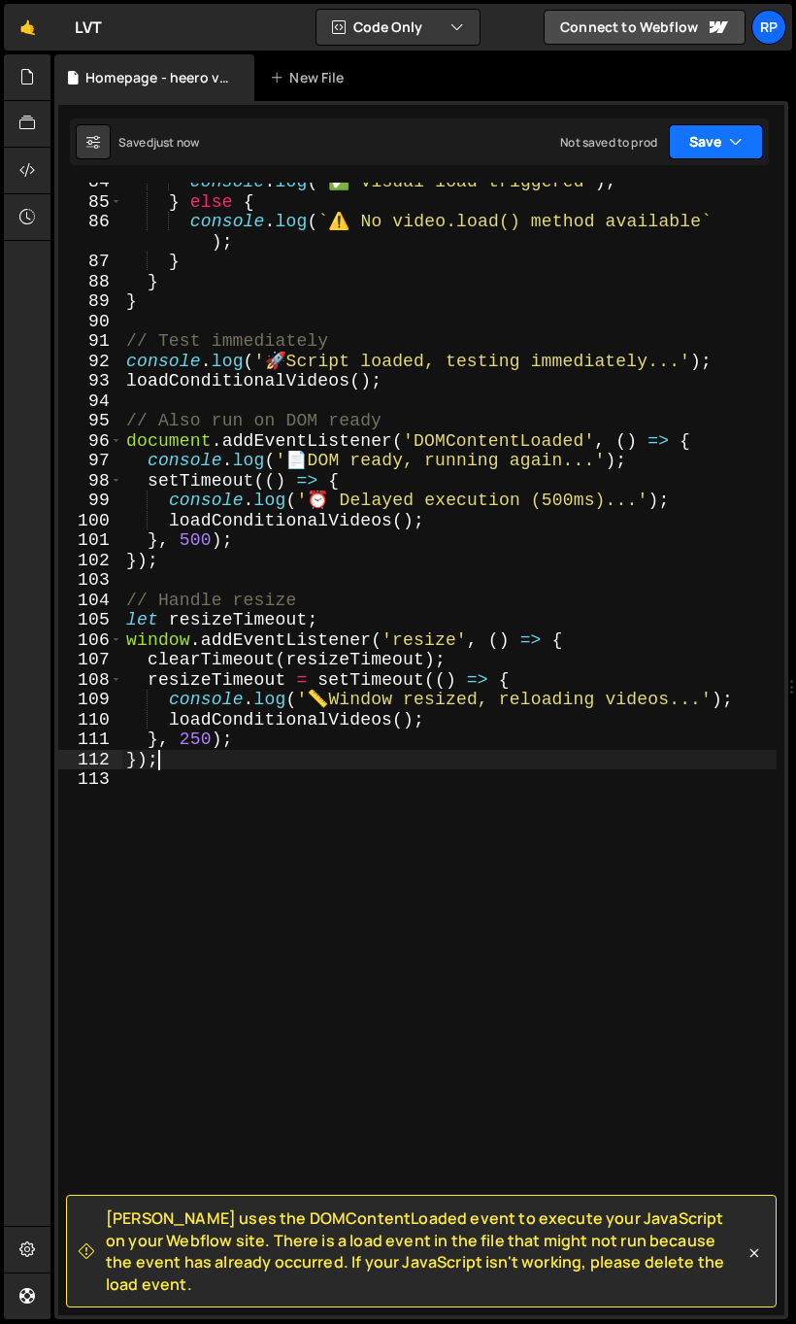
click at [709, 151] on button "Save" at bounding box center [716, 141] width 94 height 35
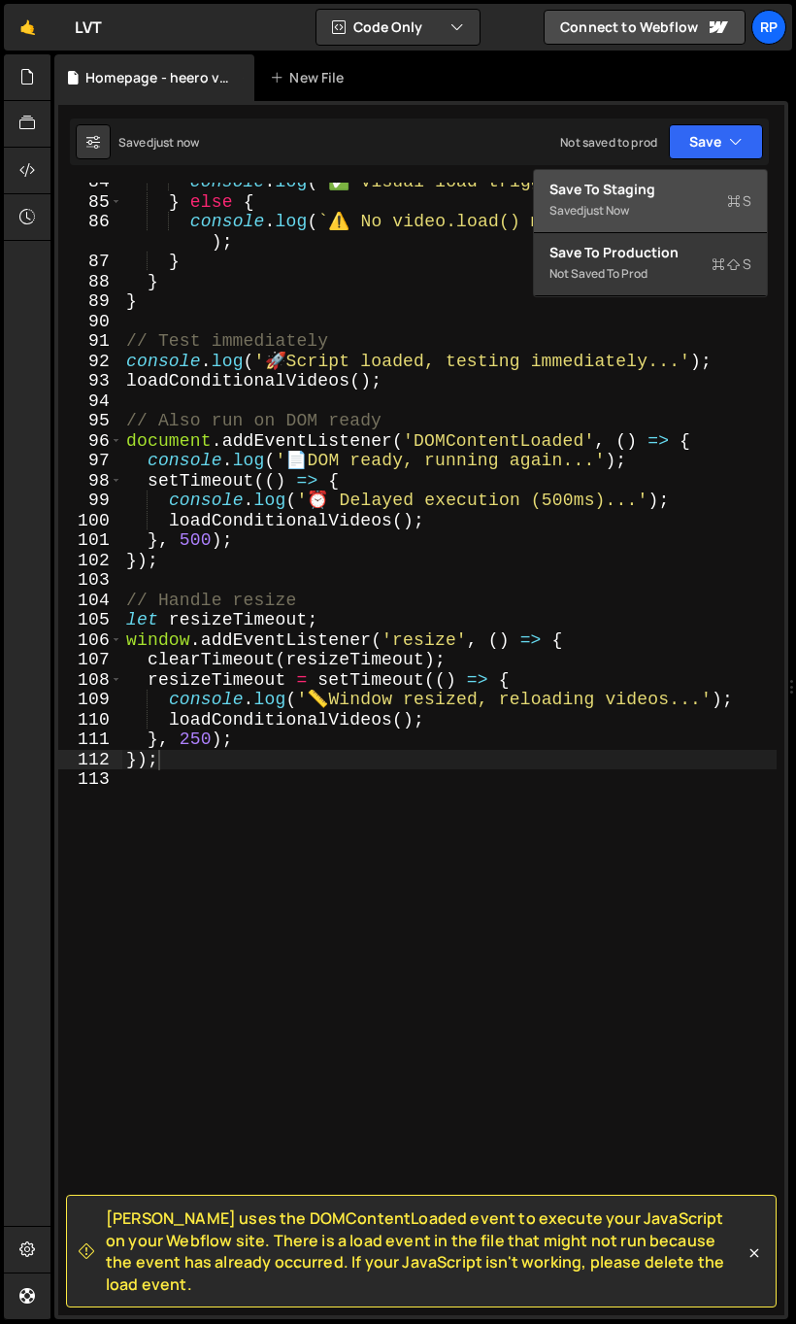
click at [639, 180] on div "Save to Staging S" at bounding box center [651, 189] width 202 height 19
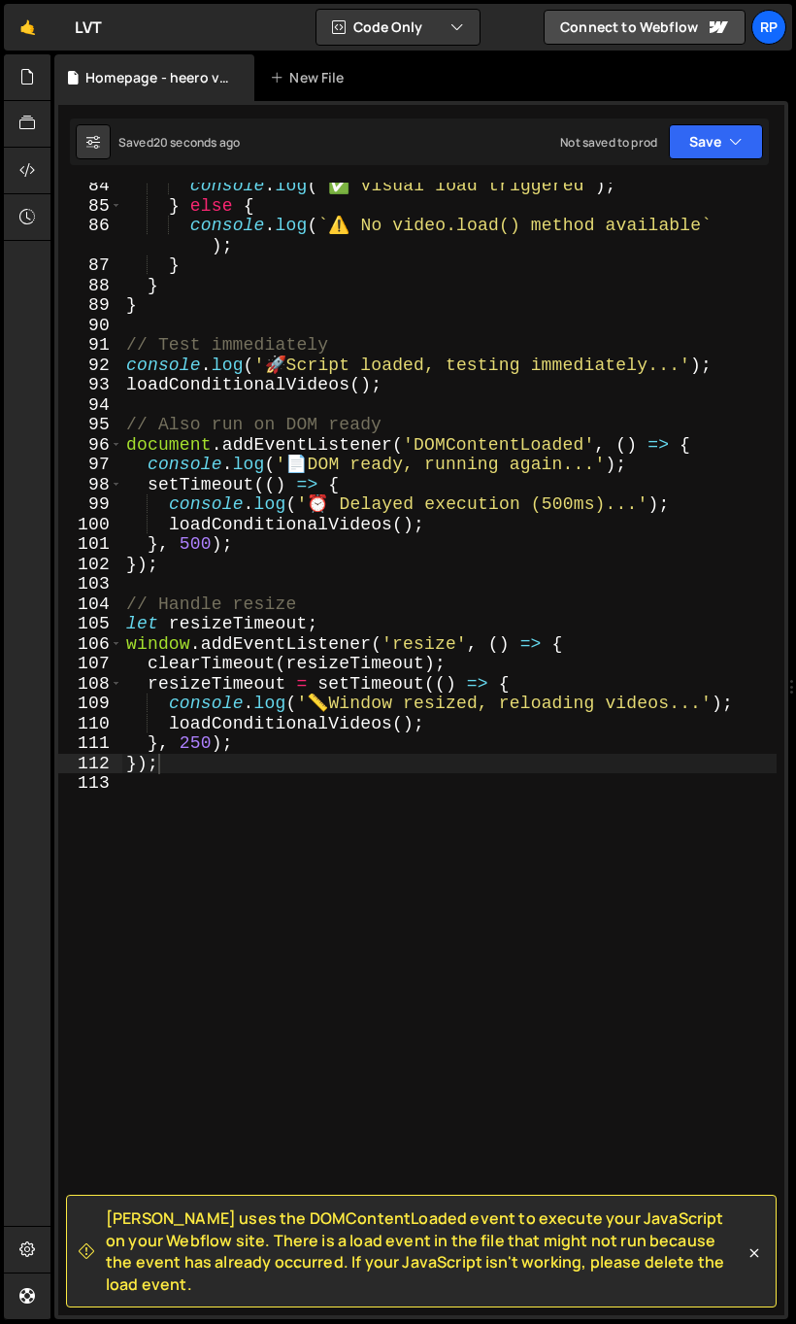
scroll to position [1871, 0]
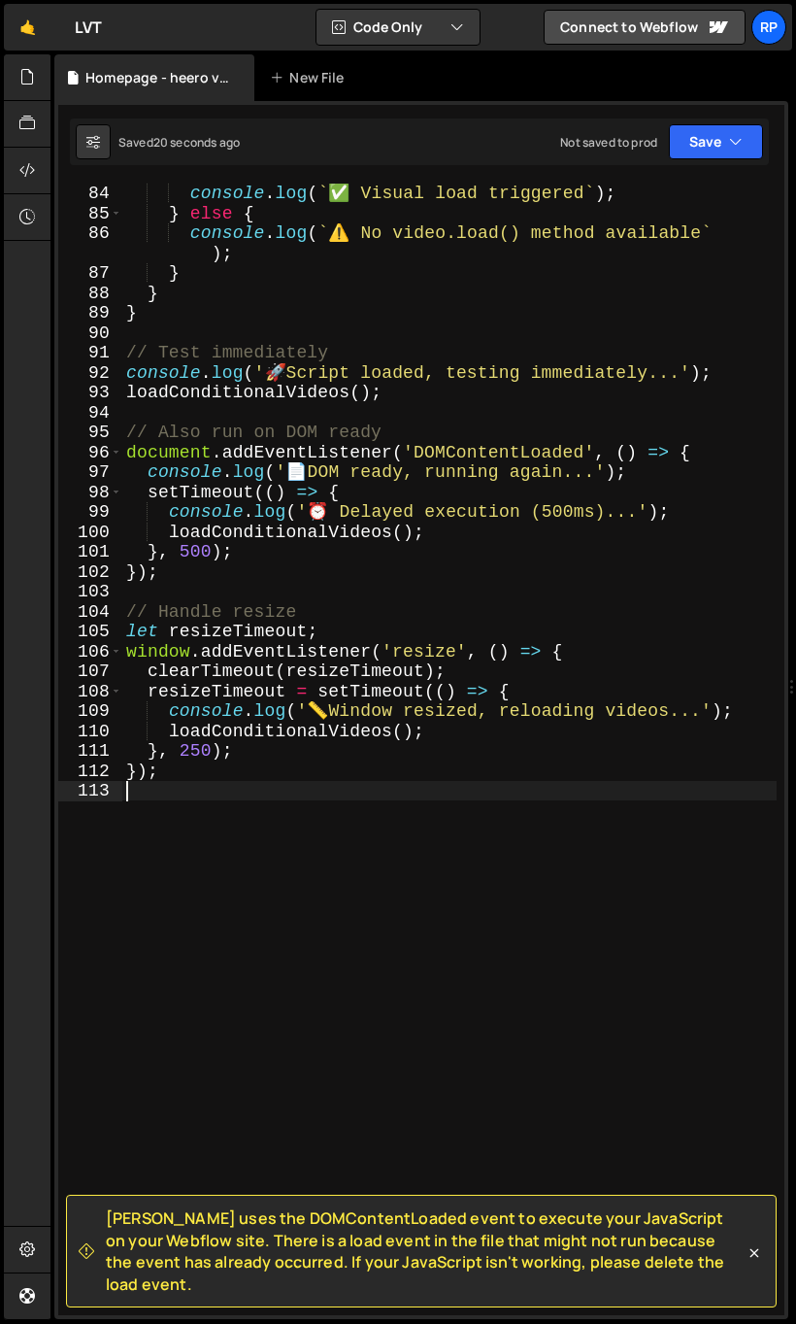
click at [598, 1065] on div "visual . load ( ) ; console . log ( ` ✅ Visual load triggered ` ) ; } else { co…" at bounding box center [449, 749] width 655 height 1172
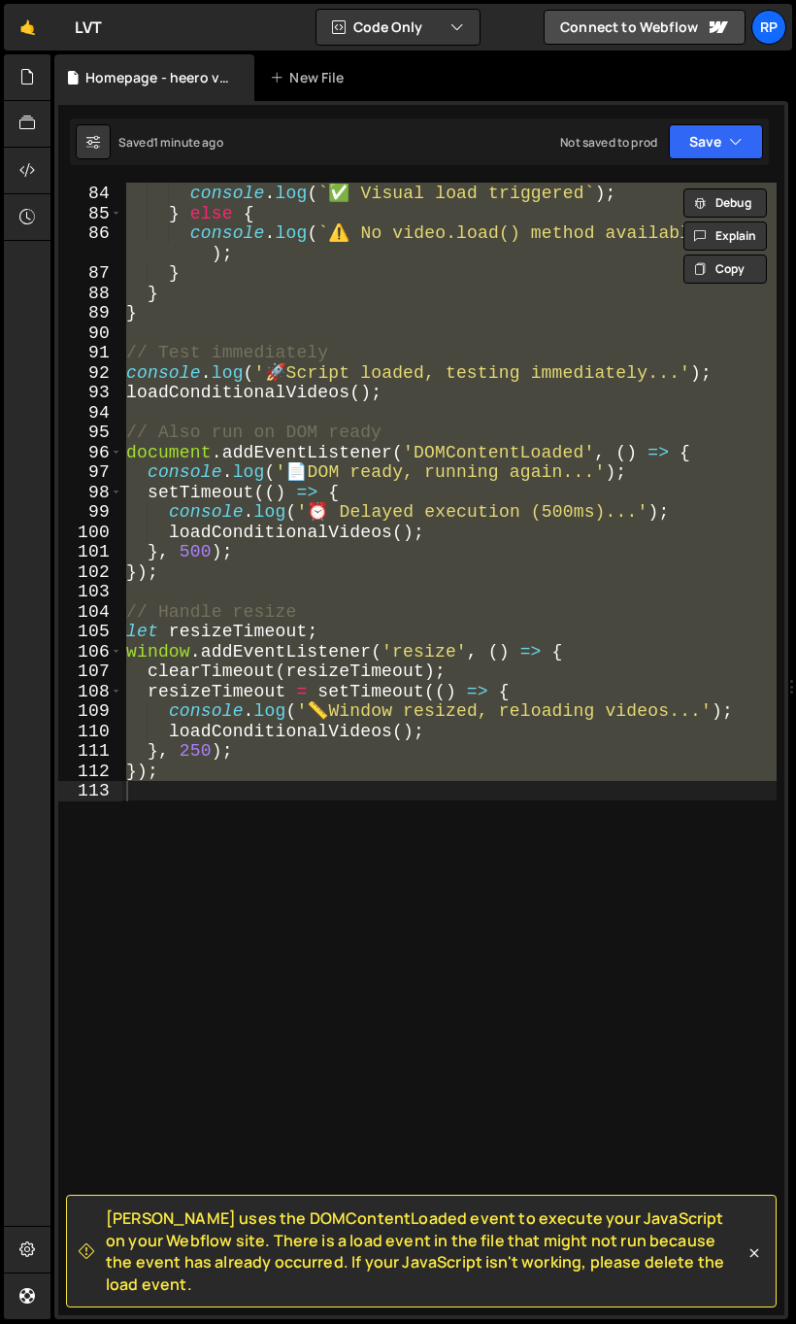
click at [185, 739] on div "visual . load ( ) ; console . log ( ` ✅ Visual load triggered ` ) ; } else { co…" at bounding box center [449, 749] width 655 height 1133
paste textarea
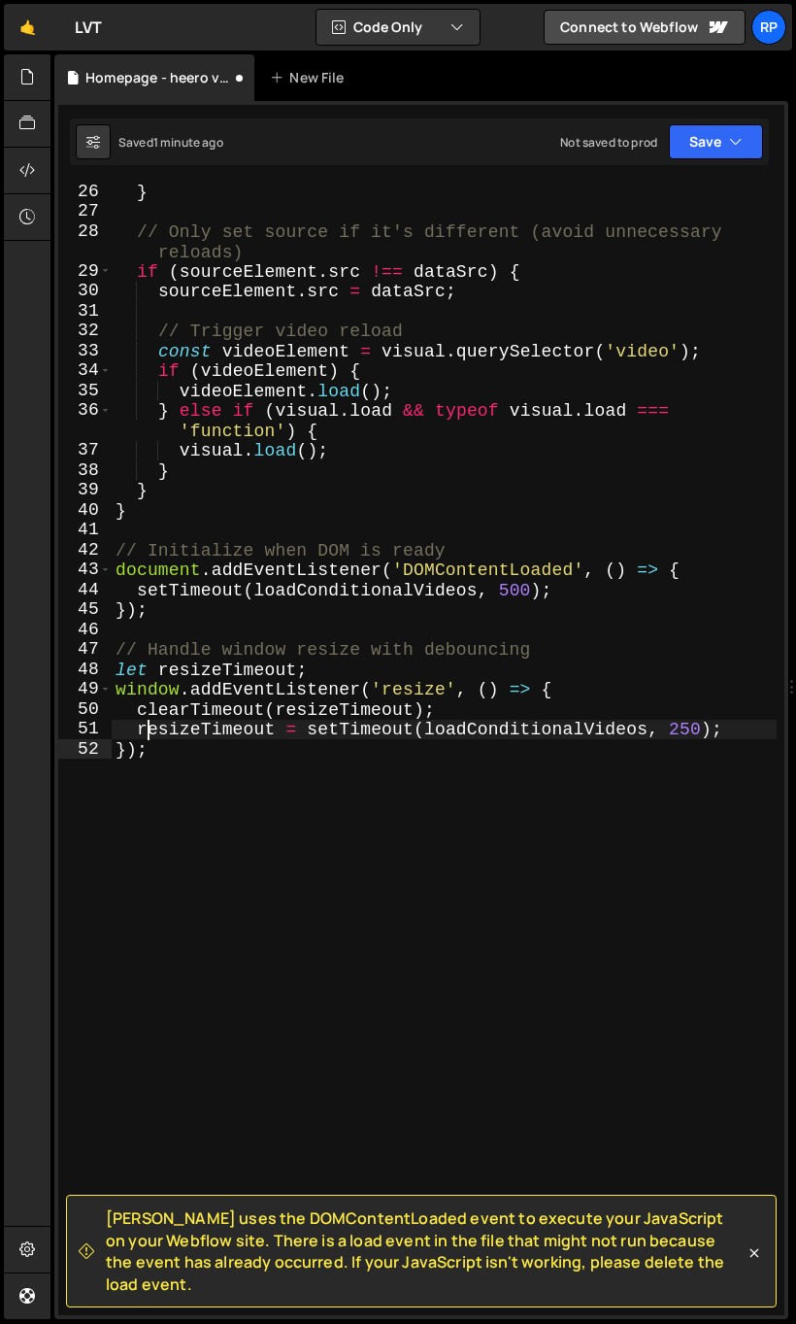
scroll to position [558, 0]
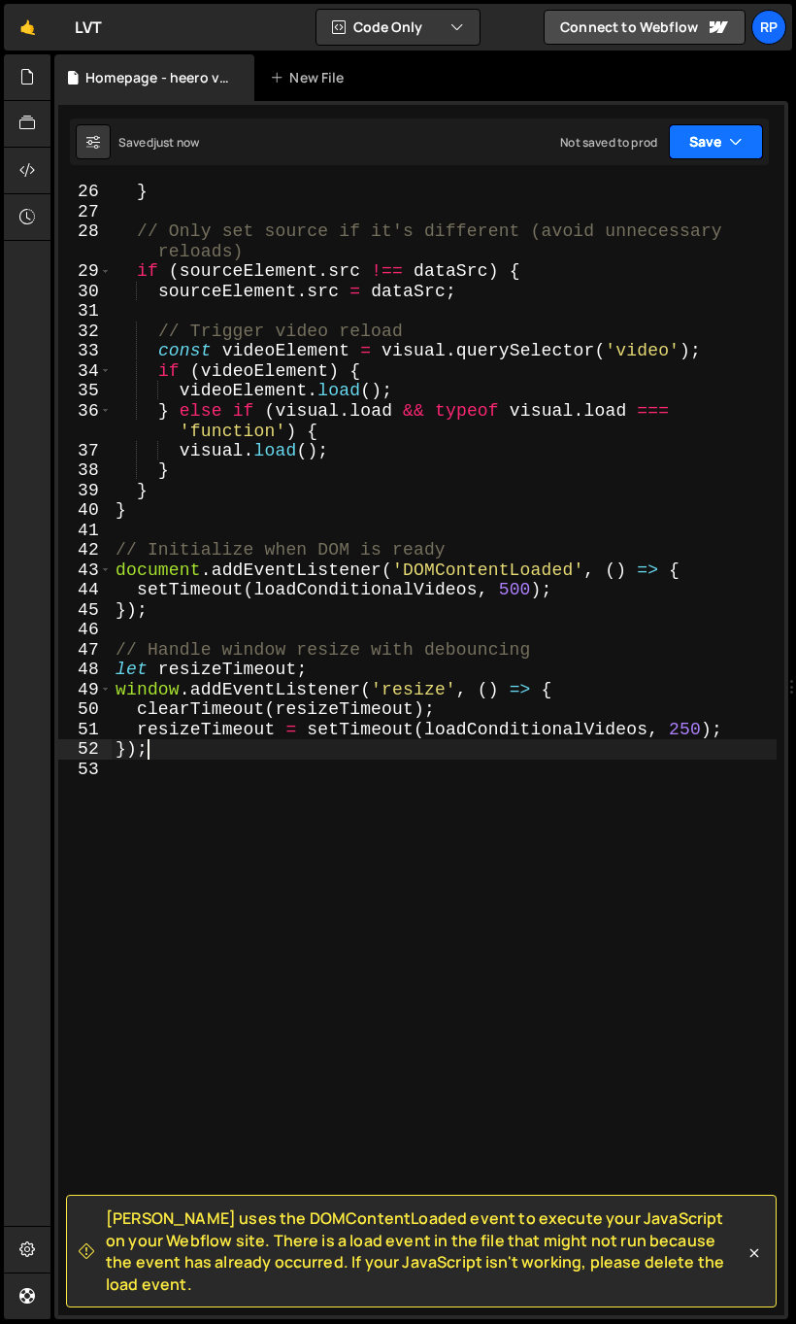
drag, startPoint x: 672, startPoint y: 164, endPoint x: 688, endPoint y: 146, distance: 24.1
click at [674, 161] on div "Saved just now Not saved to prod Upgrade to Edit Save Save to Staging S Saved j…" at bounding box center [419, 141] width 699 height 47
click at [690, 143] on button "Save" at bounding box center [716, 141] width 94 height 35
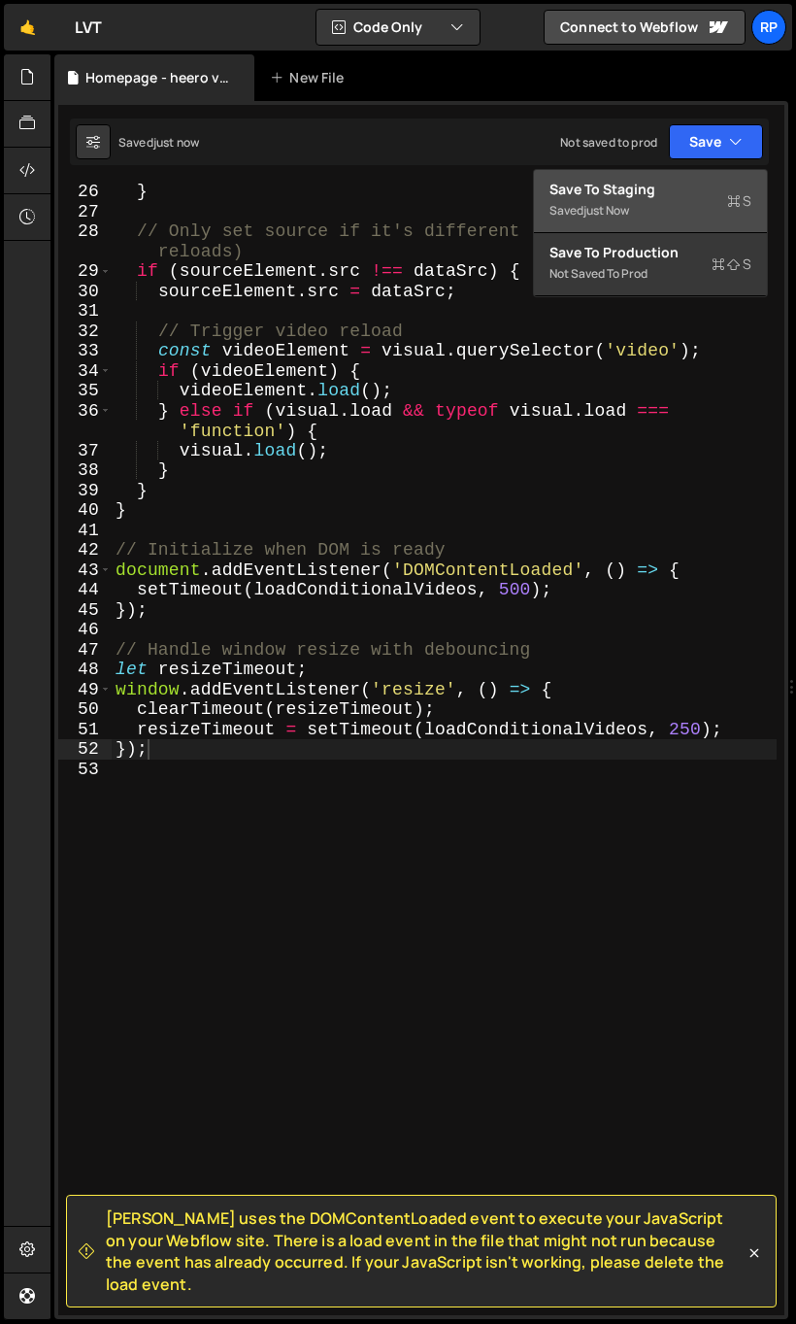
click at [611, 190] on div "Save to Staging S" at bounding box center [651, 189] width 202 height 19
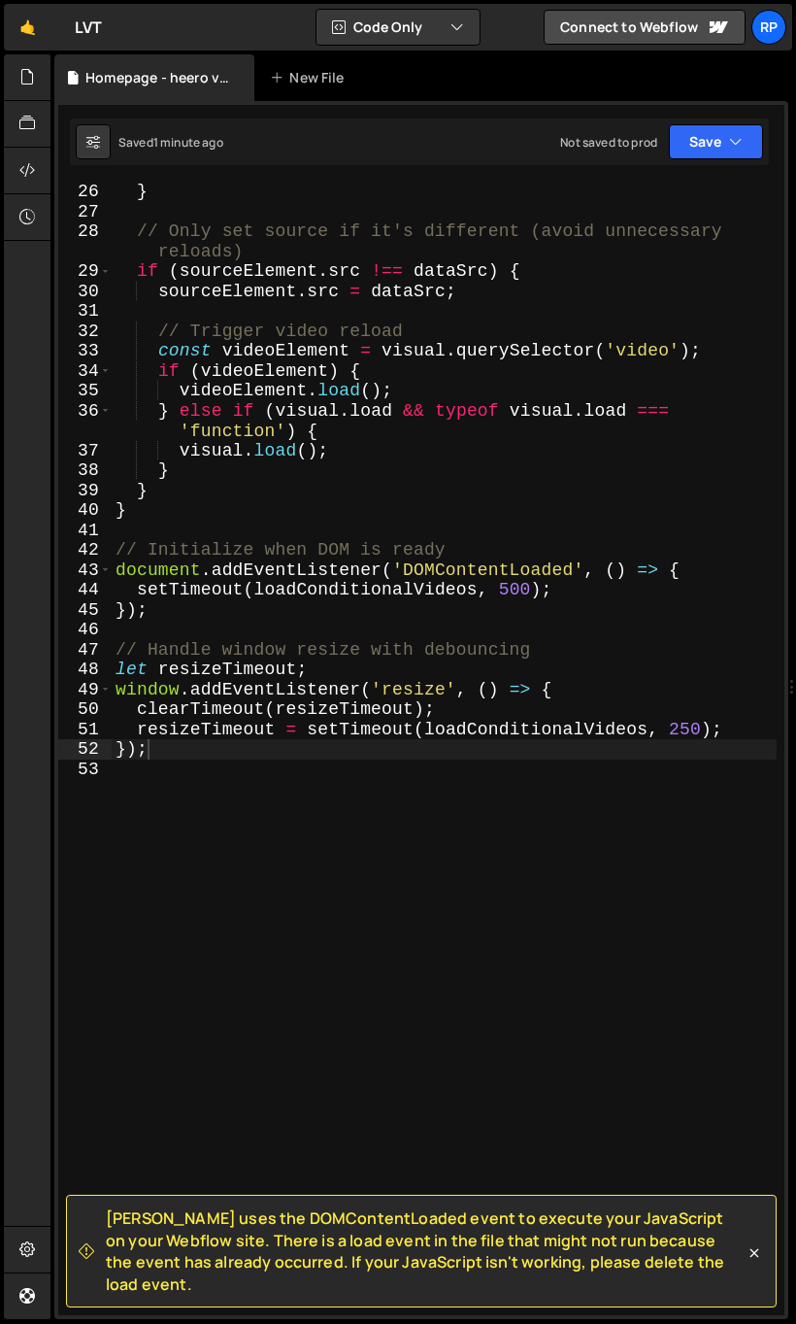
click at [246, 452] on div "} // Only set source if it's different (avoid unnecessary reloads) if ( sourceE…" at bounding box center [444, 768] width 665 height 1172
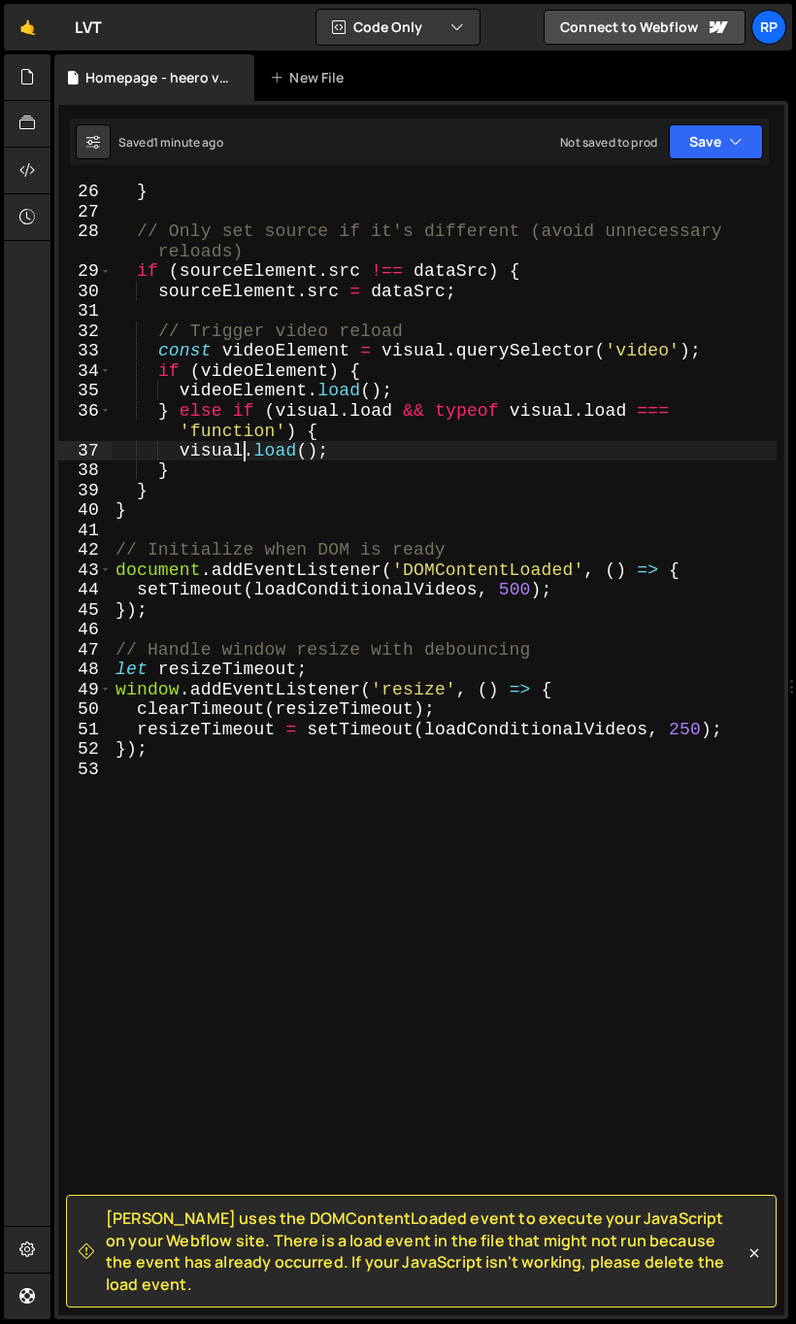
type textarea "});"
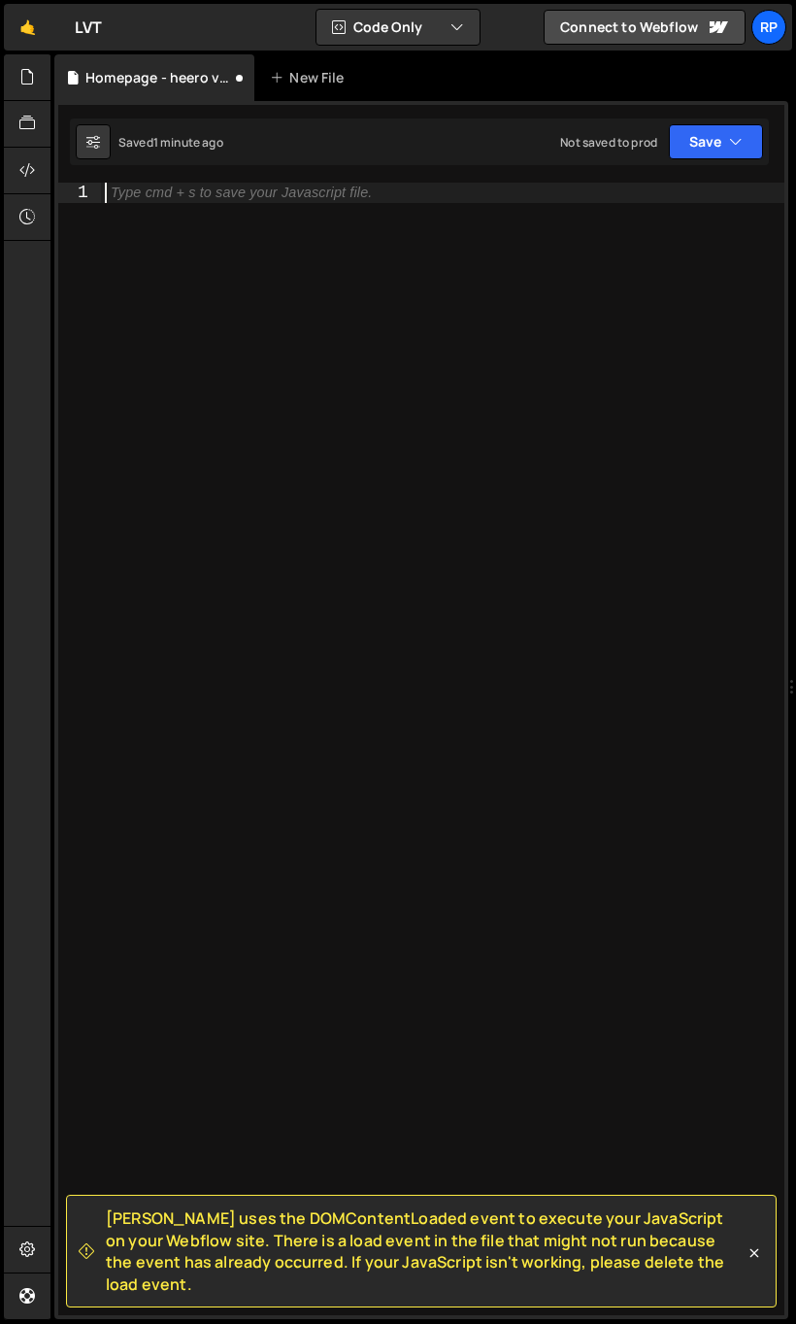
paste textarea "});"
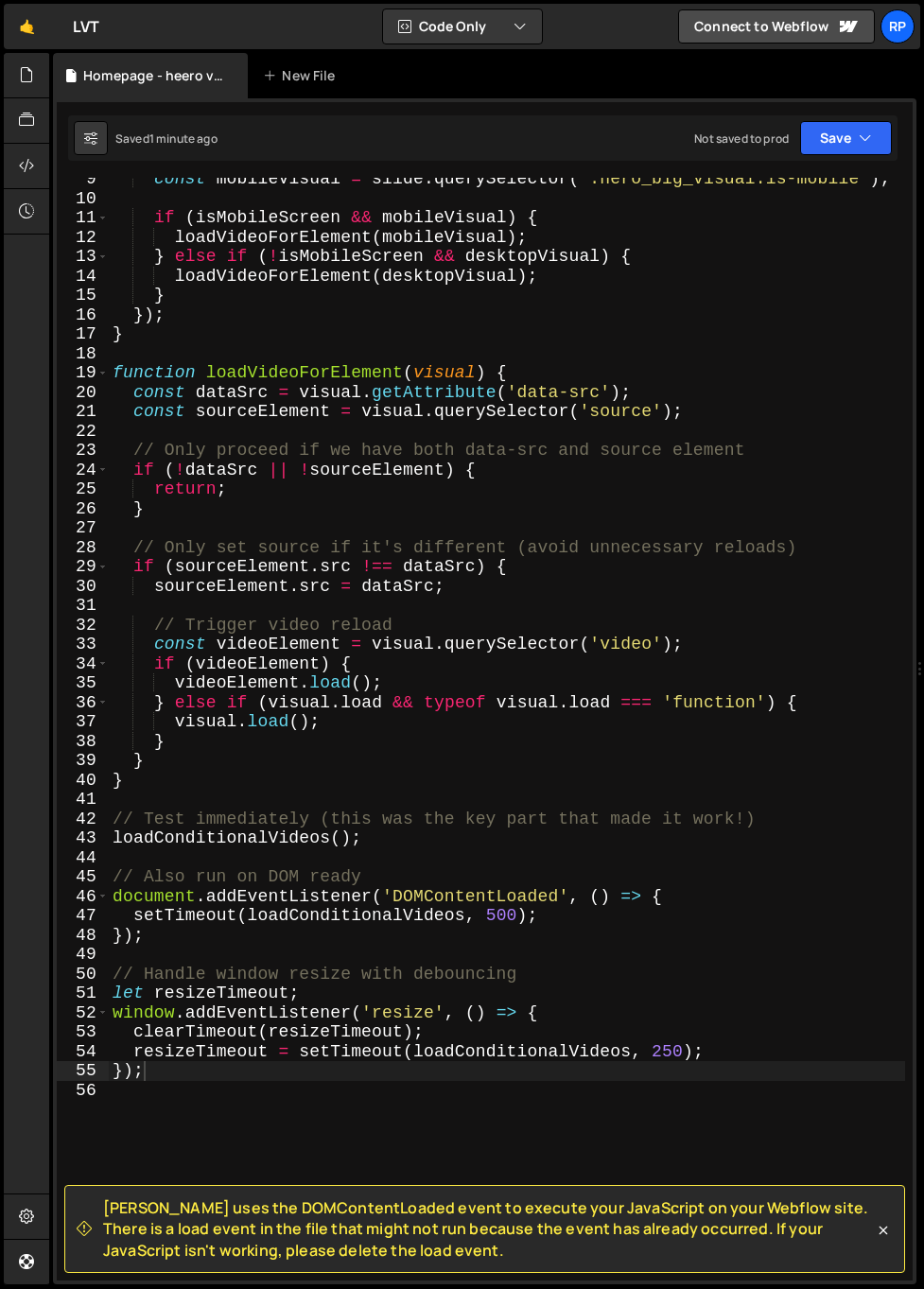
scroll to position [202, 0]
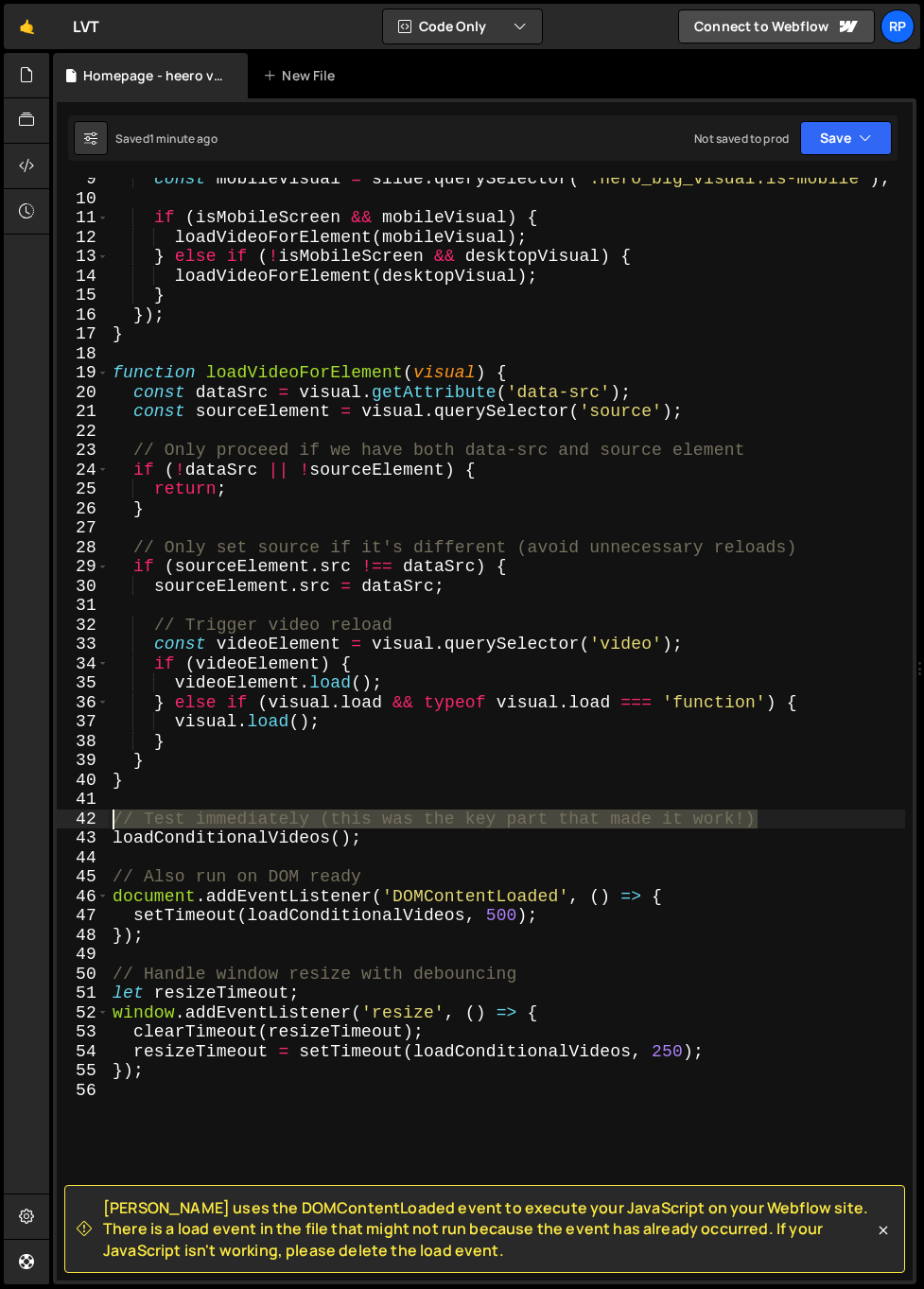
drag, startPoint x: 769, startPoint y: 819, endPoint x: 108, endPoint y: 810, distance: 661.1
click at [108, 811] on div "}); 9 10 11 12 13 14 15 16 17 18 19 20 21 22 23 24 25 26 27 28 29 30 31 32 33 3…" at bounding box center [484, 729] width 856 height 1103
type textarea "// Test immediately (this was the key part that made it work!)"
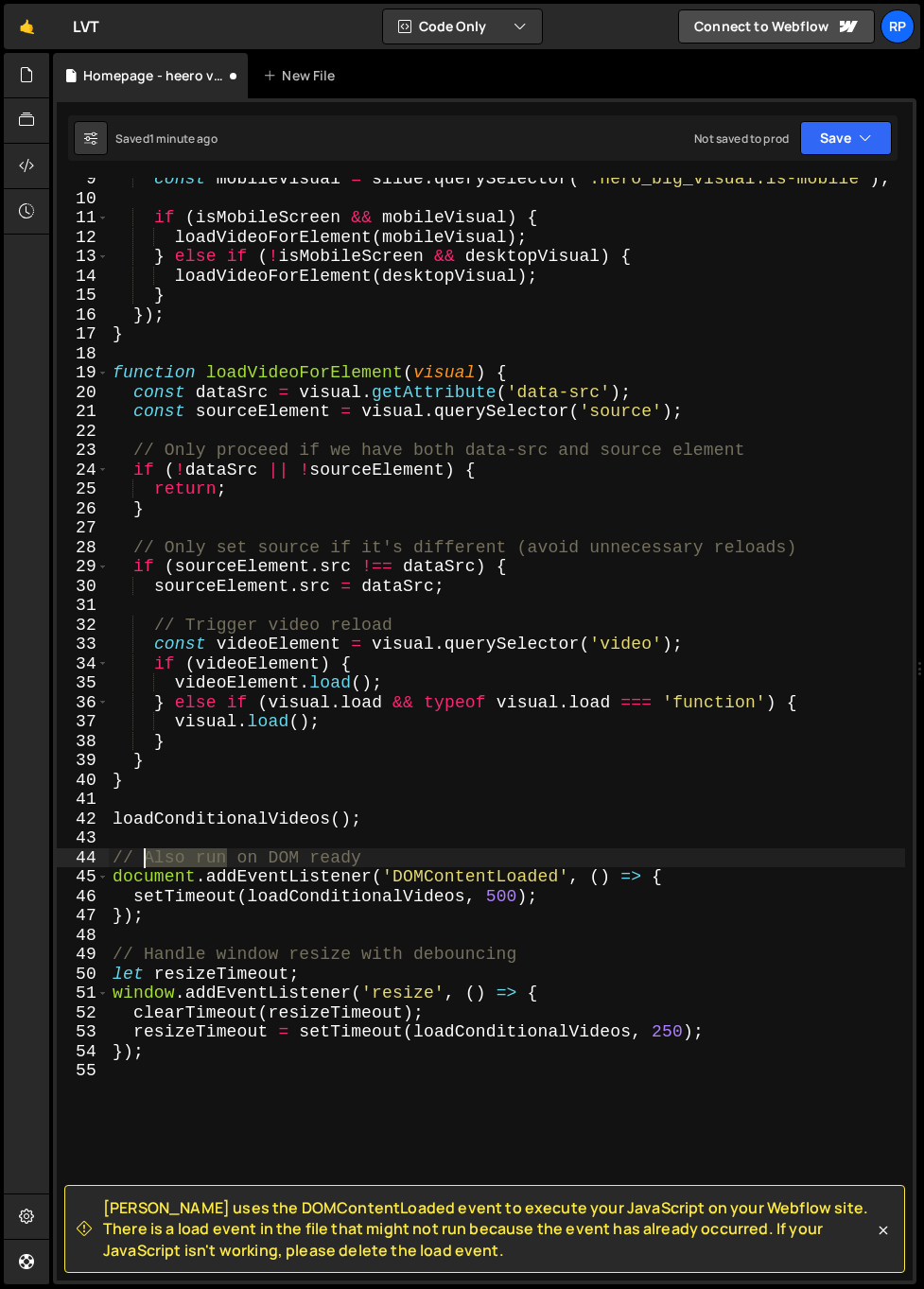
drag, startPoint x: 227, startPoint y: 857, endPoint x: 143, endPoint y: 858, distance: 84.0
click at [143, 858] on div "const mobileVisual = slide . querySelector ( '.hero_big_visual.is-mobile' ) ; i…" at bounding box center [507, 740] width 796 height 1141
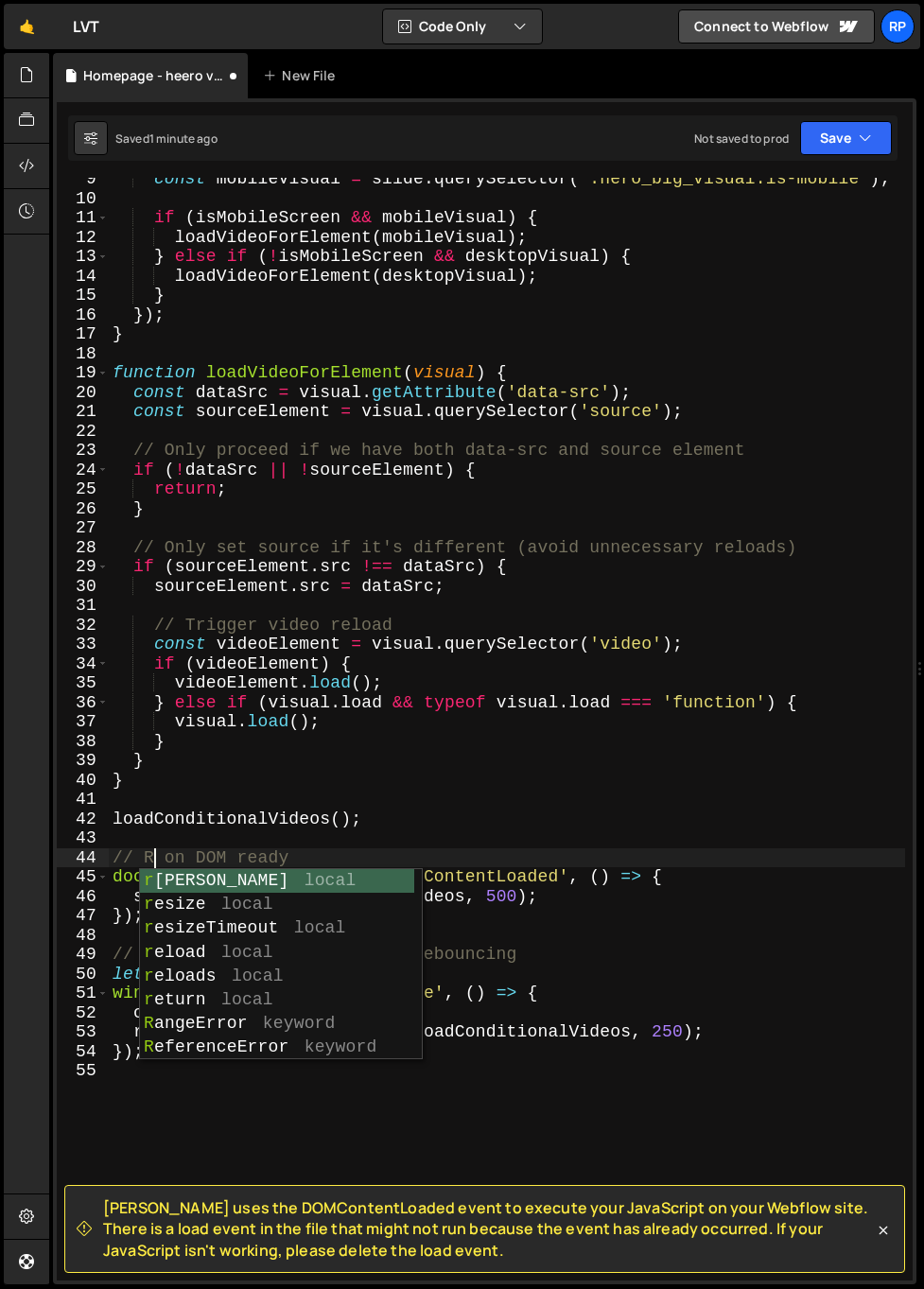
scroll to position [0, 2]
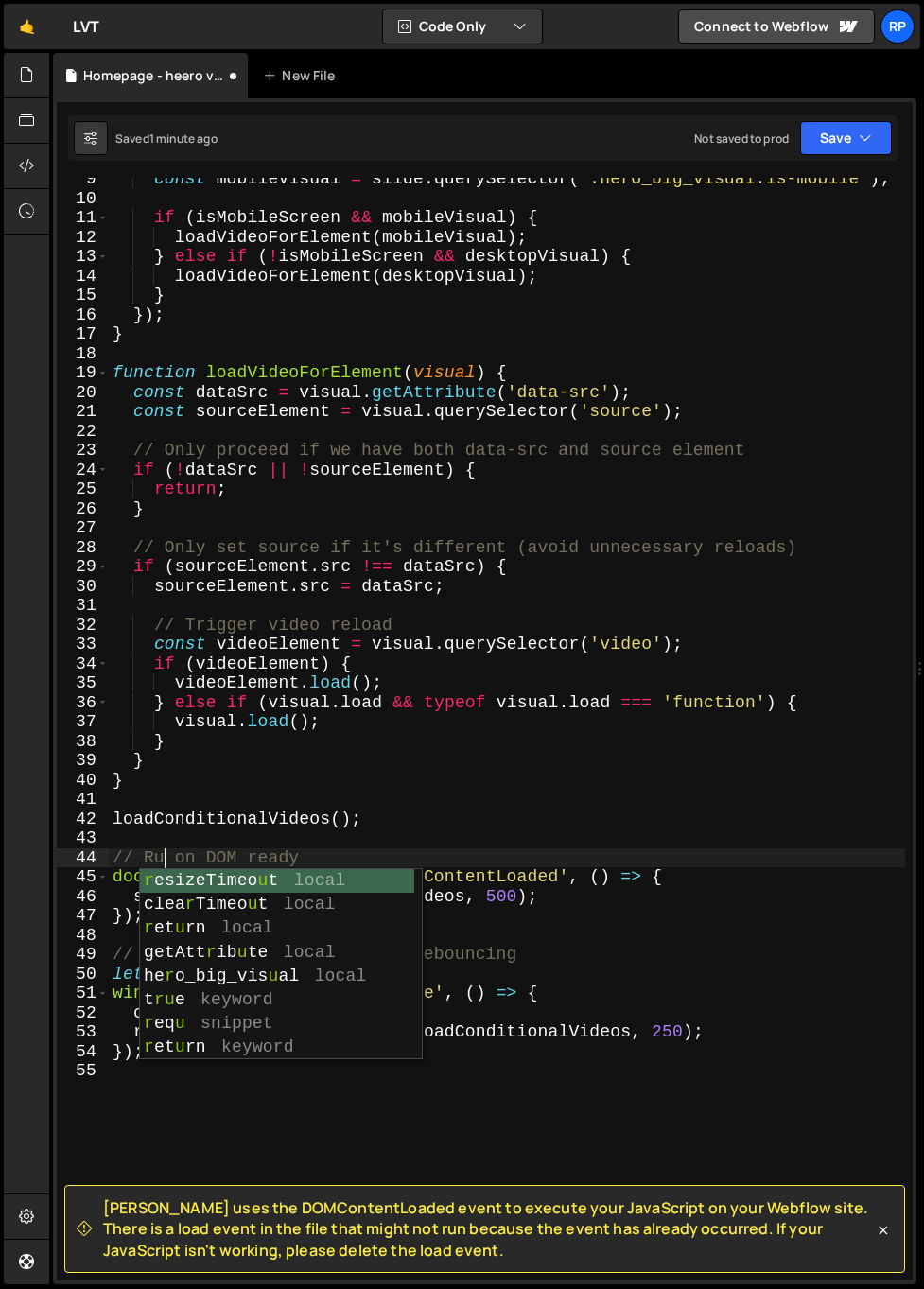
type textarea "// Also run on DOM ready"
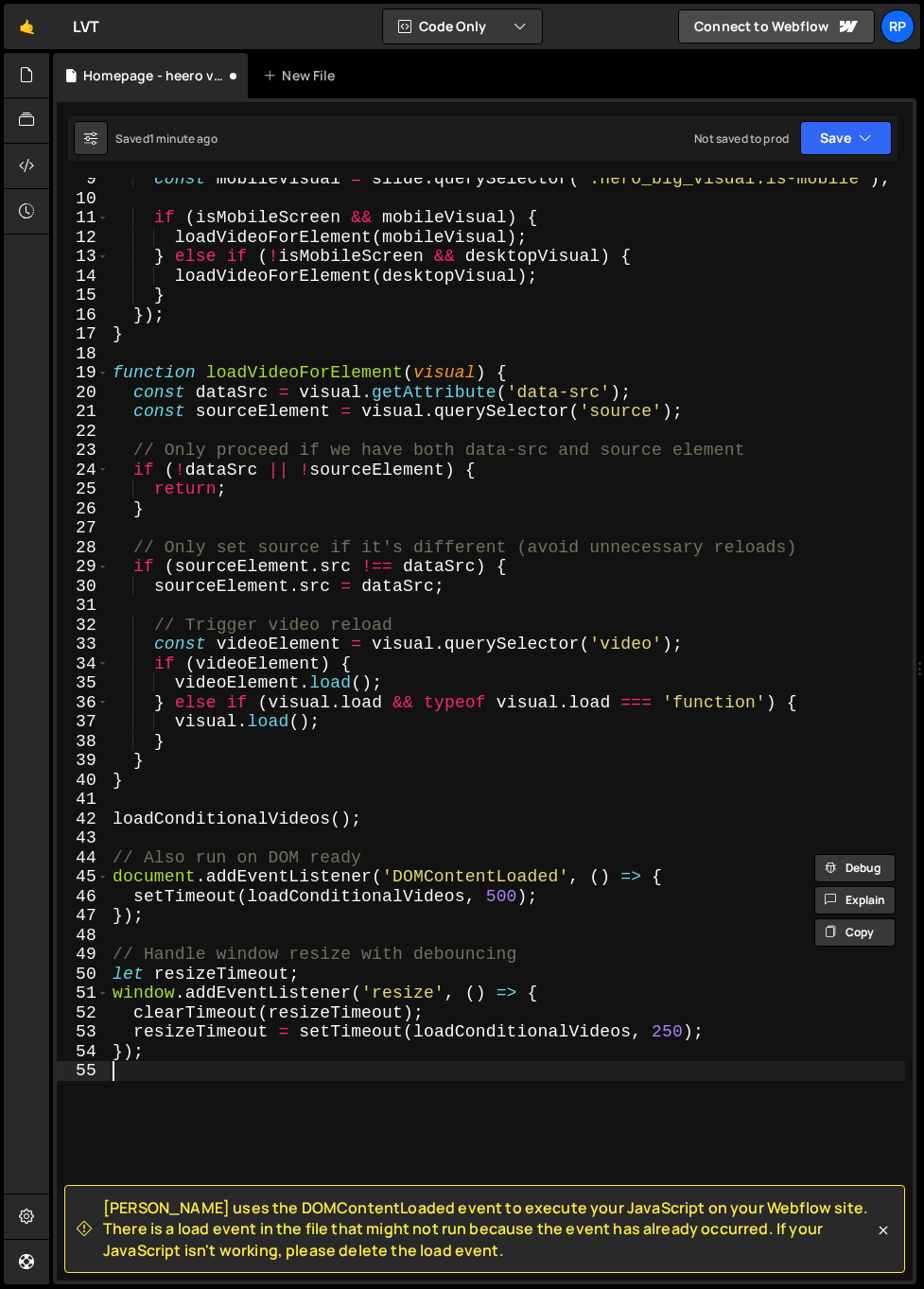
click at [297, 1076] on div "const mobileVisual = slide . querySelector ( '.hero_big_visual.is-mobile' ) ; i…" at bounding box center [507, 740] width 796 height 1141
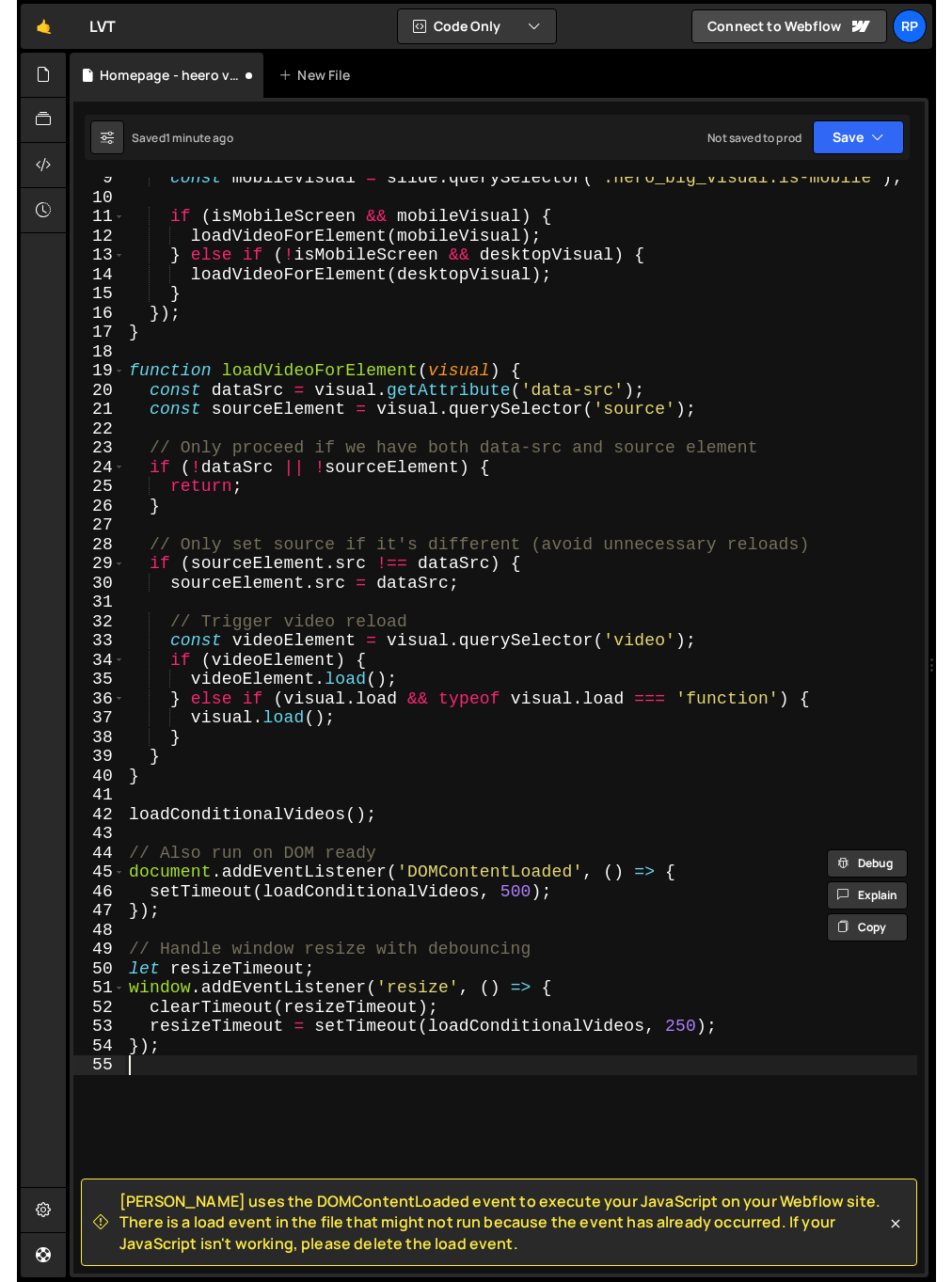
scroll to position [0, 0]
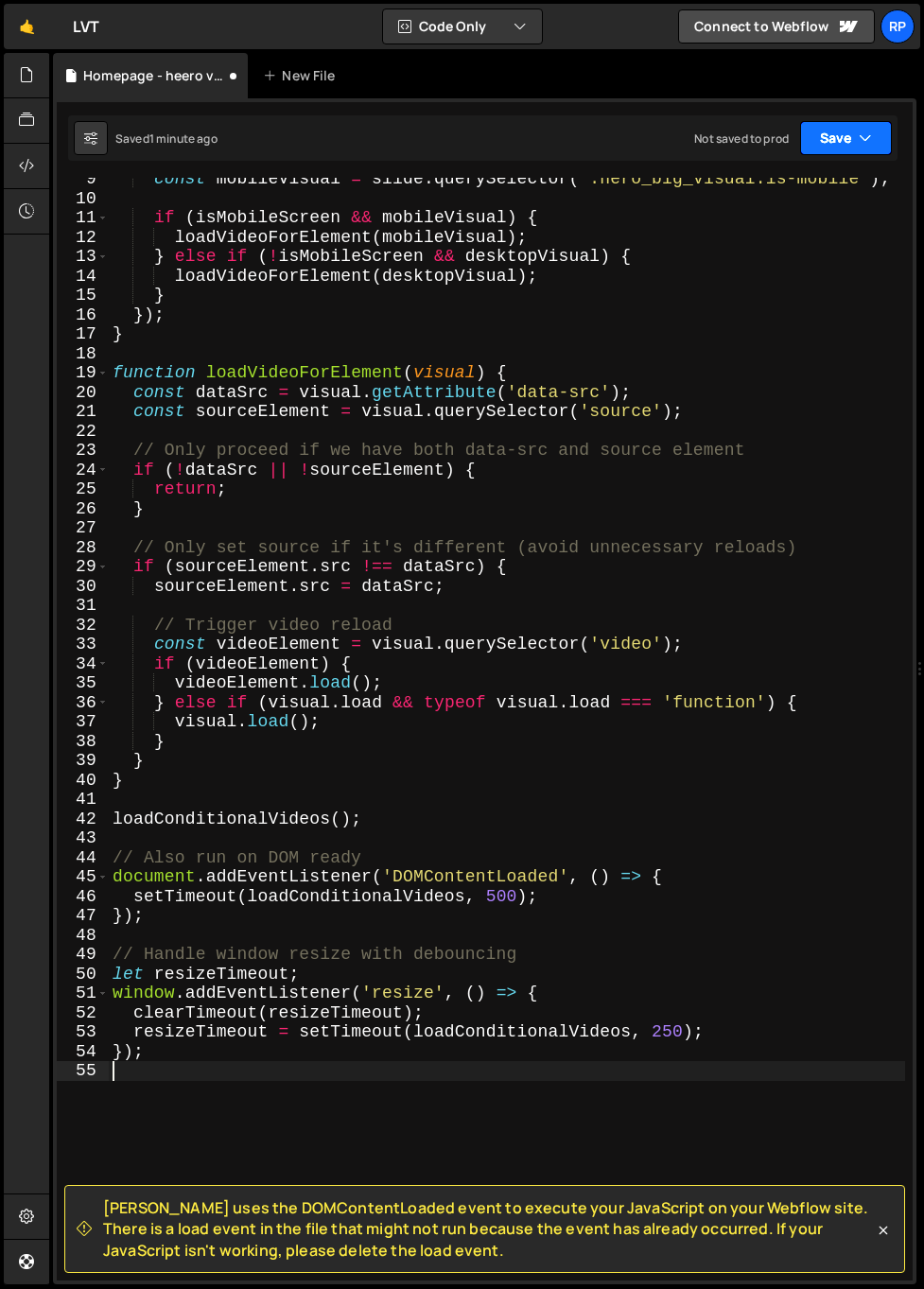
click at [838, 143] on button "Save" at bounding box center [846, 137] width 92 height 34
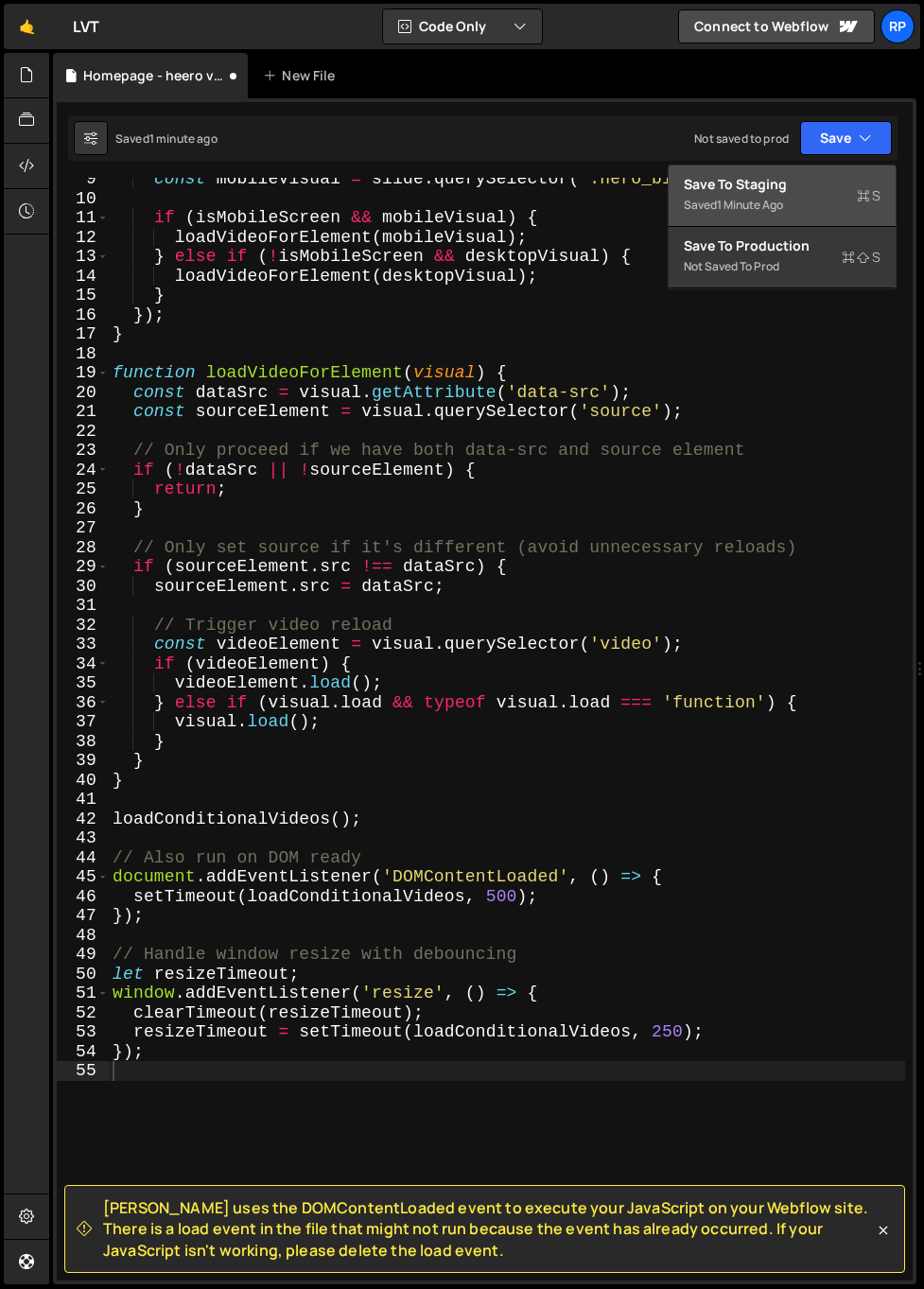
click at [757, 182] on div "Save to Staging S" at bounding box center [782, 184] width 197 height 18
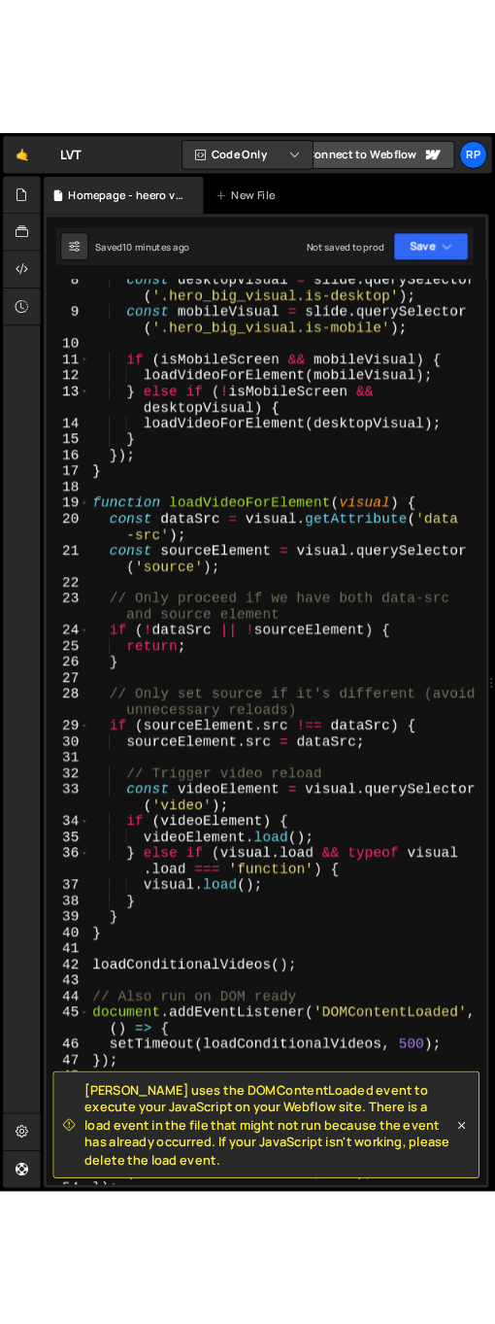
scroll to position [247, 0]
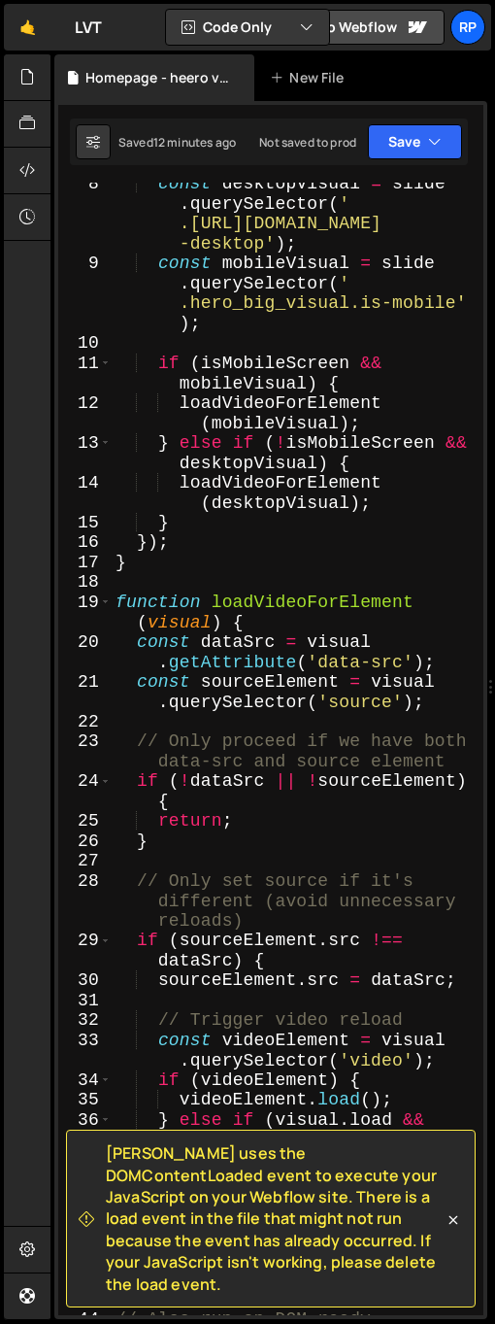
click at [180, 461] on div "const desktopVisual = slide . querySelector ( ' .hero_big_visual.is -desktop' )…" at bounding box center [294, 790] width 364 height 1233
type textarea "});"
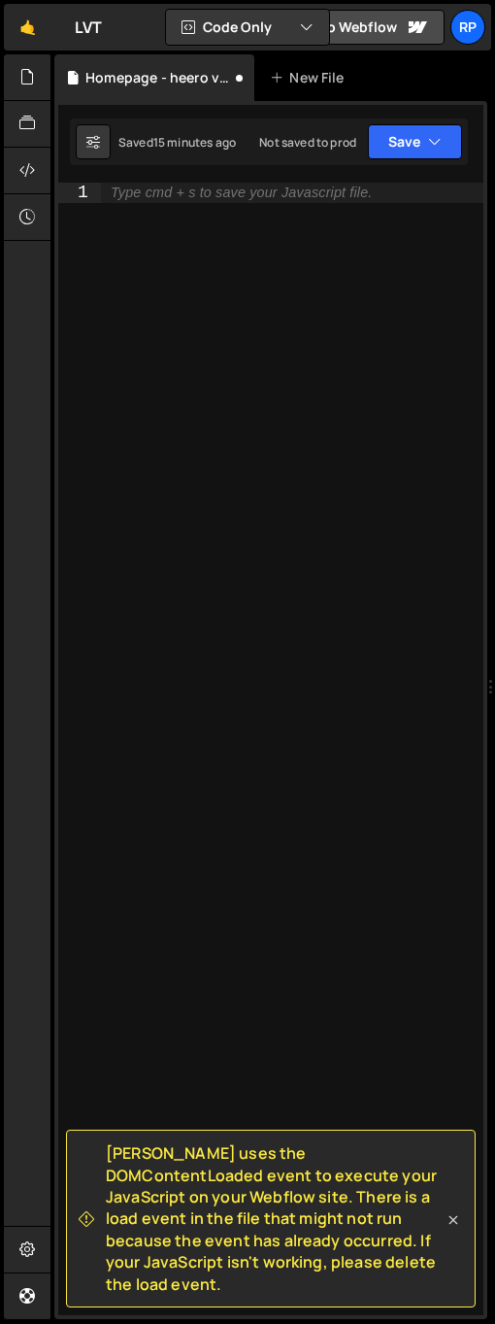
click at [455, 1227] on icon at bounding box center [453, 1219] width 19 height 19
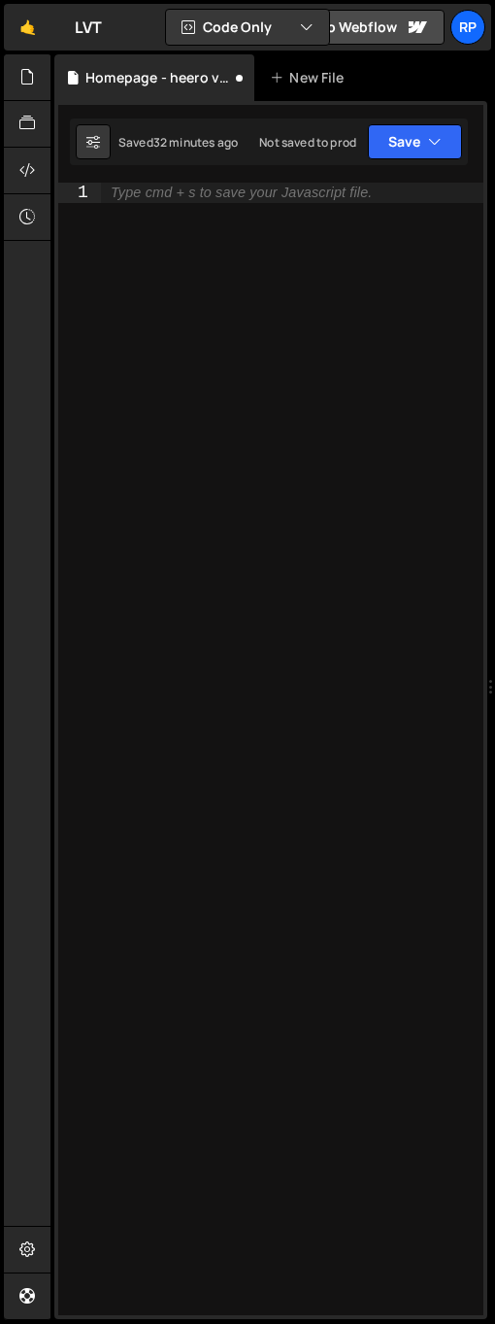
click at [134, 422] on div "Type cmd + s to save your Javascript file." at bounding box center [292, 769] width 383 height 1172
paste textarea "setTimeout(initSplideVideoLoading, 1000);"
type textarea "setTimeout(initSplideVideoLoading, 1000);"
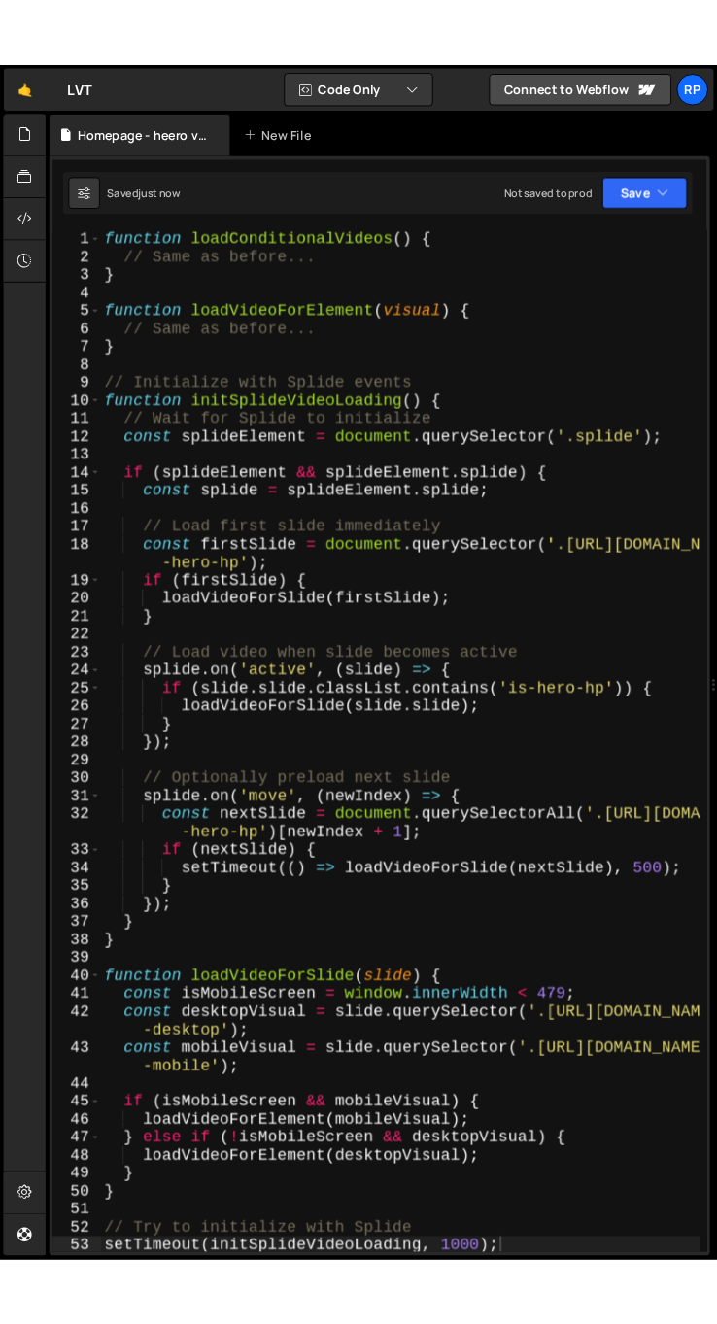
scroll to position [0, 0]
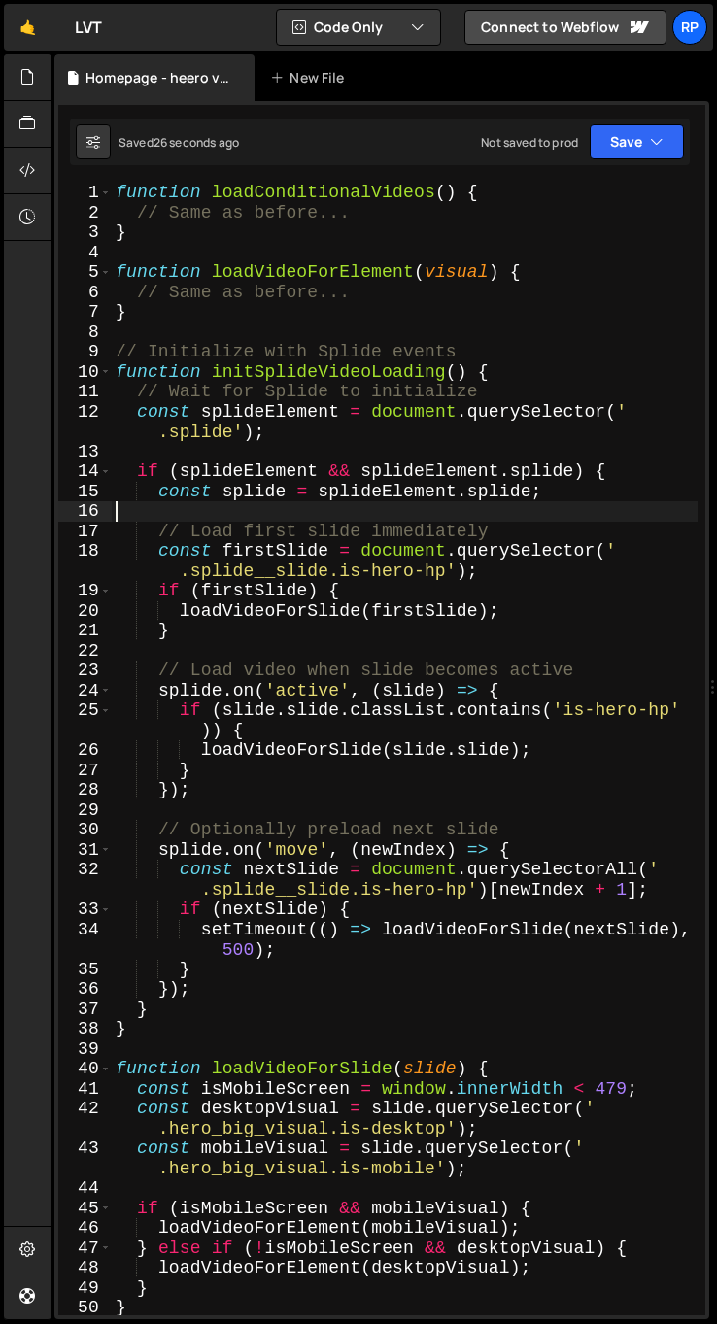
click at [580, 509] on div "function loadConditionalVideos ( ) { // Same as before... } function loadVideoF…" at bounding box center [405, 769] width 586 height 1172
click at [619, 158] on div "Saved 27 seconds ago Not saved to prod Upgrade to Edit Save Save to Staging S S…" at bounding box center [380, 141] width 620 height 47
click at [620, 152] on button "Save" at bounding box center [637, 141] width 94 height 35
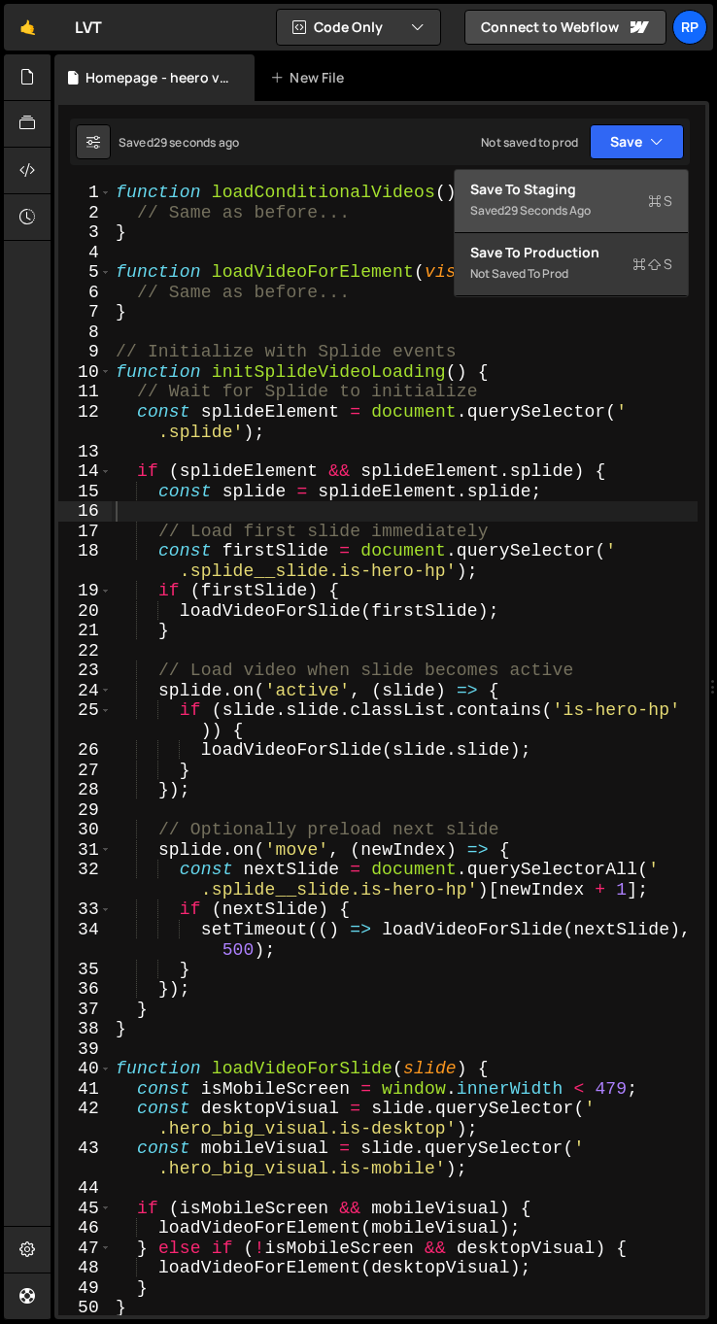
click at [528, 200] on div "Saved 29 seconds ago" at bounding box center [571, 210] width 202 height 23
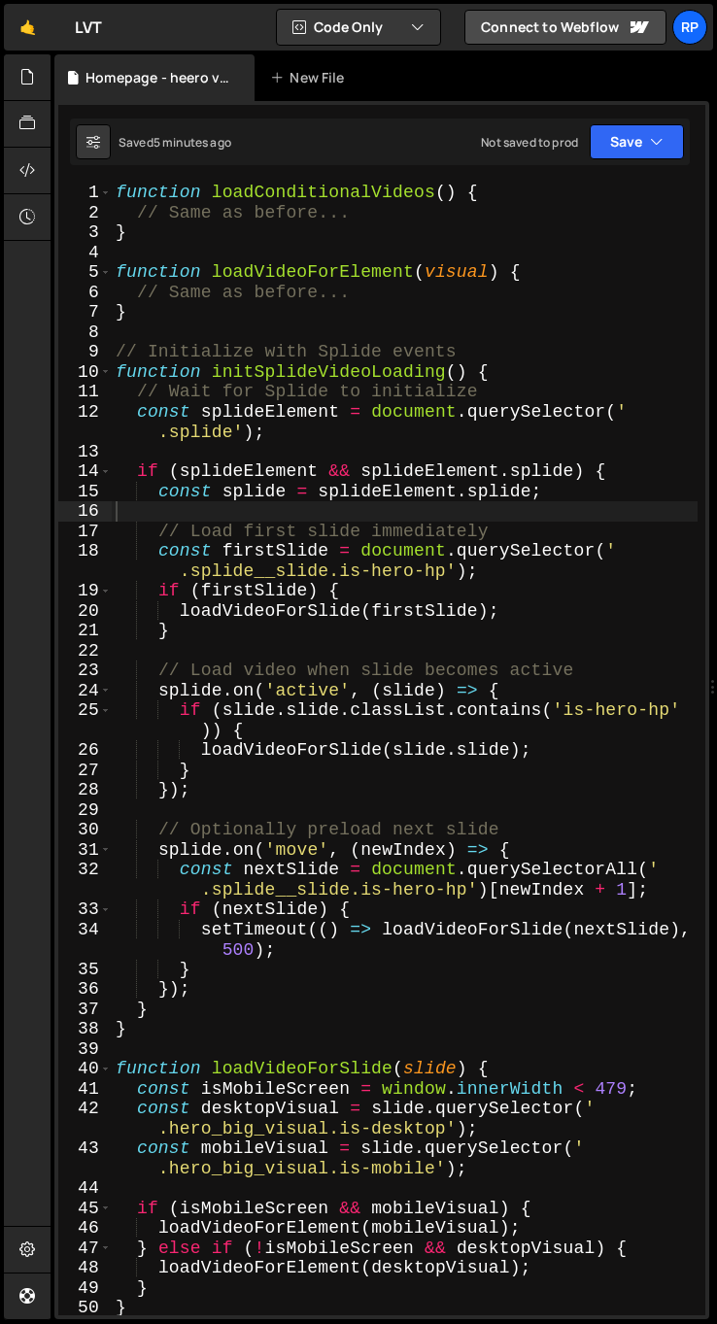
click at [493, 658] on div "function loadConditionalVideos ( ) { // Same as before... } function loadVideoF…" at bounding box center [405, 769] width 586 height 1172
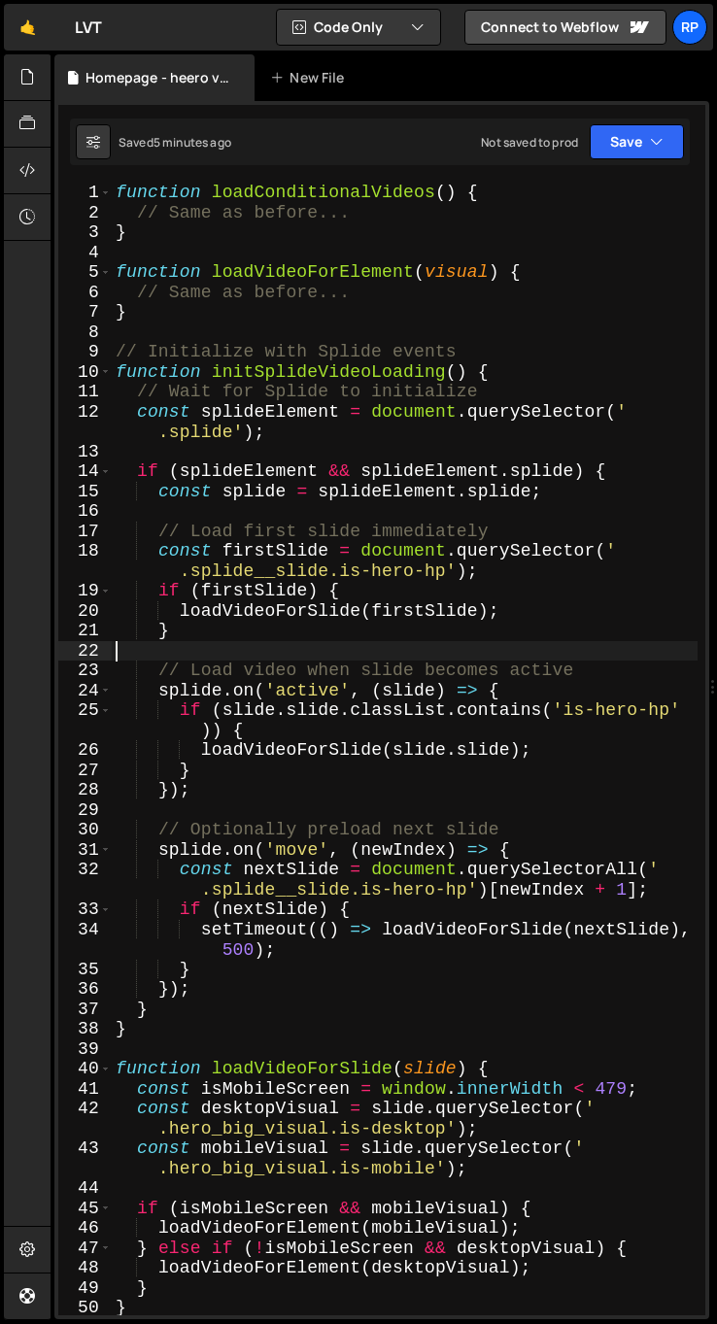
type textarea "setTimeout(initSplideVideoLoading, 1000);"
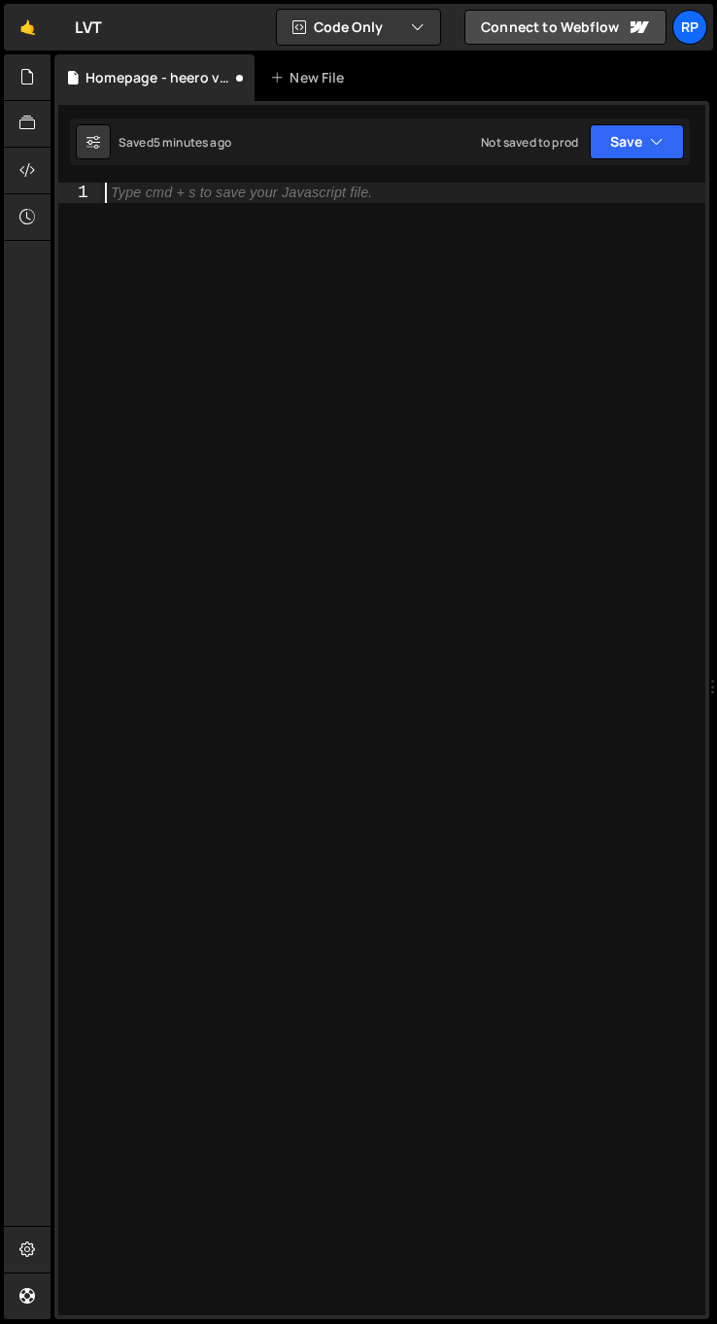
paste textarea "});"
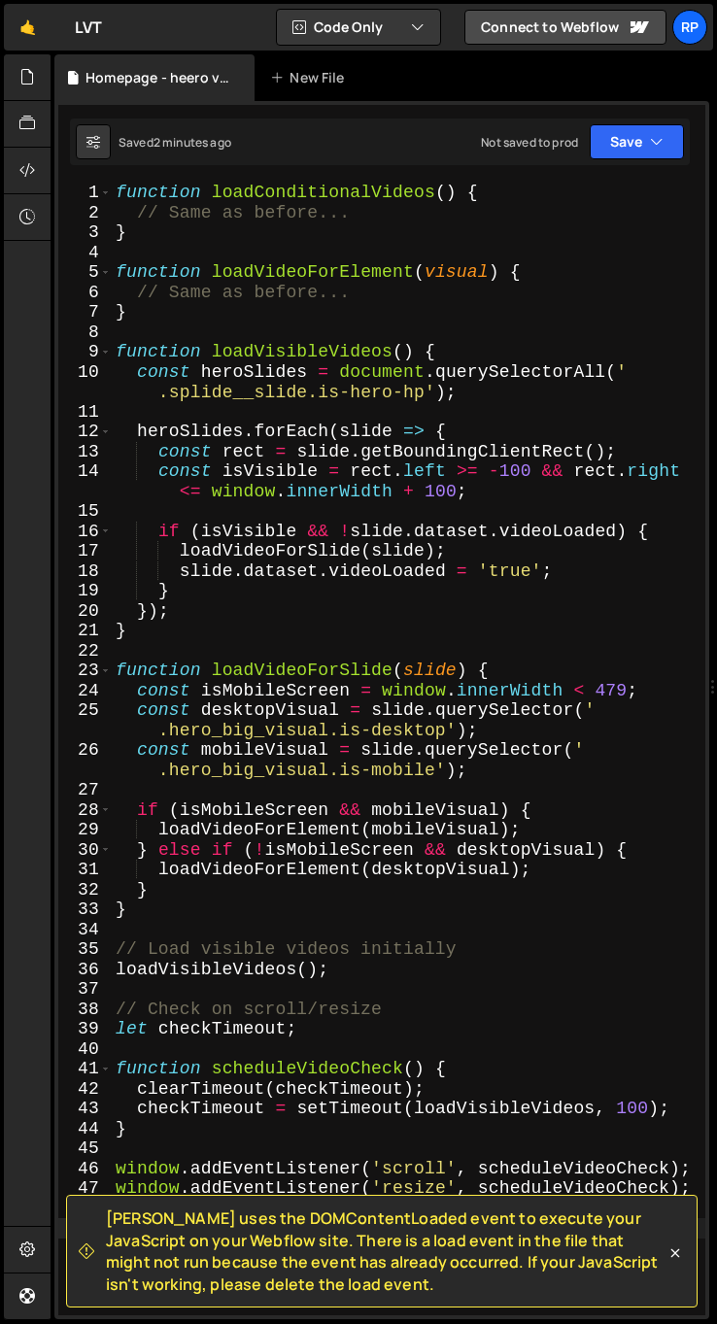
click at [681, 1260] on icon at bounding box center [674, 1252] width 19 height 19
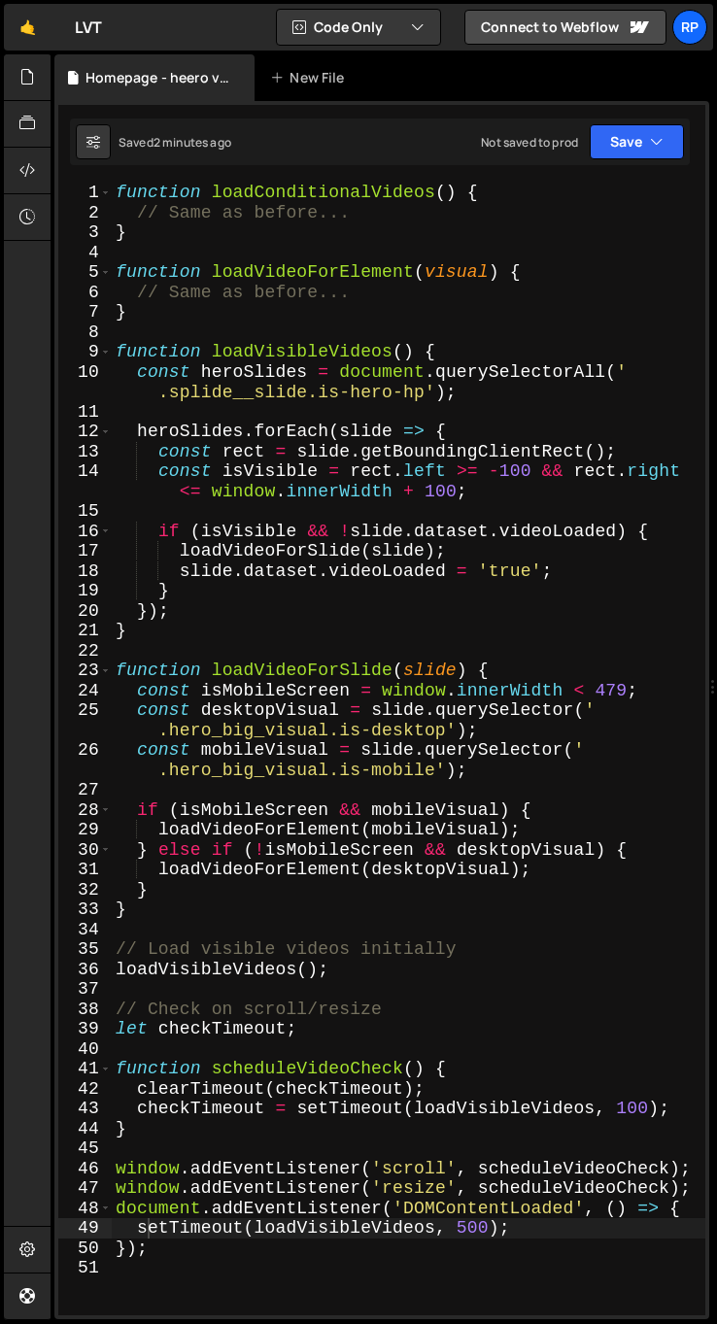
click at [443, 1066] on div "function loadConditionalVideos ( ) { // Same as before... } function loadVideoF…" at bounding box center [408, 769] width 593 height 1172
type textarea "});"
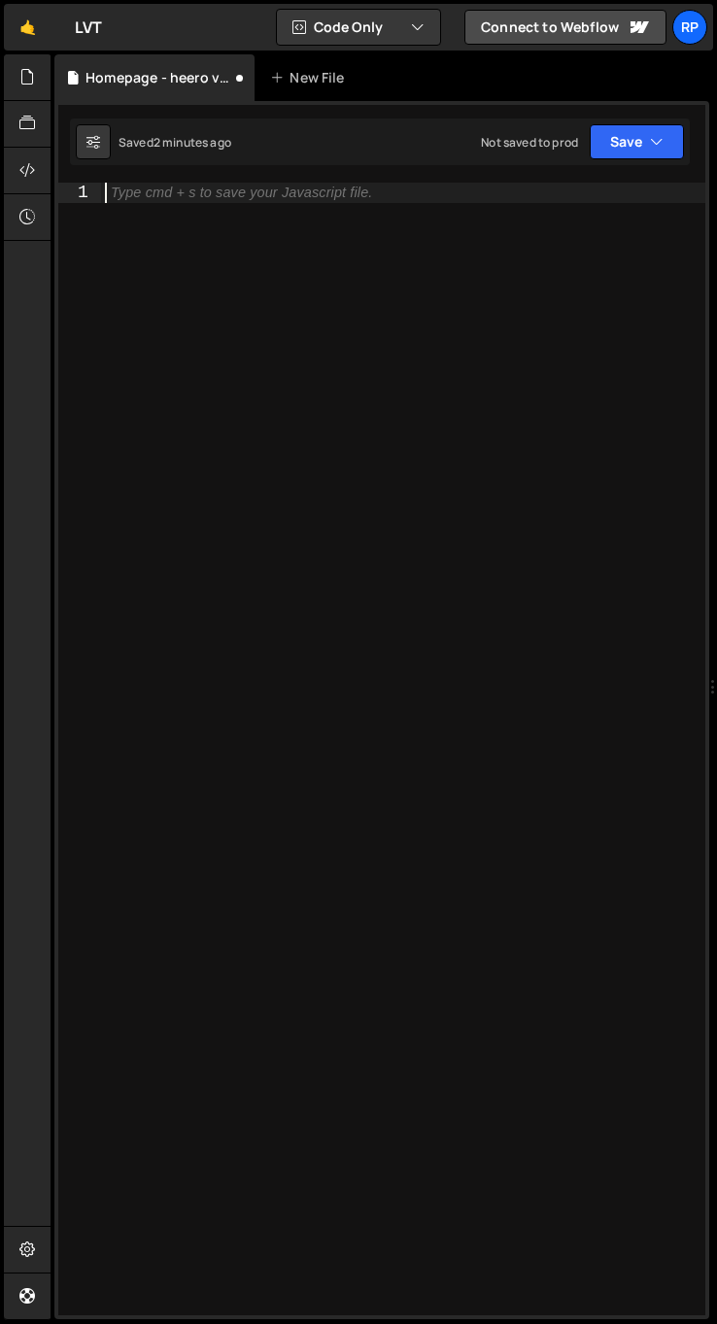
paste textarea "});"
type textarea "});"
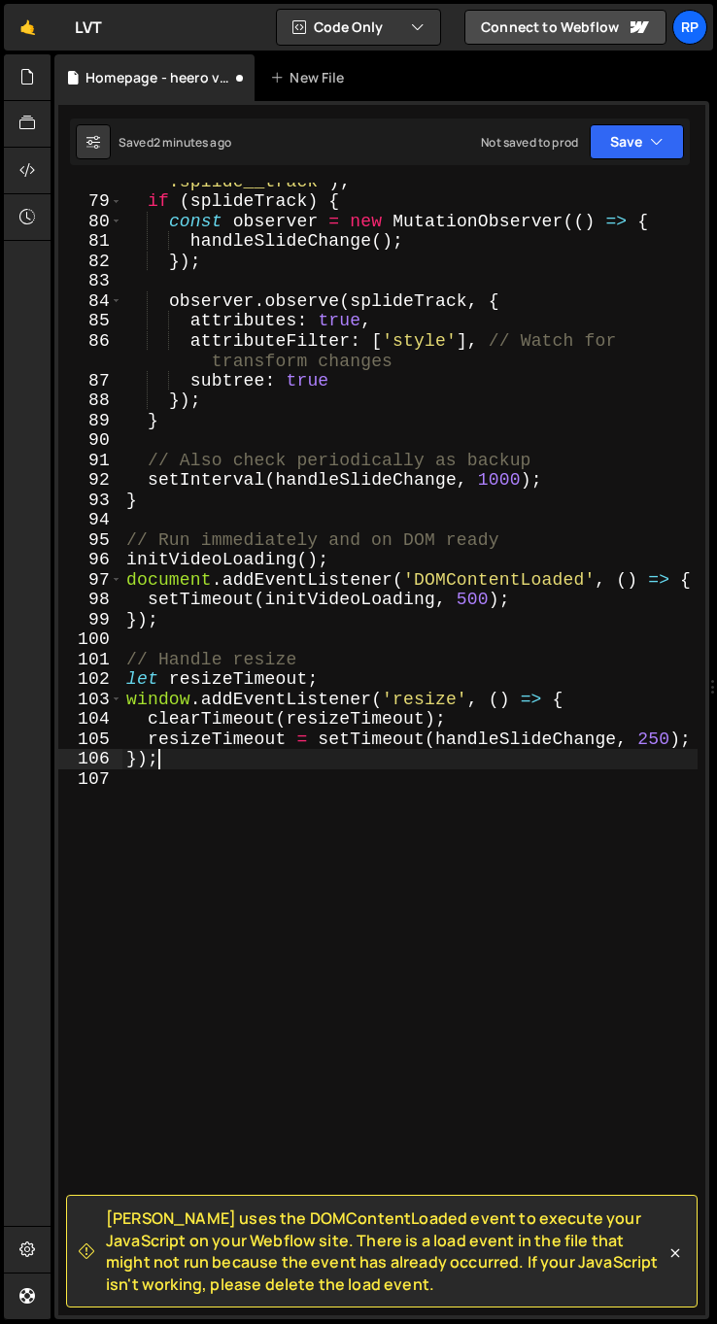
scroll to position [1823, 0]
click at [672, 1240] on link at bounding box center [674, 1251] width 19 height 22
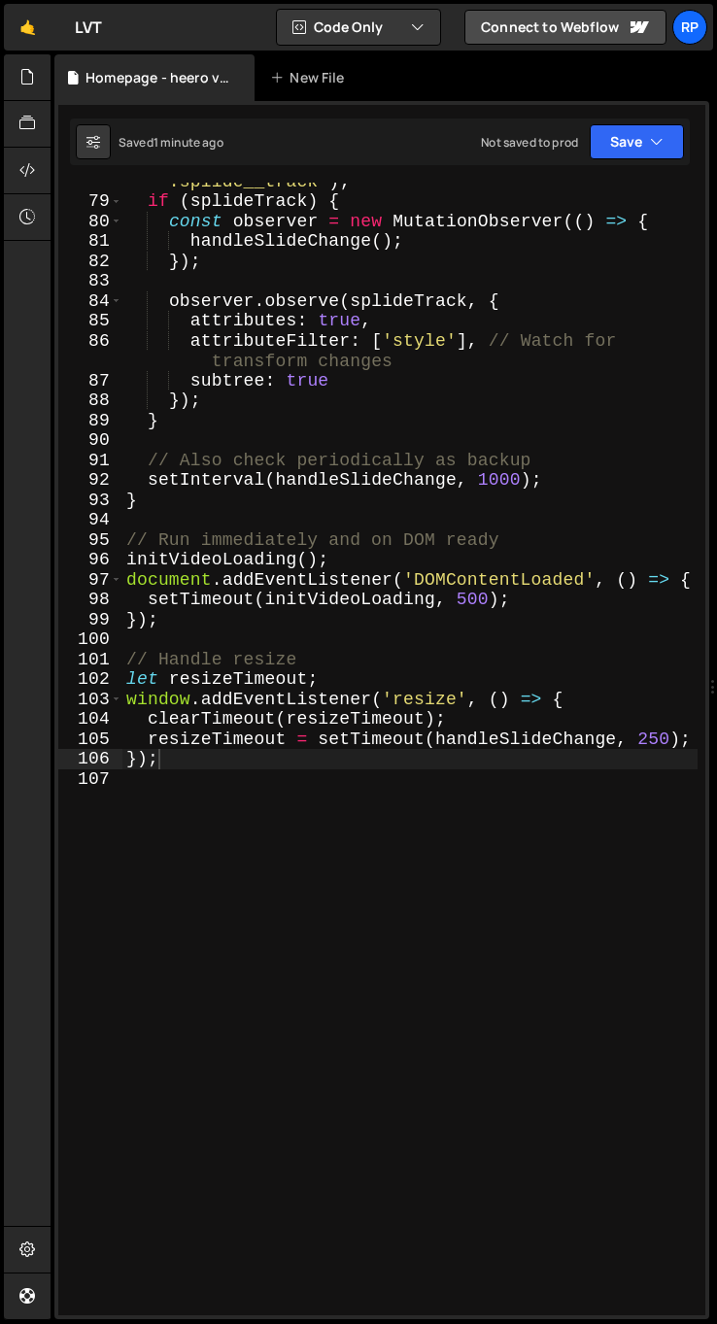
click at [328, 864] on div "const splideTrack = document . querySelector ( ' .splide__track' ) ; if ( splid…" at bounding box center [409, 748] width 575 height 1193
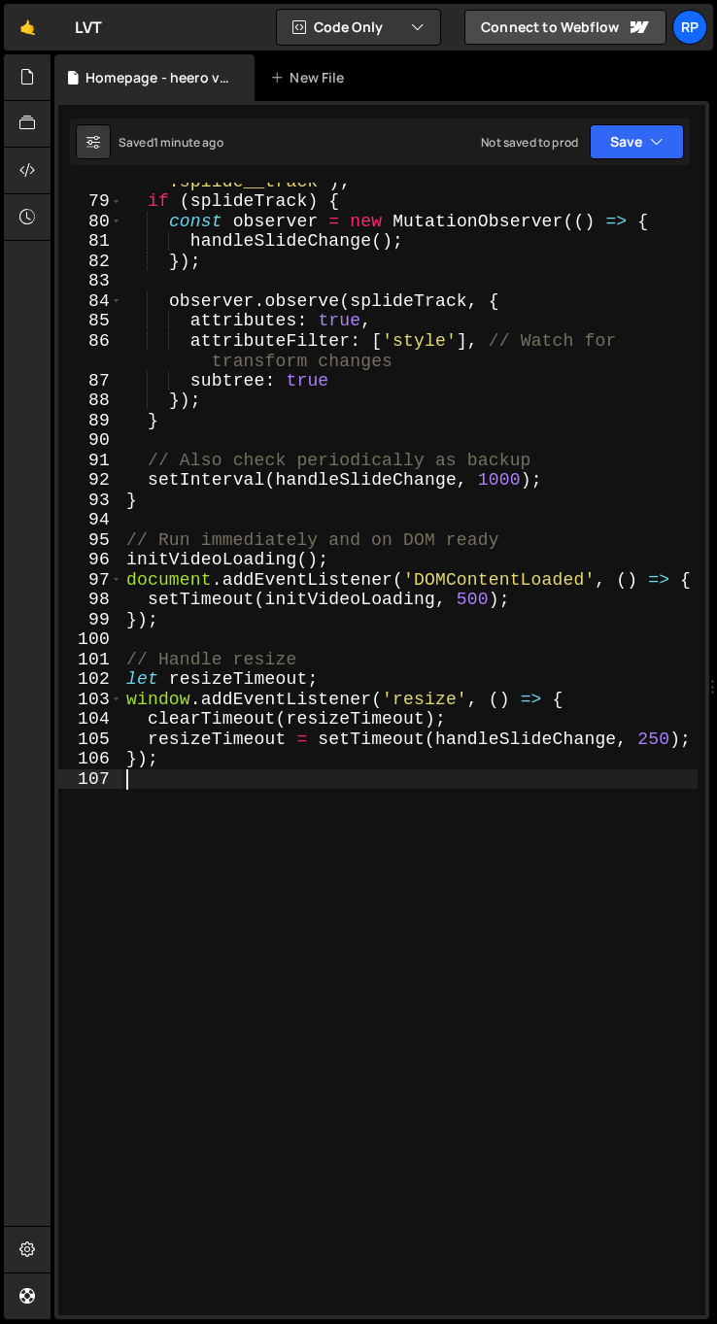
type textarea "});"
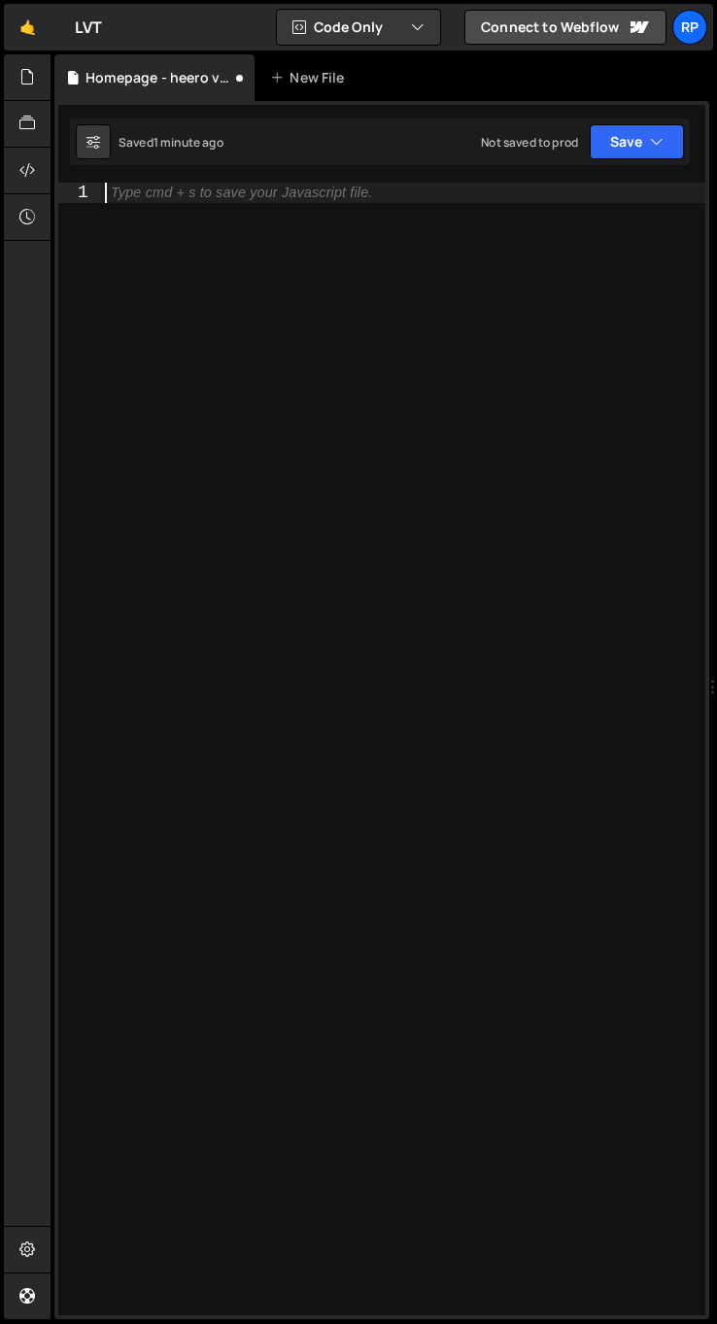
paste textarea "});"
type textarea "});"
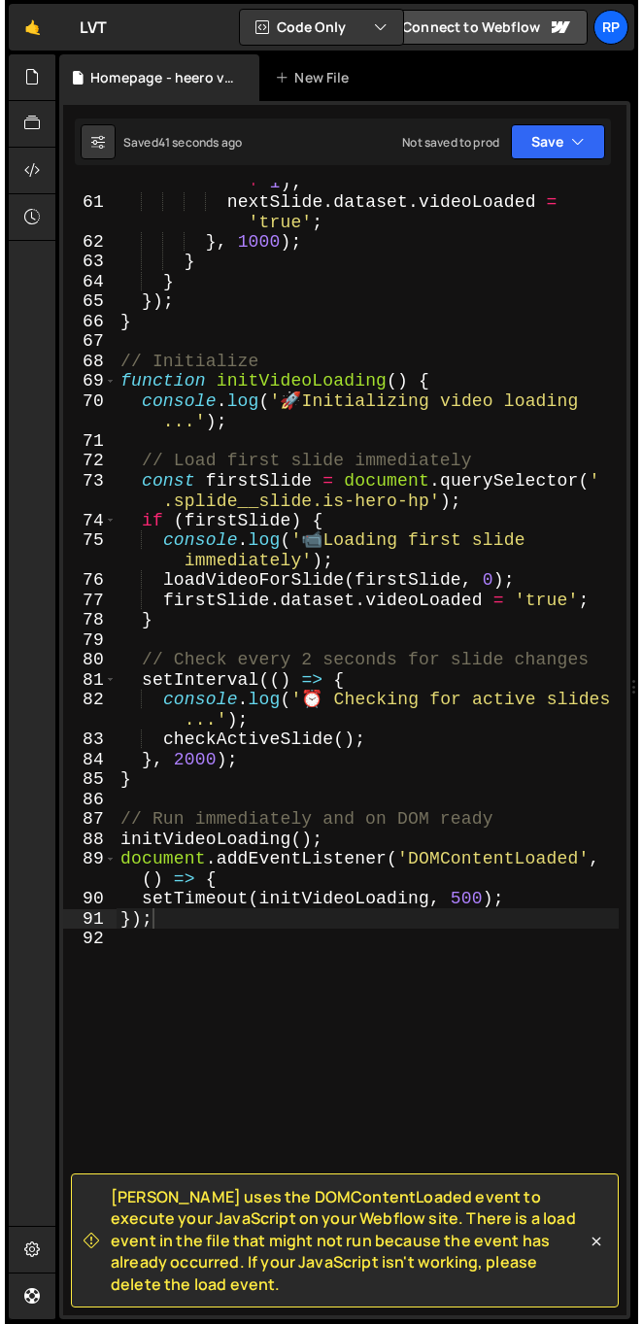
scroll to position [1564, 0]
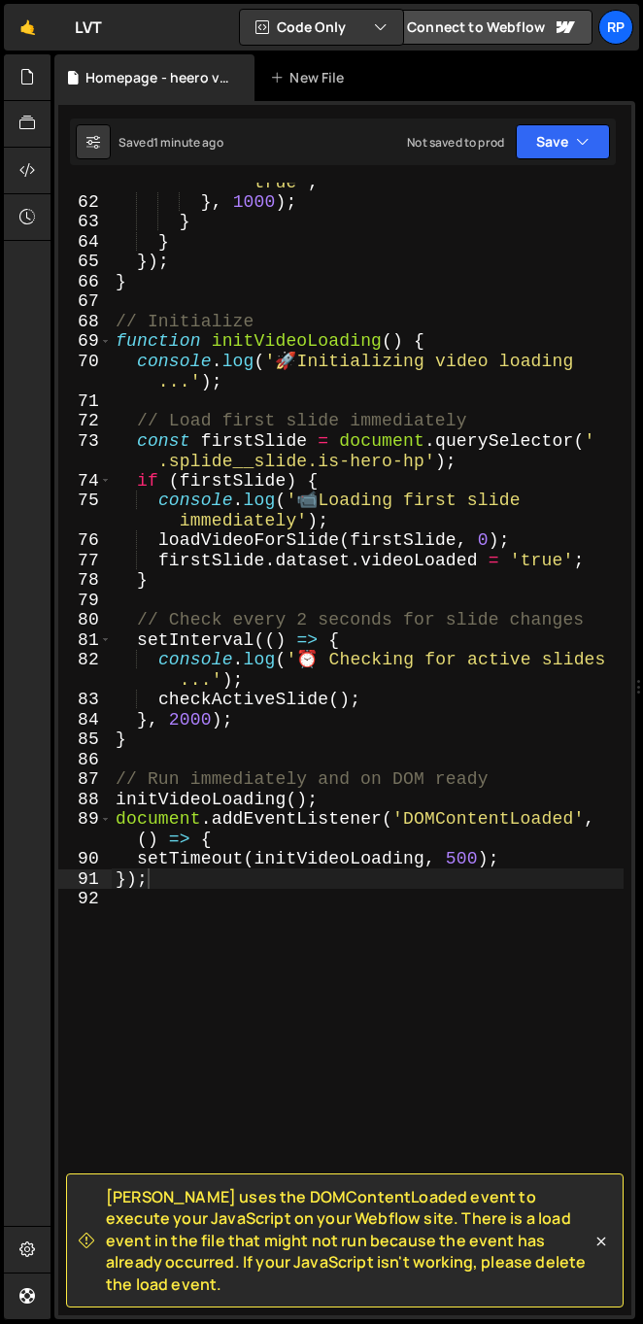
click at [248, 927] on div "nextSlide . dataset . videoLoaded = 'true' ; } , 1000 ) ; } } }) ; } // Initial…" at bounding box center [368, 748] width 512 height 1193
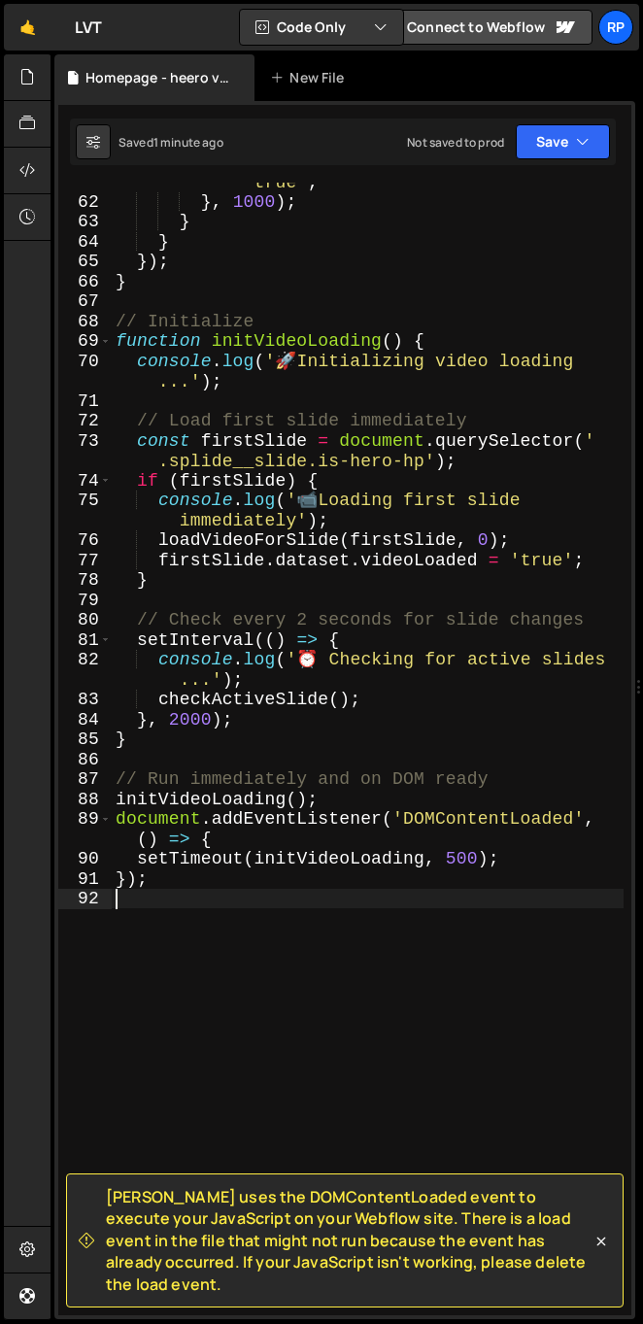
type textarea "});"
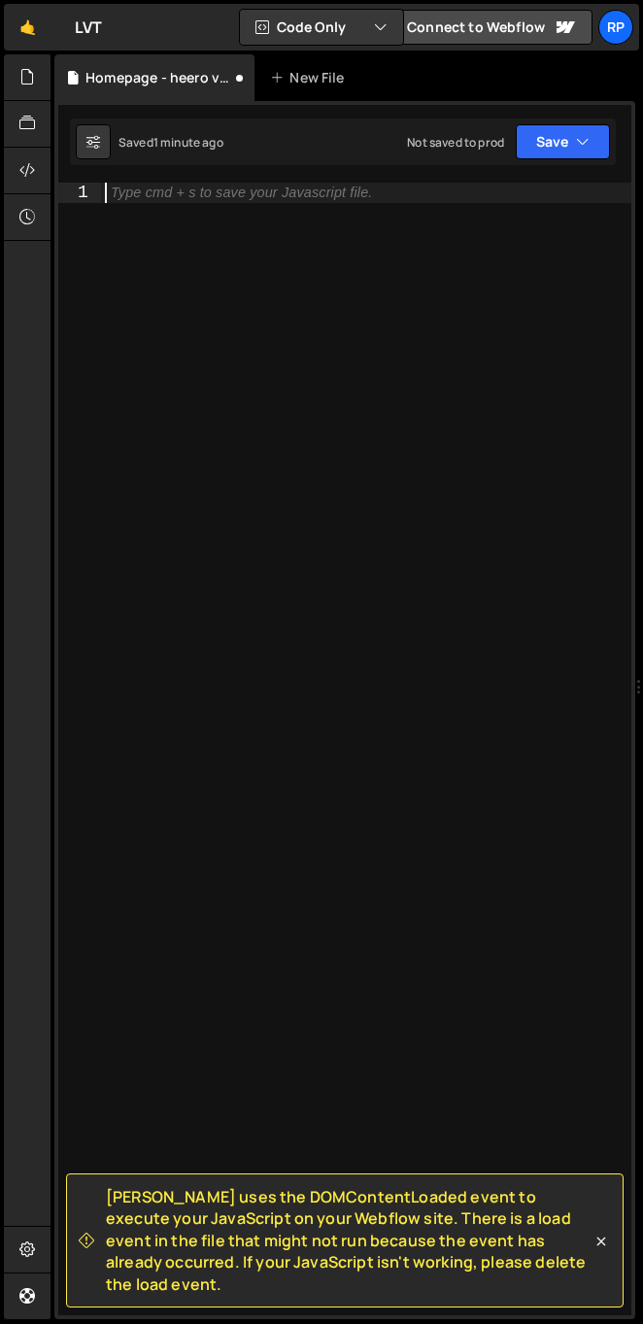
paste textarea "if (activeSlide && !activeSlide.dataset.videoLoaded) {"
type textarea "if (activeSlide && !activeSlide.dataset.videoLoaded) {"
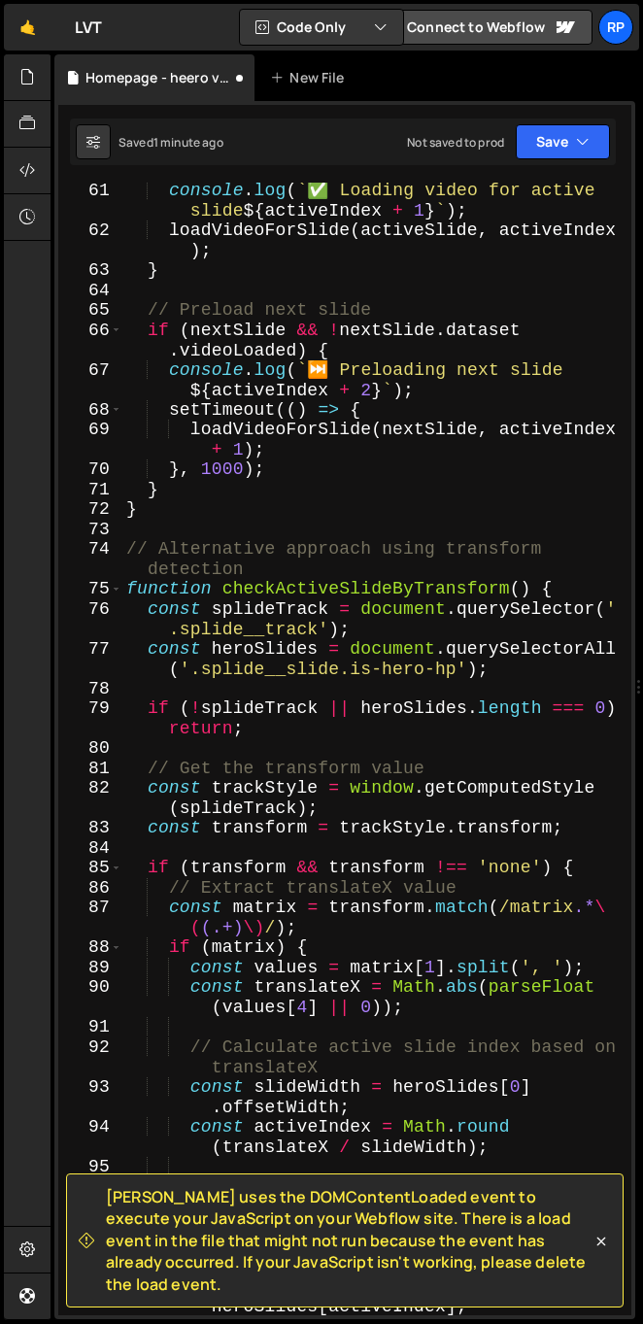
scroll to position [1595, 0]
click at [549, 136] on button "Save" at bounding box center [563, 141] width 94 height 35
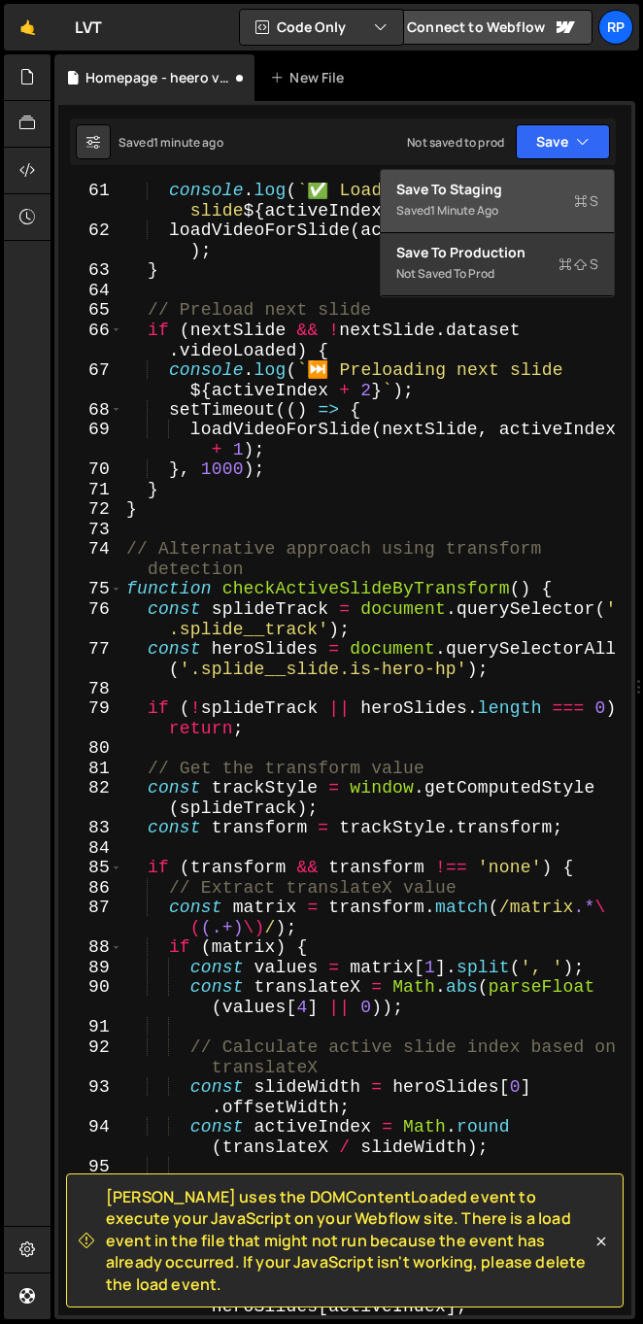
click at [465, 184] on div "Save to Staging S" at bounding box center [497, 189] width 202 height 19
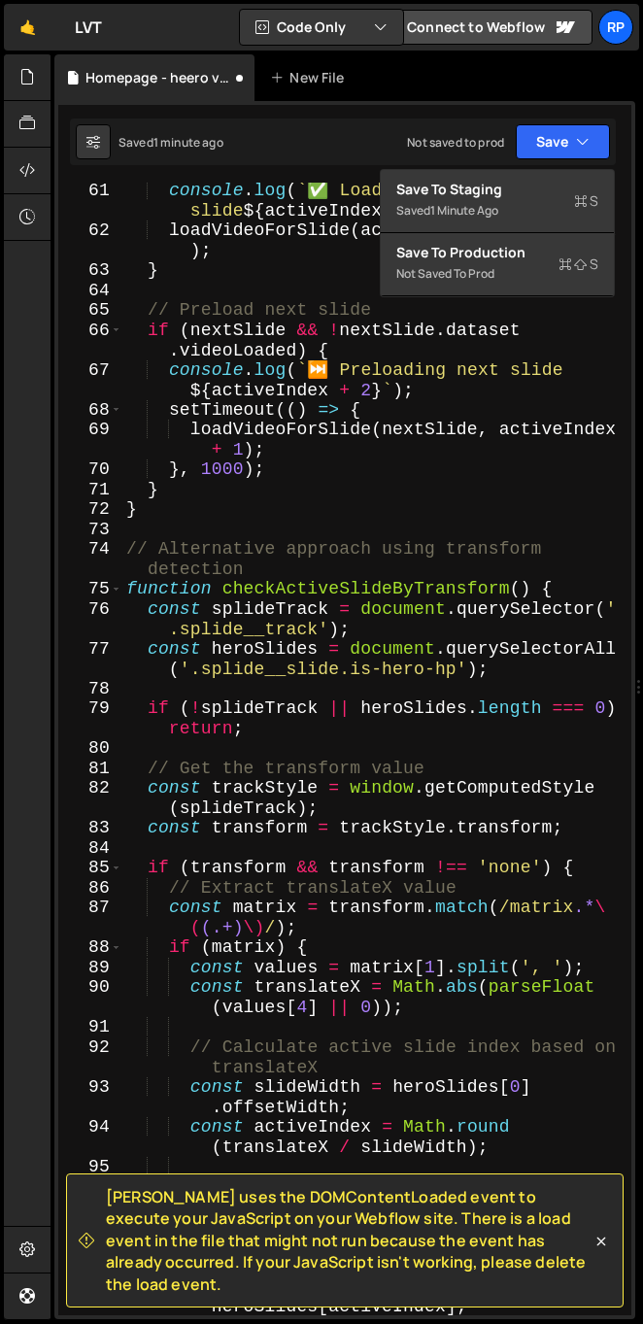
scroll to position [2201, 0]
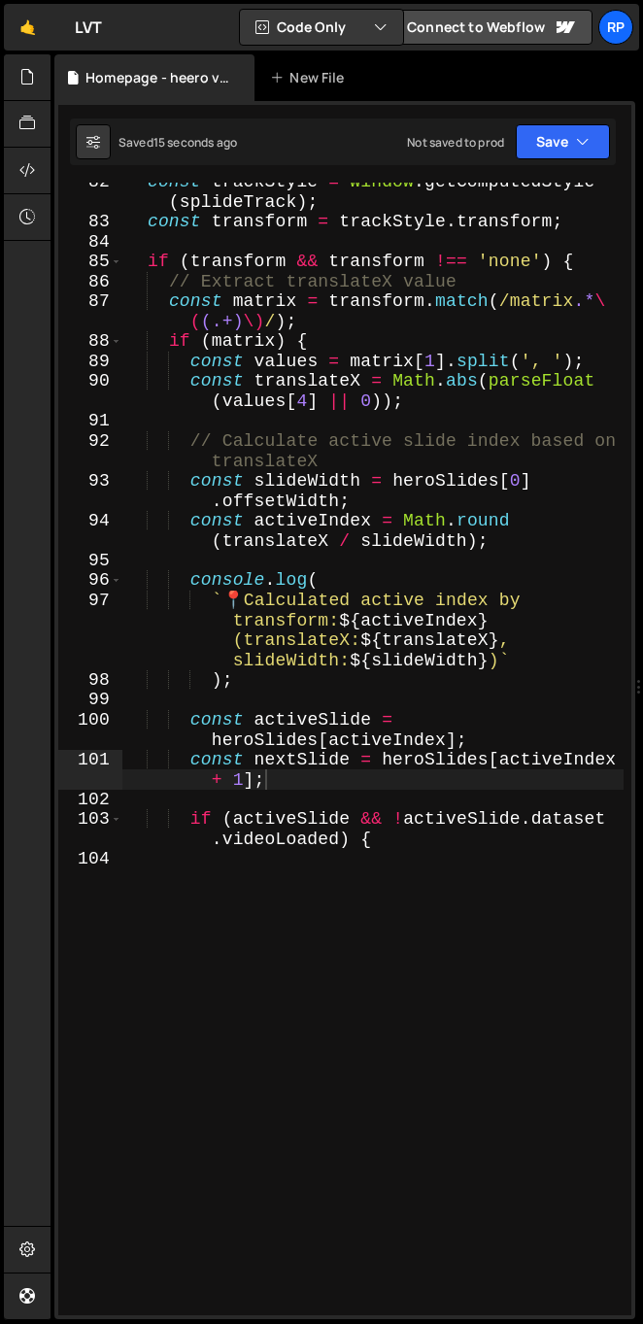
click at [215, 918] on div "const trackStyle = window . getComputedStyle ( splideTrack ) ; const transform …" at bounding box center [372, 768] width 501 height 1193
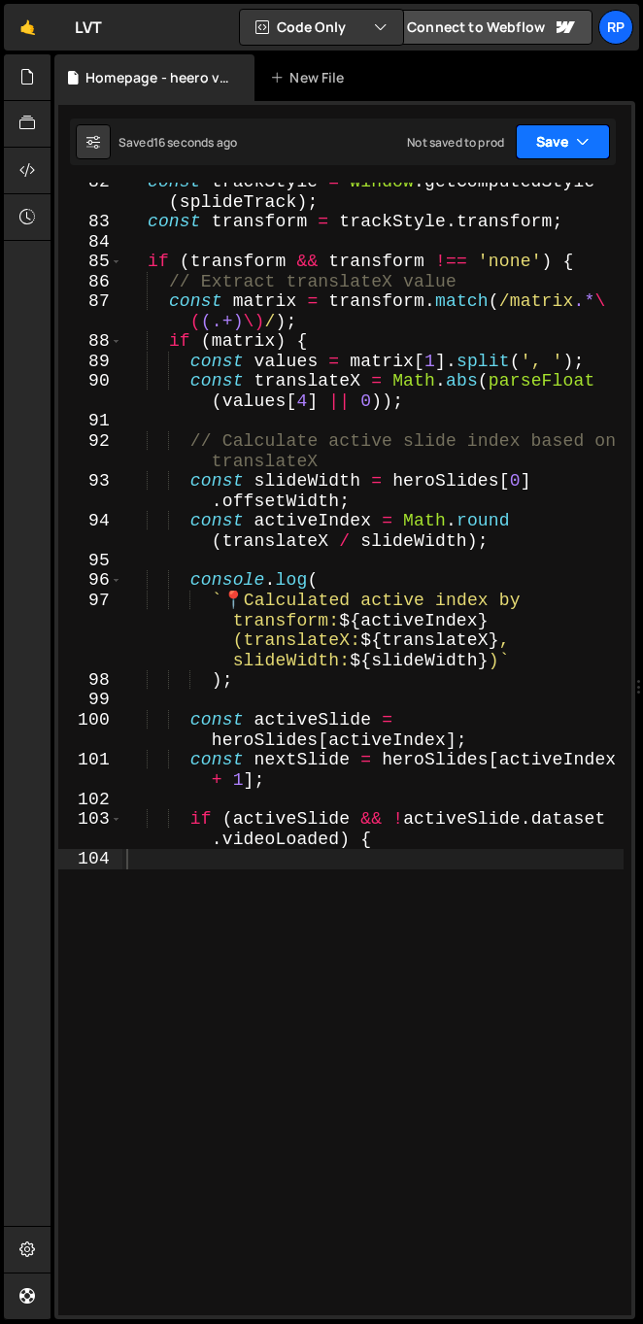
click at [528, 158] on div "Saved 16 seconds ago Not saved to prod Upgrade to Edit Save Save to Staging S S…" at bounding box center [343, 141] width 546 height 47
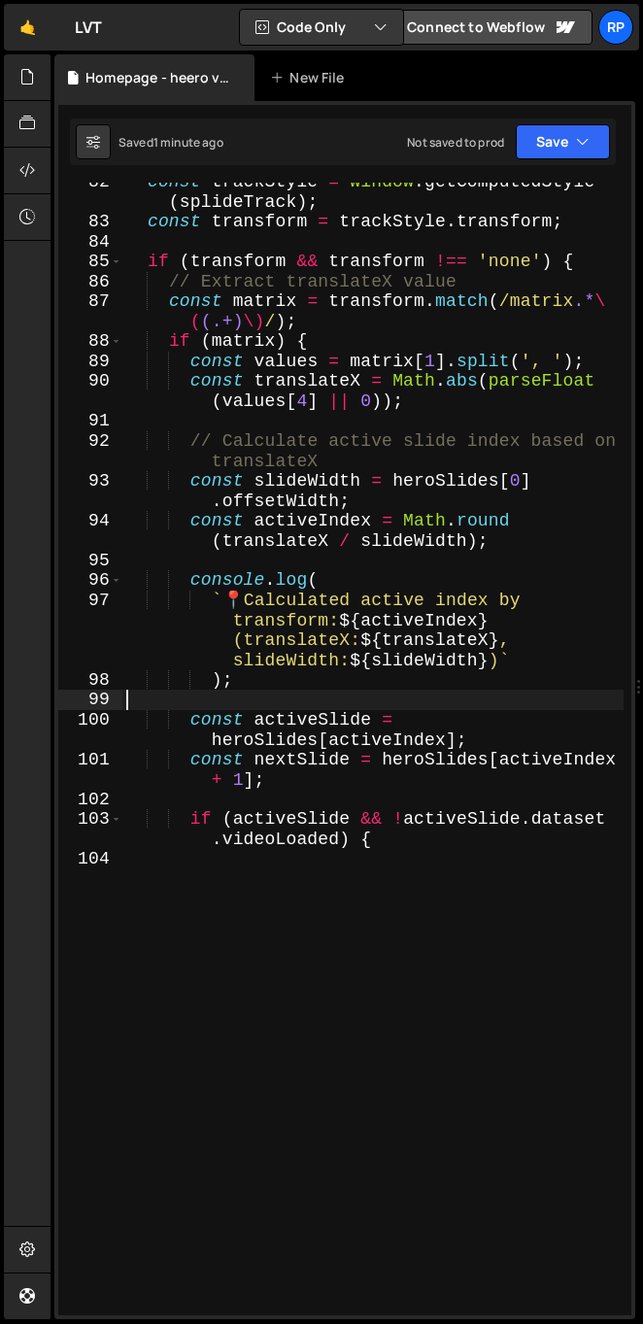
click at [192, 702] on div "const trackStyle = window . getComputedStyle ( splideTrack ) ; const transform …" at bounding box center [372, 768] width 501 height 1193
type textarea "if (activeSlide && !activeSlide.dataset.videoLoaded) {"
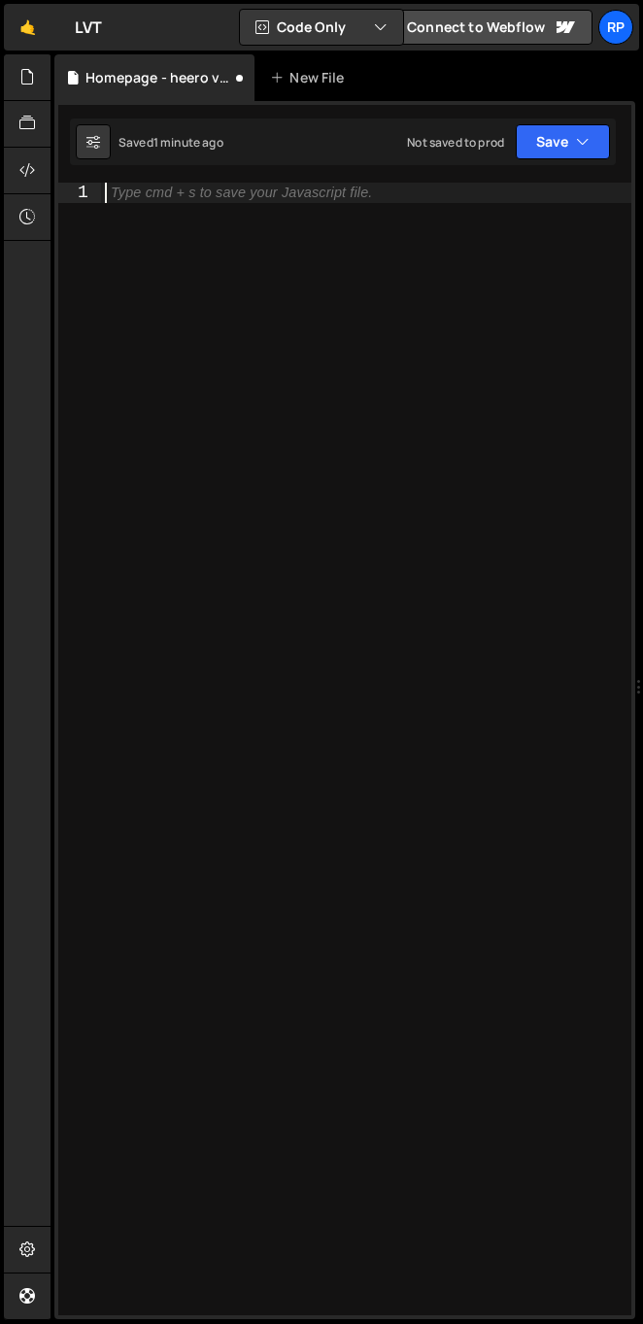
paste textarea "});"
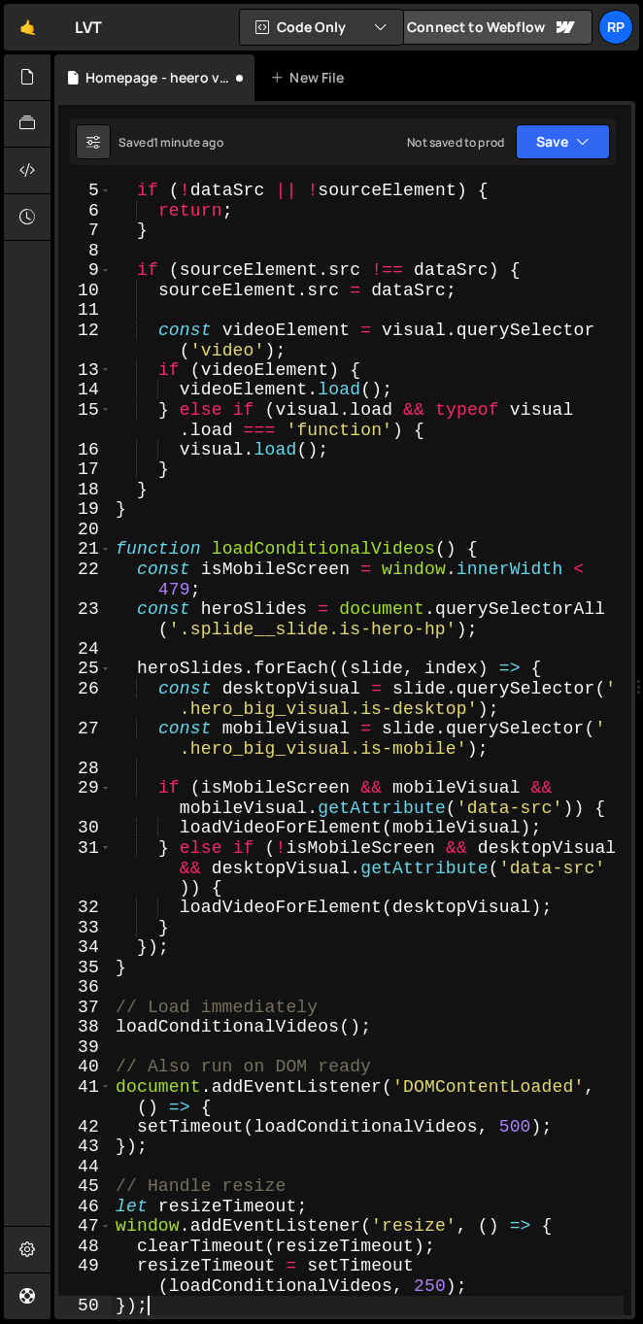
scroll to position [121, 0]
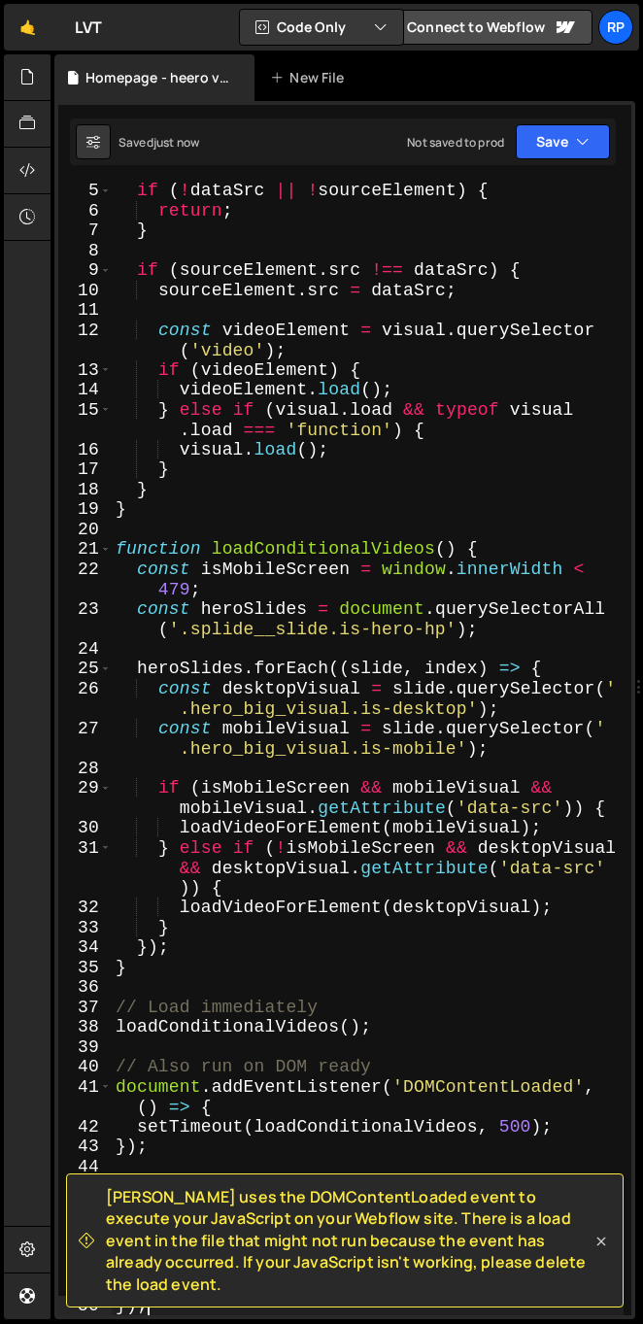
click at [602, 1246] on icon at bounding box center [601, 1241] width 9 height 9
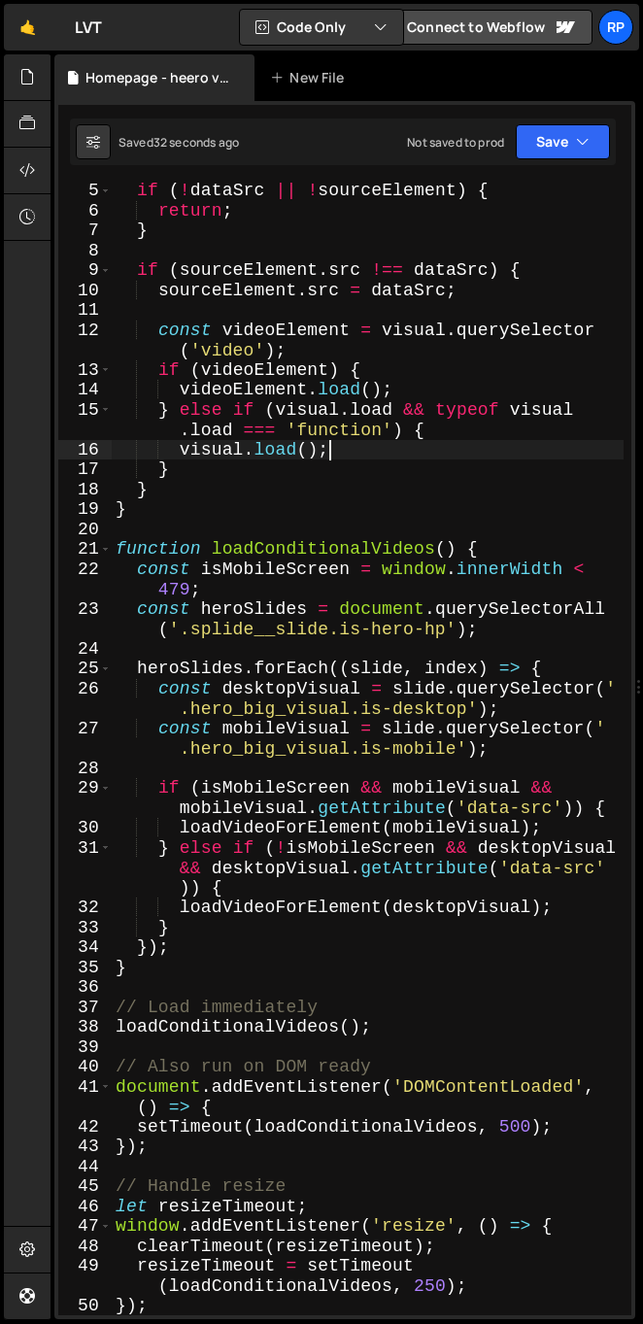
click at [332, 439] on div "if ( ! dataSrc || ! sourceElement ) { return ; } if ( sourceElement . src !== d…" at bounding box center [368, 767] width 512 height 1172
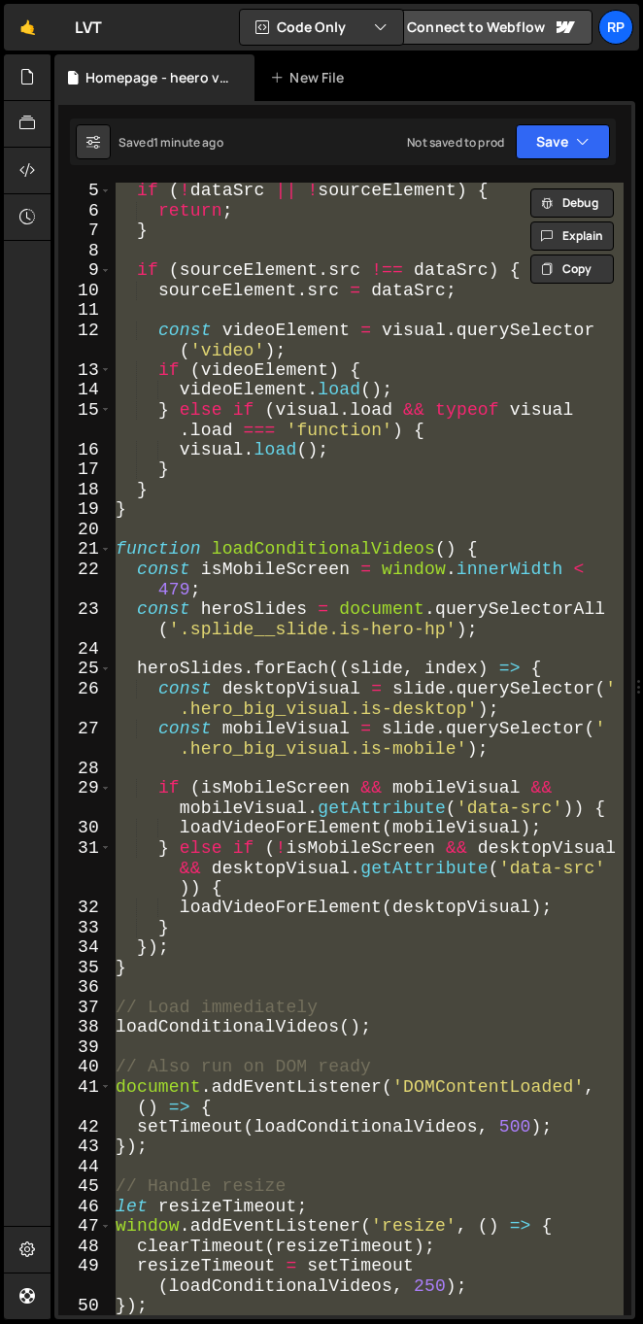
click at [254, 947] on div "if ( ! dataSrc || ! sourceElement ) { return ; } if ( sourceElement . src !== d…" at bounding box center [368, 749] width 512 height 1133
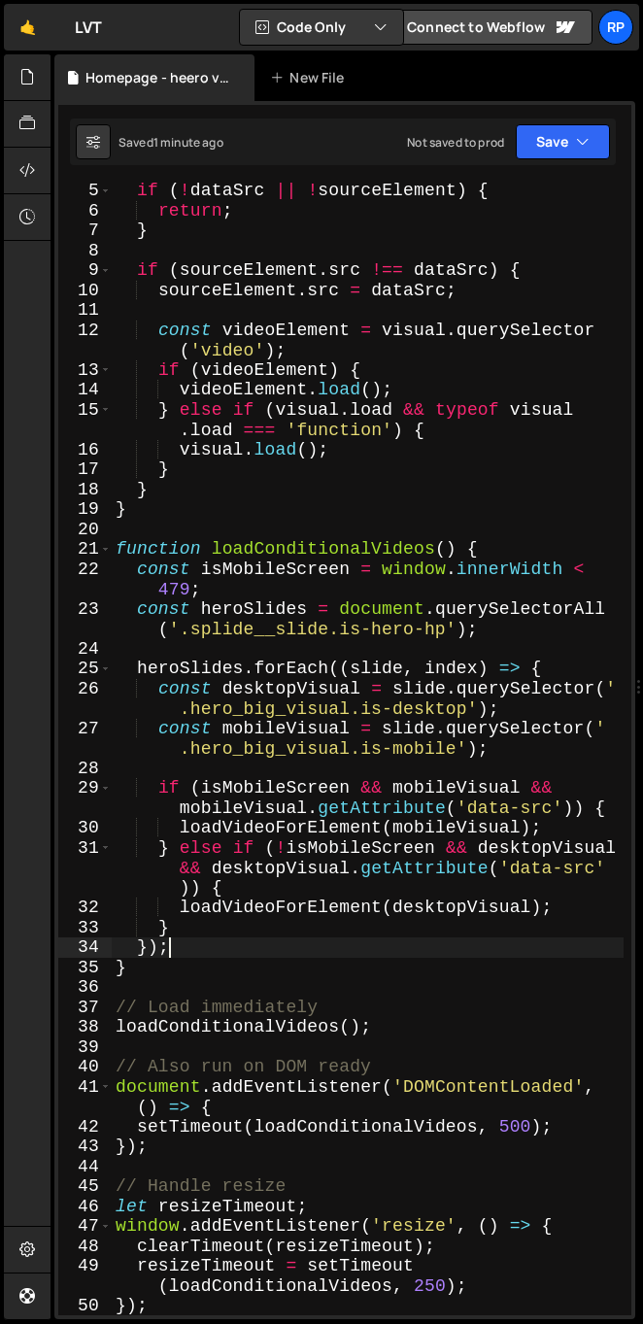
type textarea "});"
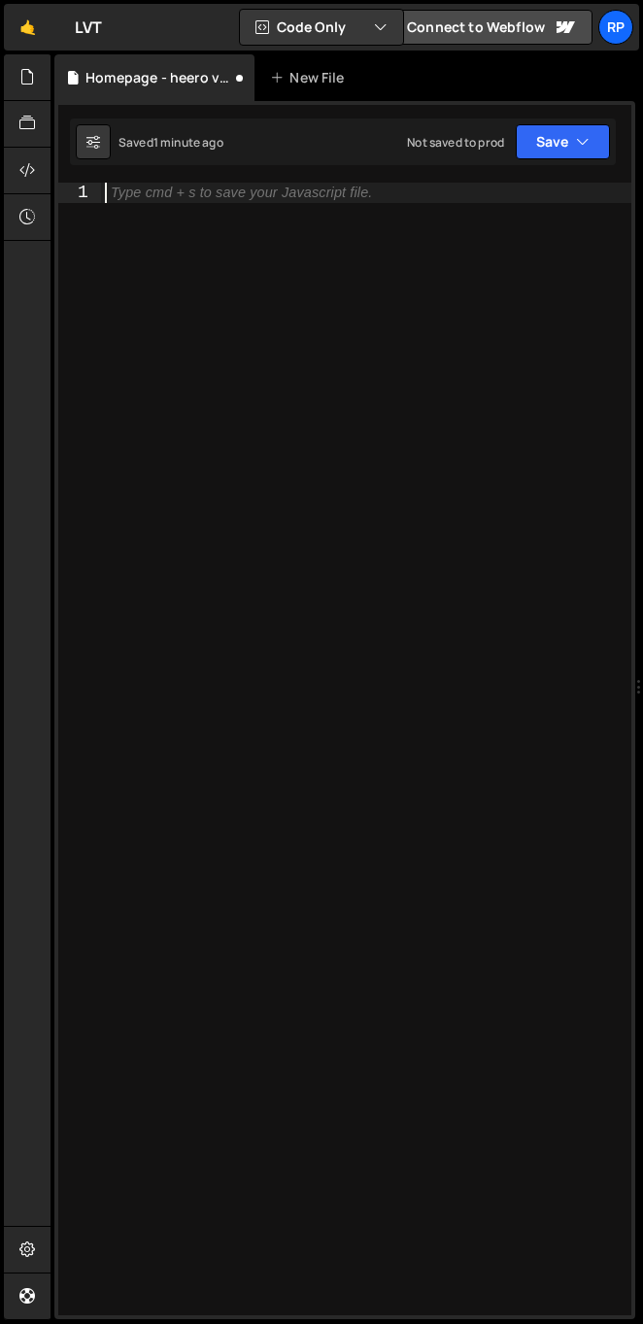
paste textarea "});"
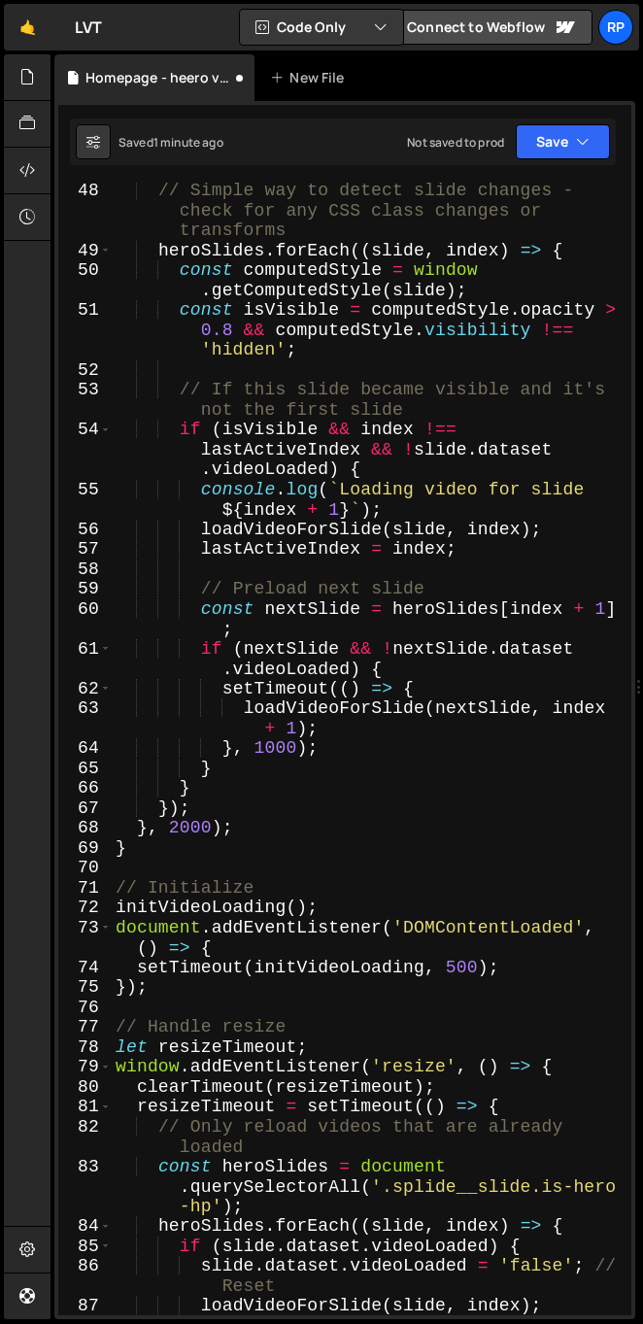
type textarea "}, 250);"
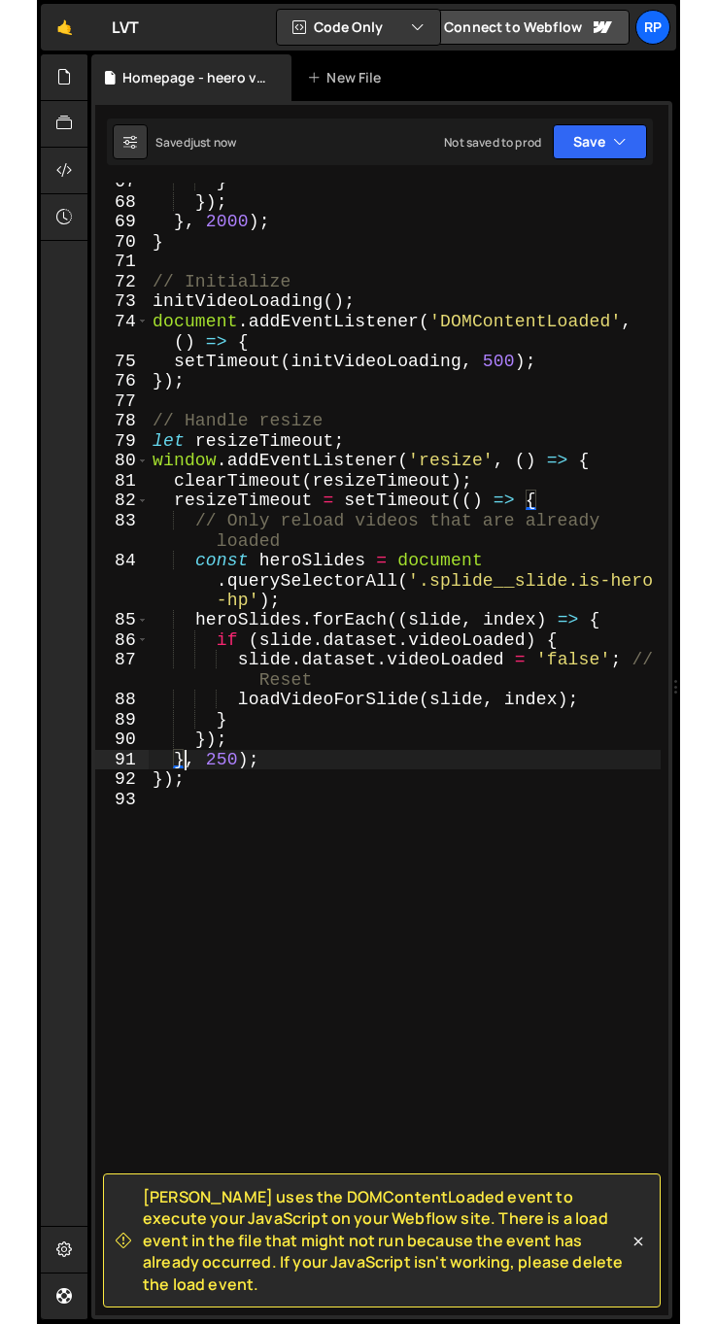
scroll to position [1574, 0]
